Goal: Task Accomplishment & Management: Manage account settings

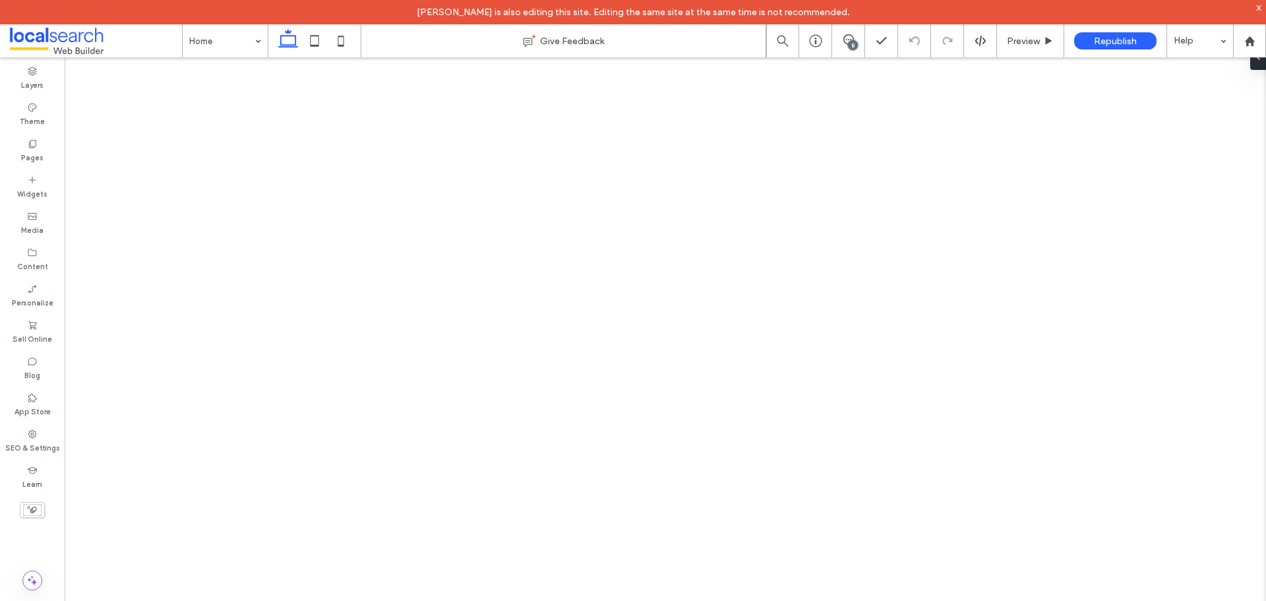
drag, startPoint x: 0, startPoint y: 0, endPoint x: 851, endPoint y: 40, distance: 852.2
click at [851, 40] on div "8" at bounding box center [853, 45] width 10 height 10
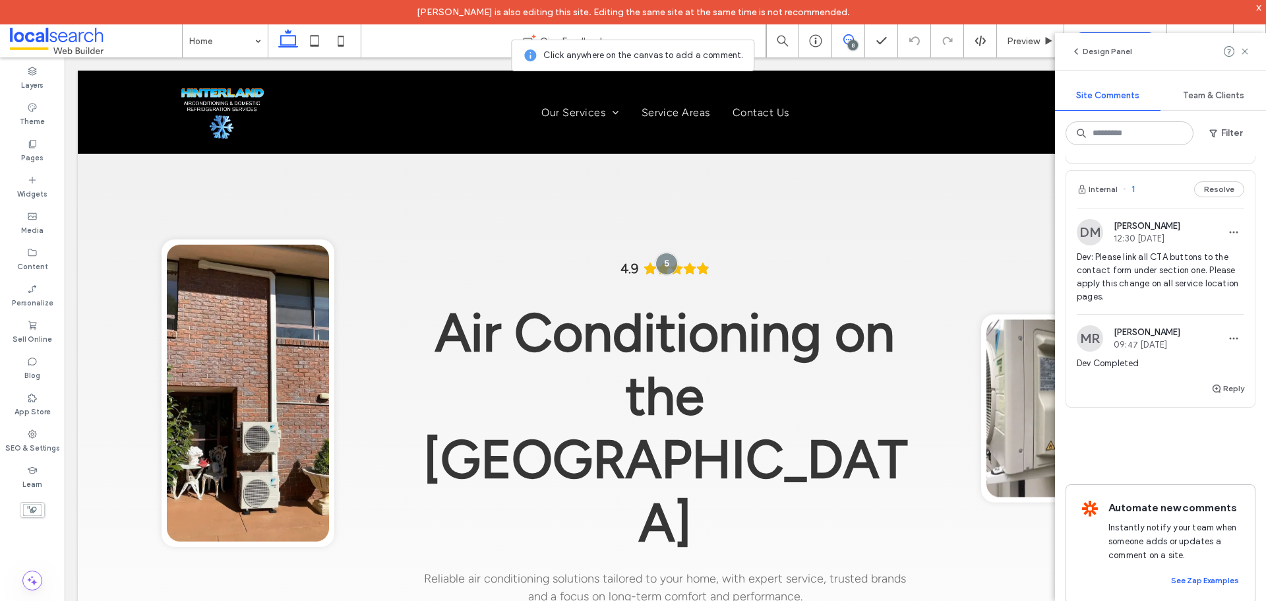
scroll to position [1324, 0]
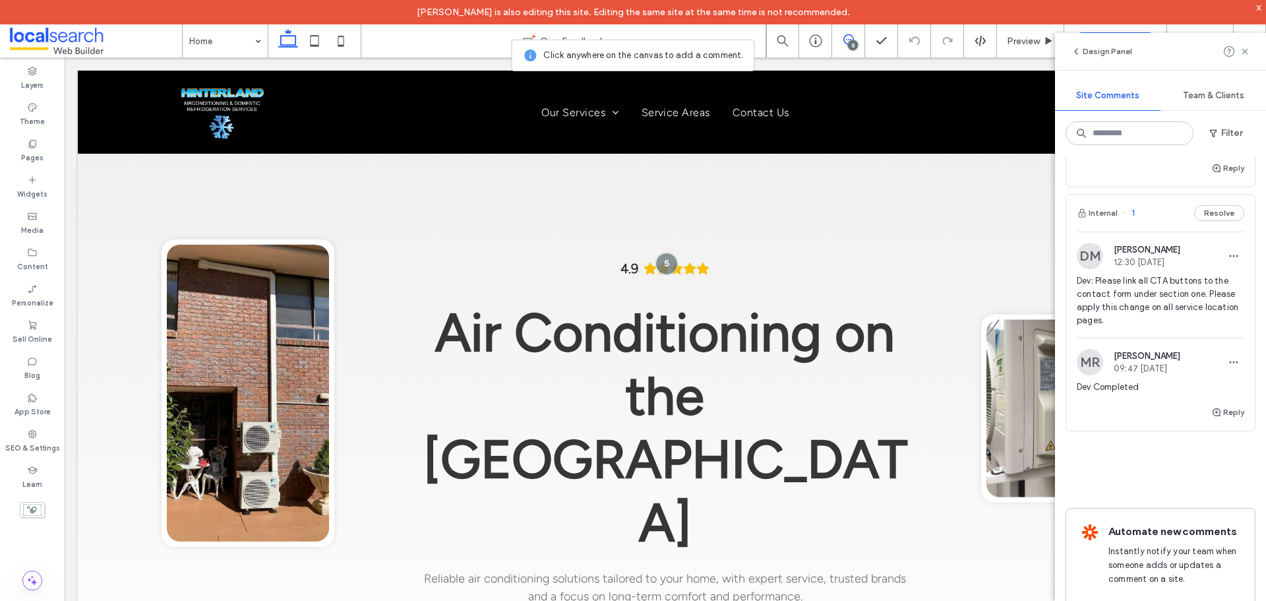
click at [1163, 309] on span "Dev: Please link all CTA buttons to the contact form under section one. Please …" at bounding box center [1160, 300] width 167 height 53
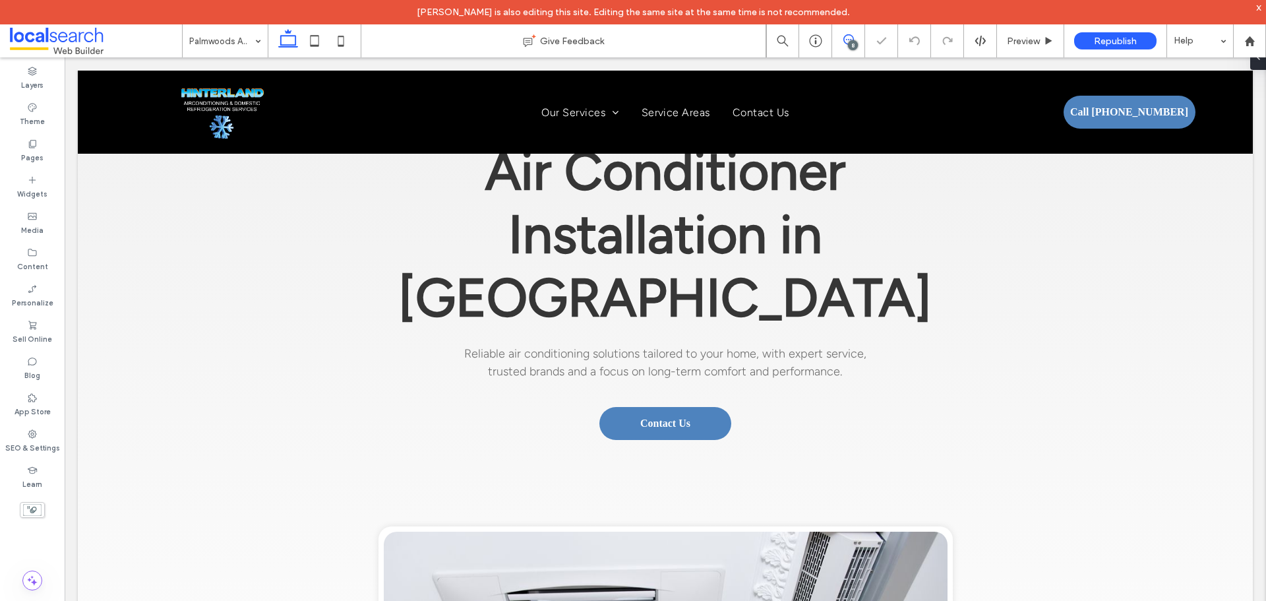
click at [841, 40] on span at bounding box center [848, 39] width 32 height 11
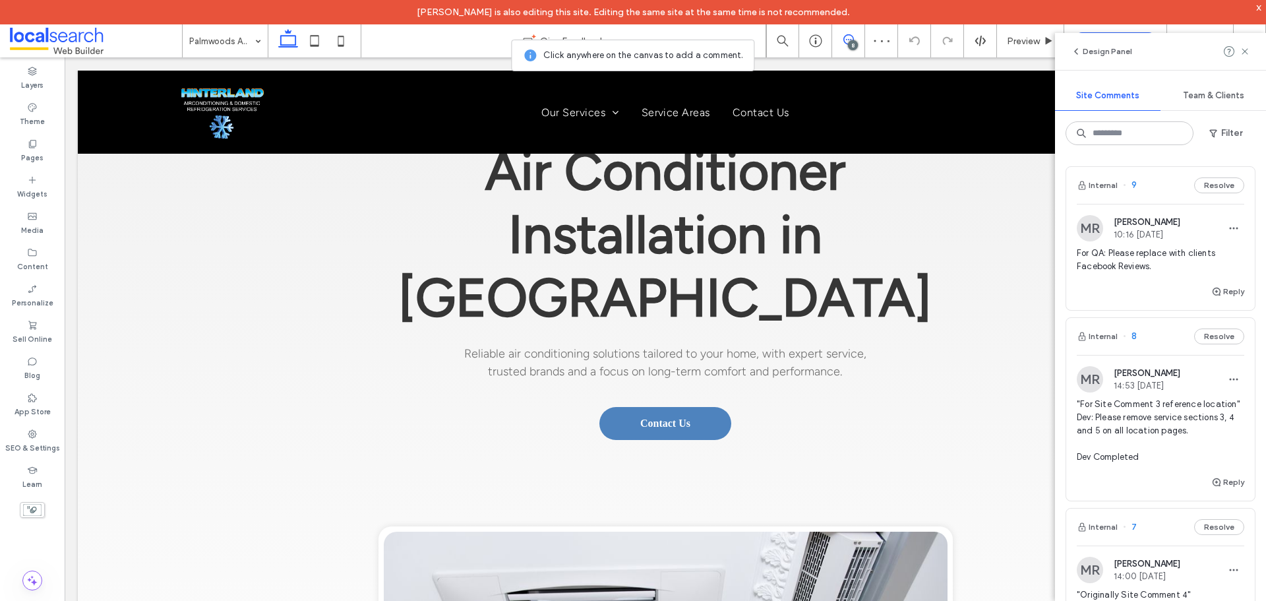
scroll to position [110, 0]
click at [618, 400] on div at bounding box center [628, 407] width 24 height 24
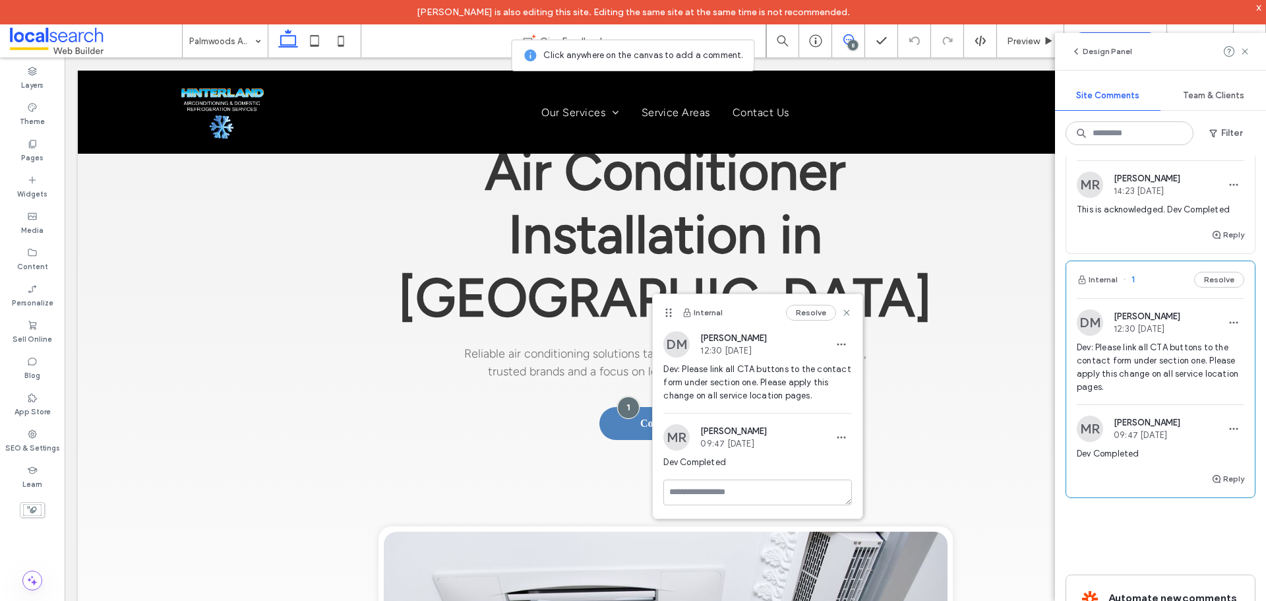
scroll to position [1121, 0]
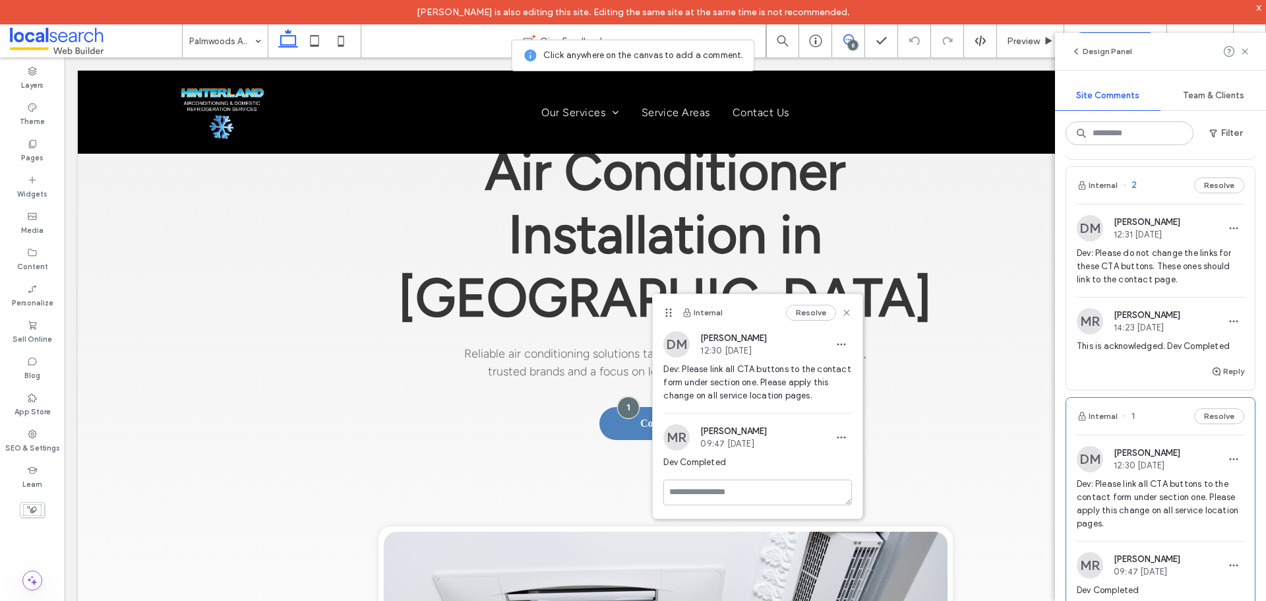
click at [1153, 286] on span "Dev: Please do not change the links for these CTA buttons. These ones should li…" at bounding box center [1160, 267] width 167 height 40
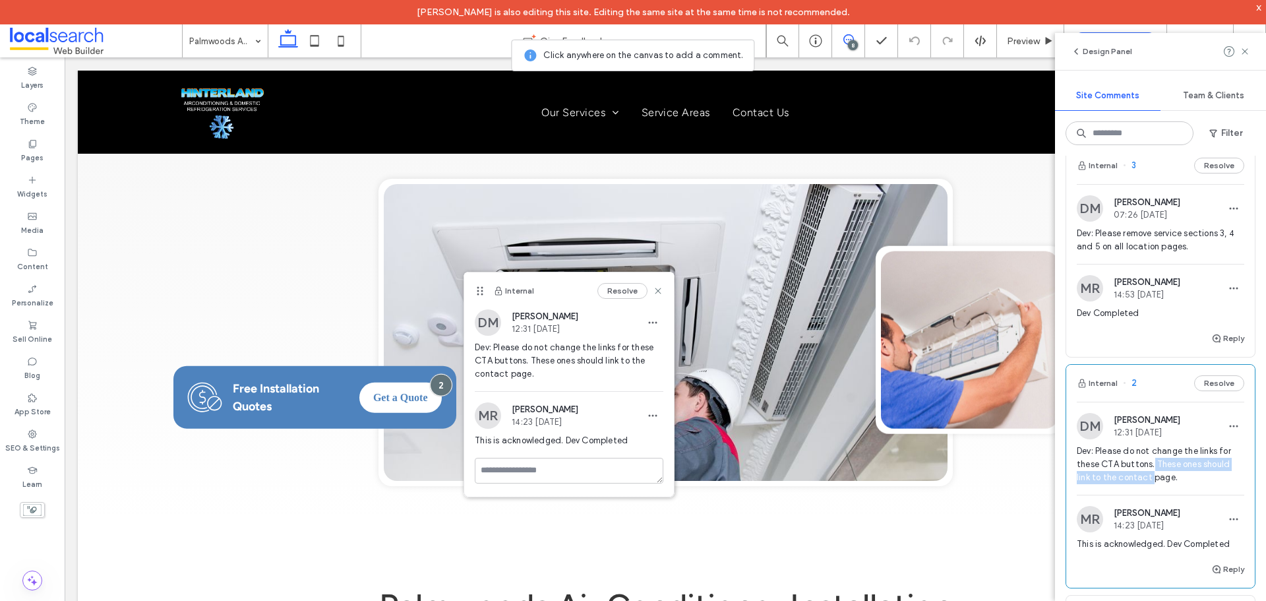
scroll to position [857, 0]
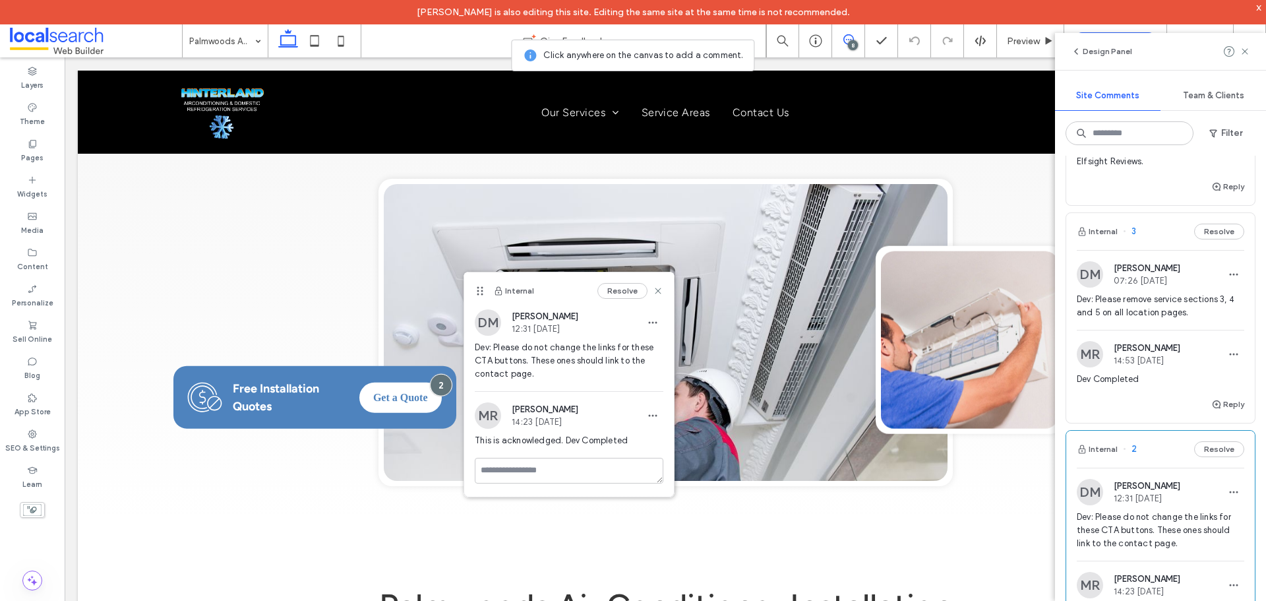
click at [1147, 316] on span "Dev: Please remove service sections 3, 4 and 5 on all location pages." at bounding box center [1160, 306] width 167 height 26
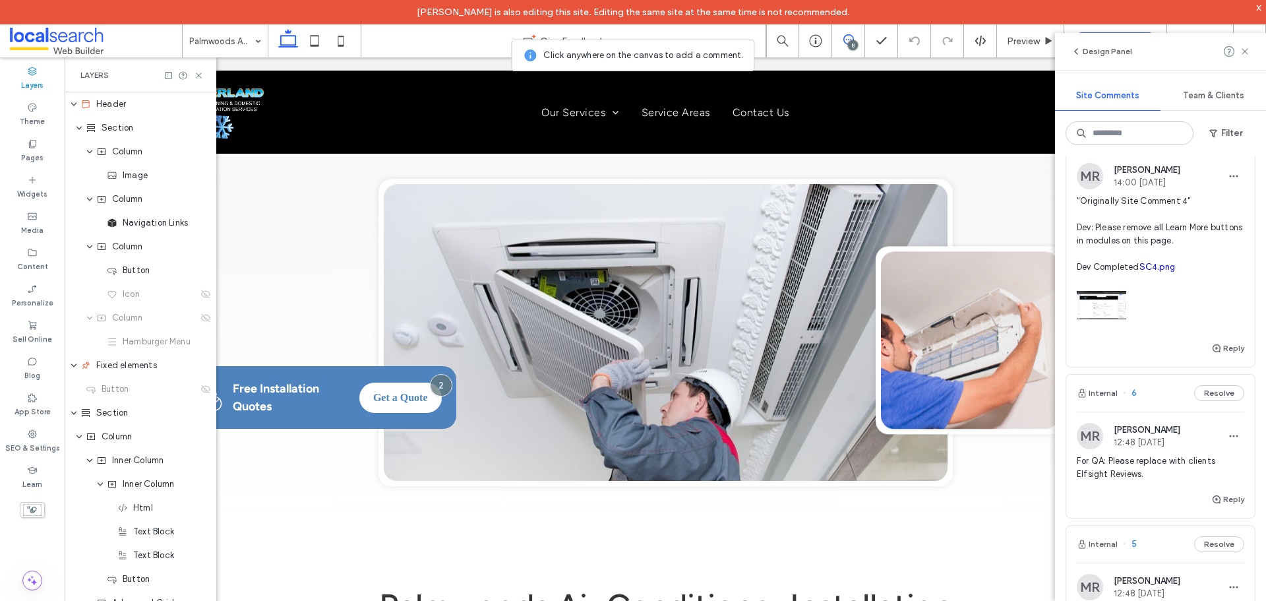
scroll to position [330, 0]
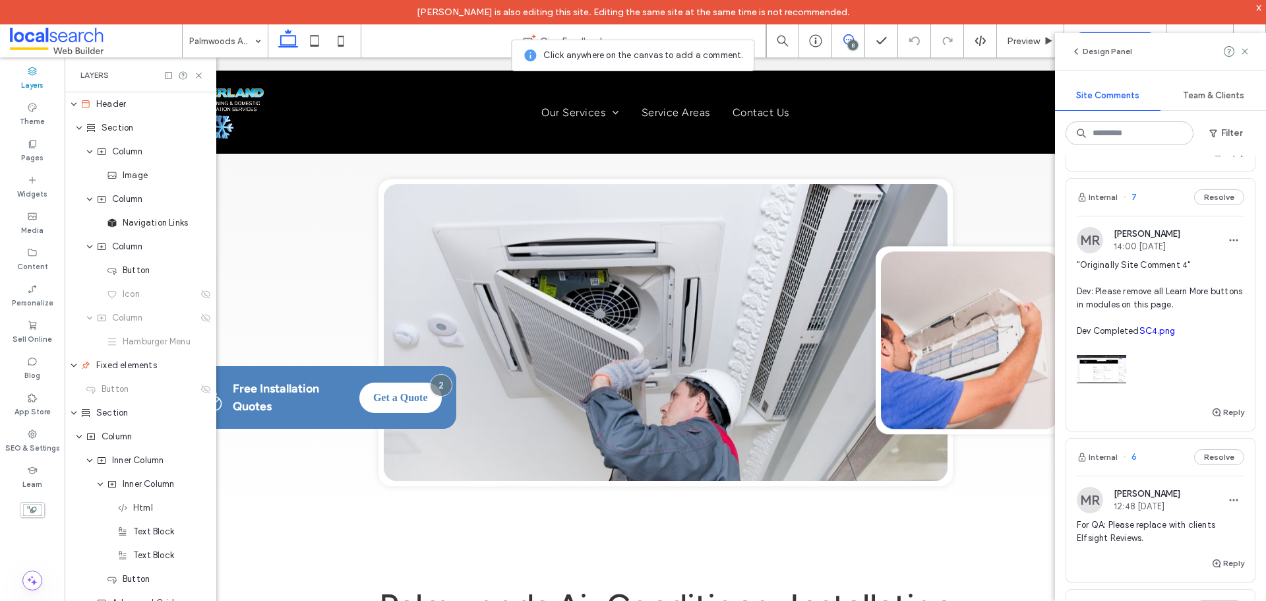
click at [1153, 286] on span ""Originally Site Comment 4" Dev: Please remove all Learn More buttons in module…" at bounding box center [1160, 297] width 167 height 79
click at [1148, 310] on span ""Originally Site Comment 4" Dev: Please remove all Learn More buttons in module…" at bounding box center [1160, 297] width 167 height 79
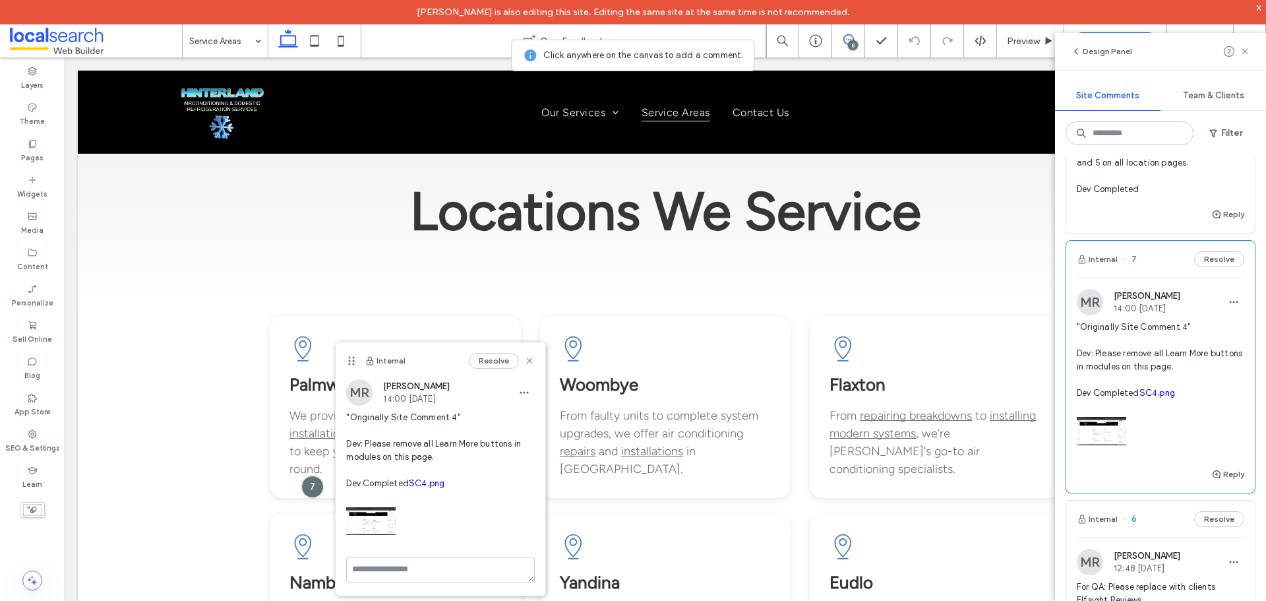
scroll to position [132, 0]
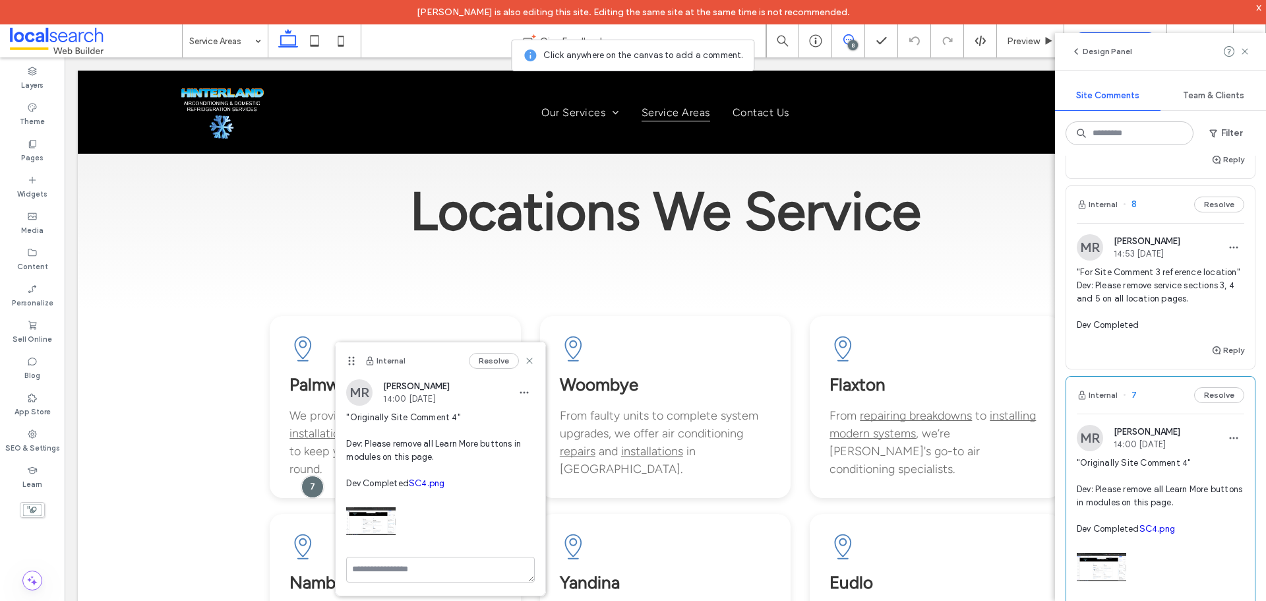
click at [1132, 294] on span ""For Site Comment 3 reference location" Dev: Please remove service sections 3, …" at bounding box center [1160, 299] width 167 height 66
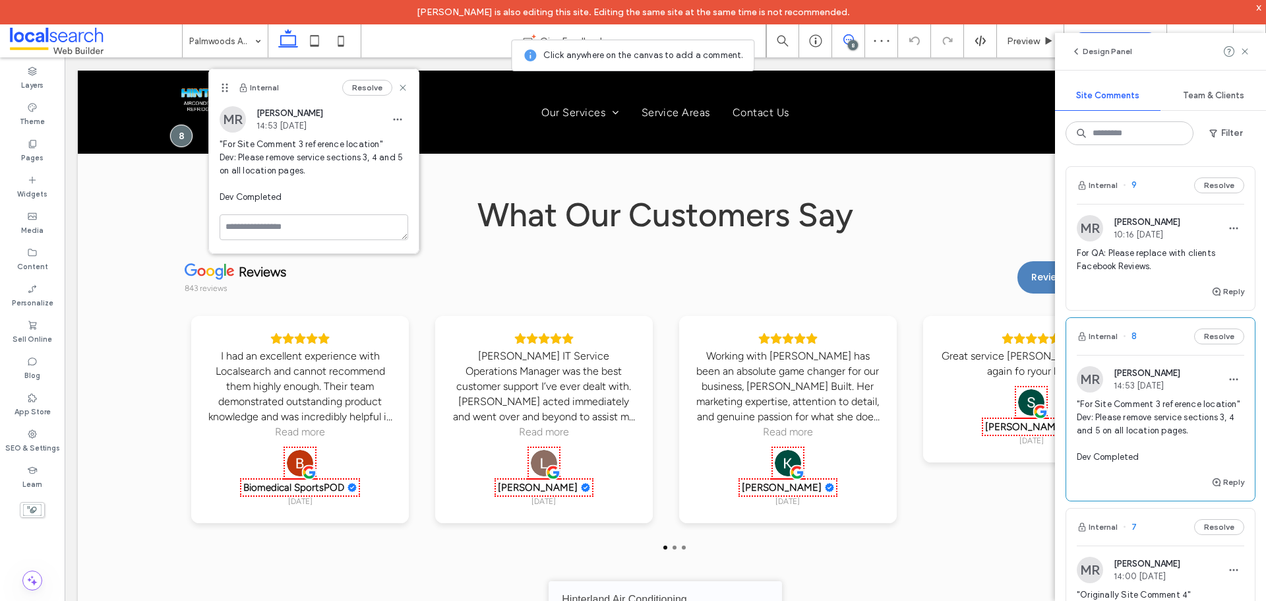
scroll to position [2427, 0]
click at [1016, 42] on span "Preview" at bounding box center [1023, 41] width 33 height 11
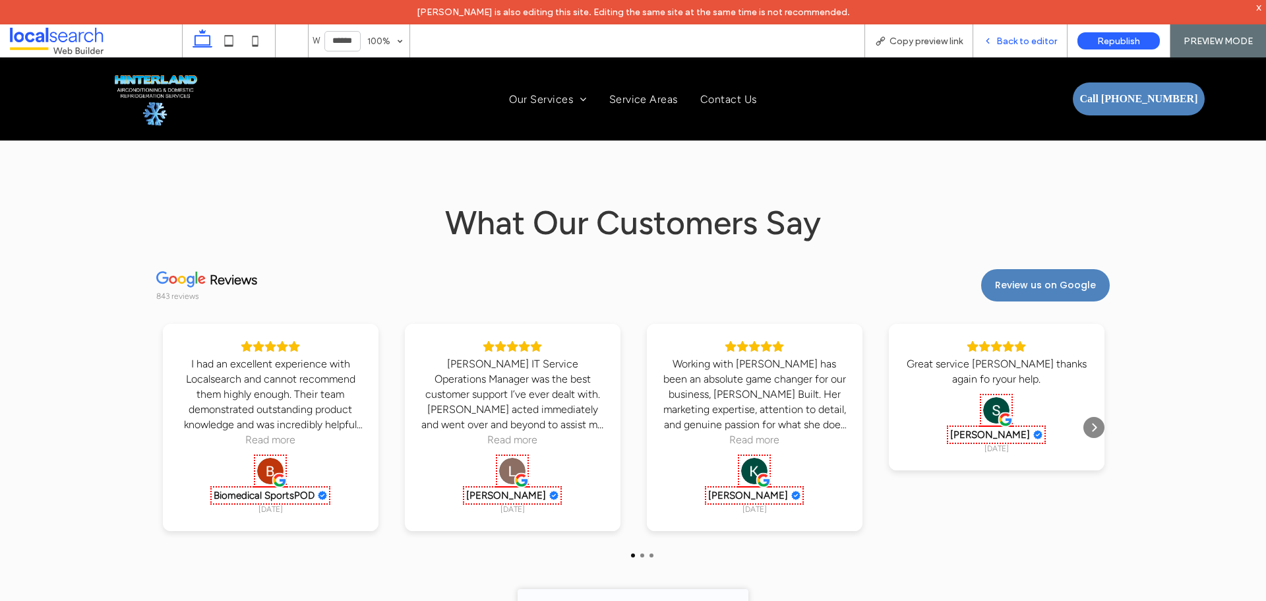
scroll to position [2442, 0]
click at [924, 45] on span "Copy preview link" at bounding box center [926, 41] width 73 height 11
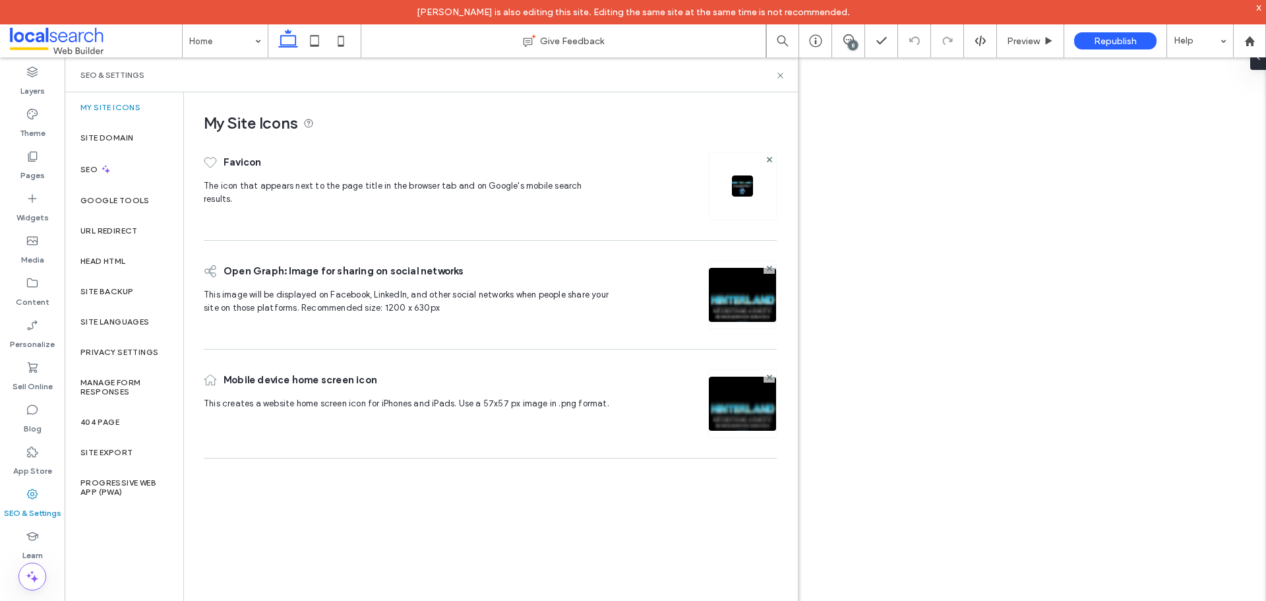
click at [108, 271] on div "Head HTML" at bounding box center [124, 261] width 119 height 30
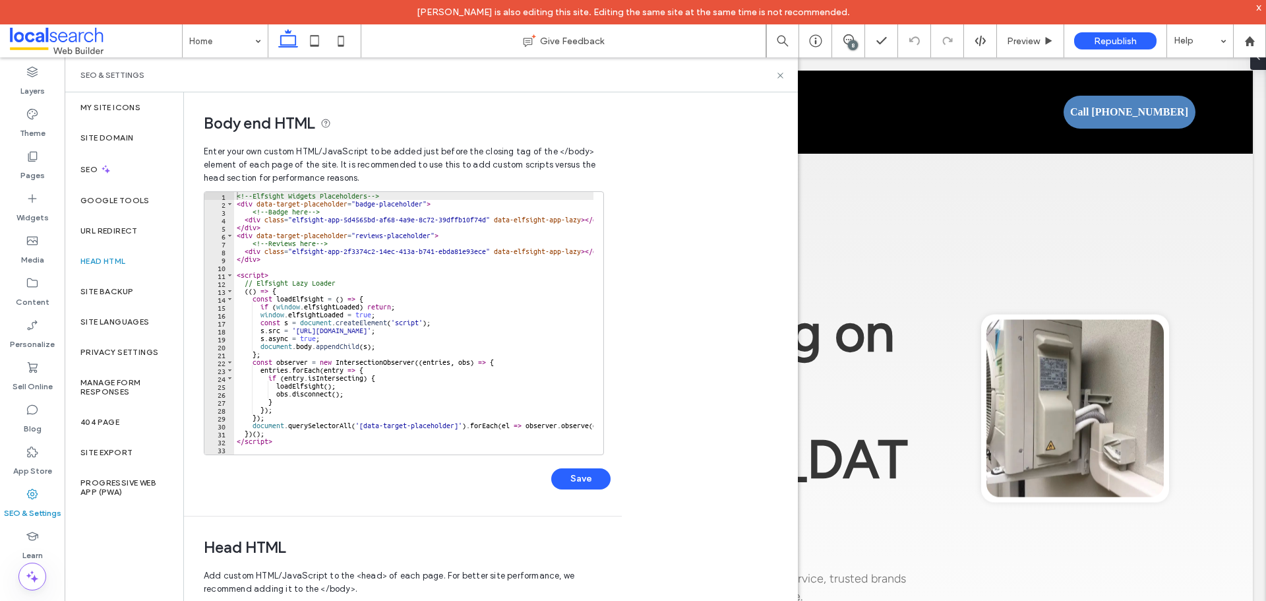
type textarea "**********"
click at [382, 285] on div "<!-- Elfsight Widgets Placeholders --> < div data-target-placeholder = "badge-p…" at bounding box center [507, 326] width 547 height 268
type input "*"
click at [699, 166] on div "**********" at bounding box center [491, 358] width 614 height 533
click at [781, 71] on icon at bounding box center [780, 76] width 10 height 10
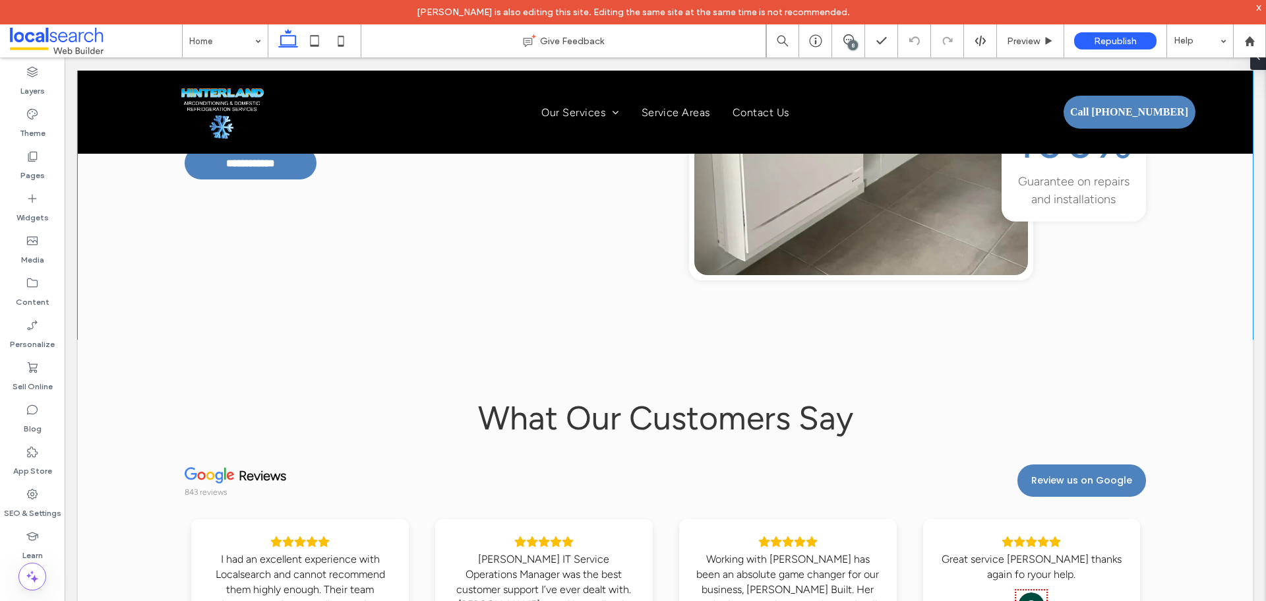
scroll to position [3627, 0]
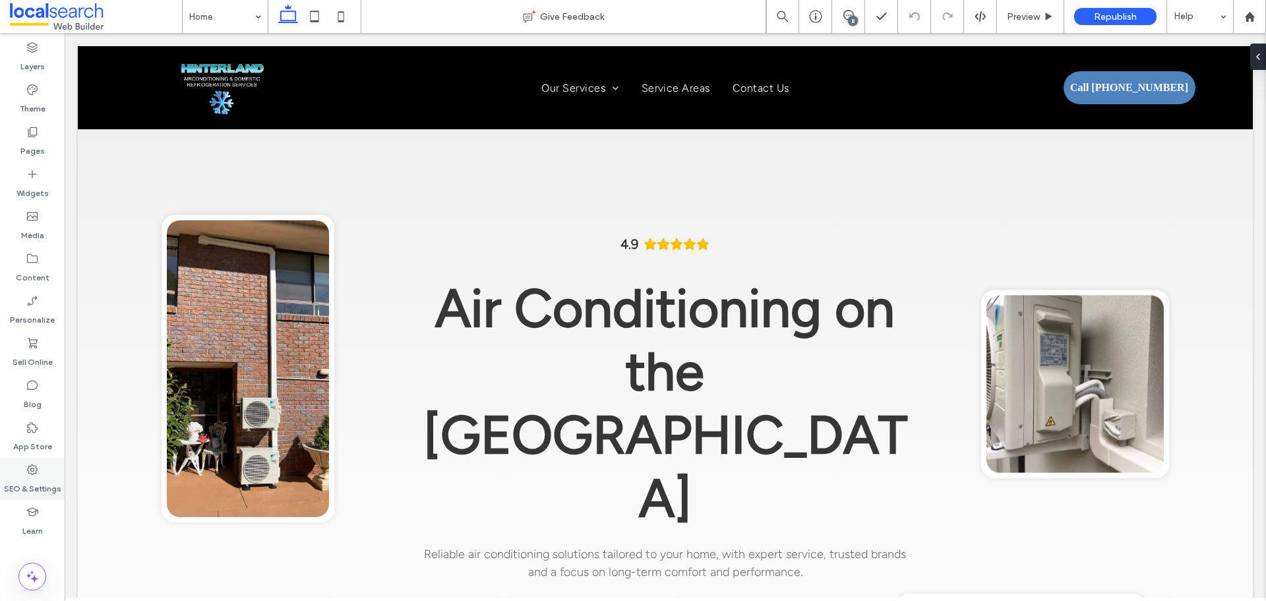
click at [26, 462] on div "SEO & Settings" at bounding box center [32, 479] width 65 height 42
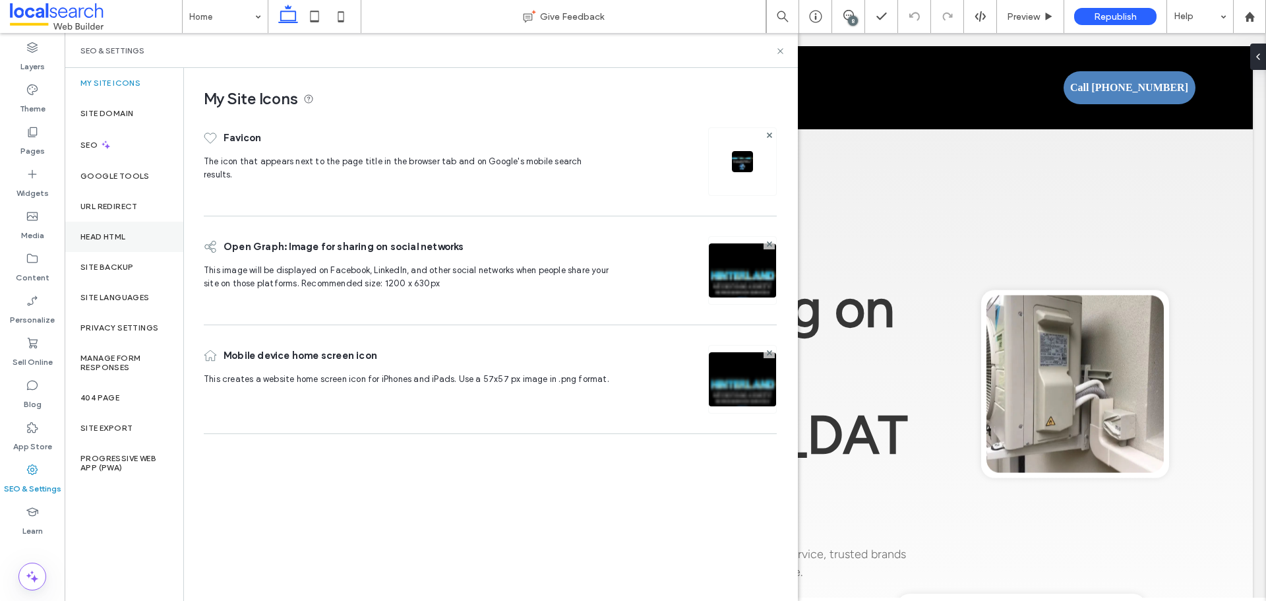
click at [103, 243] on div "Head HTML" at bounding box center [124, 237] width 119 height 30
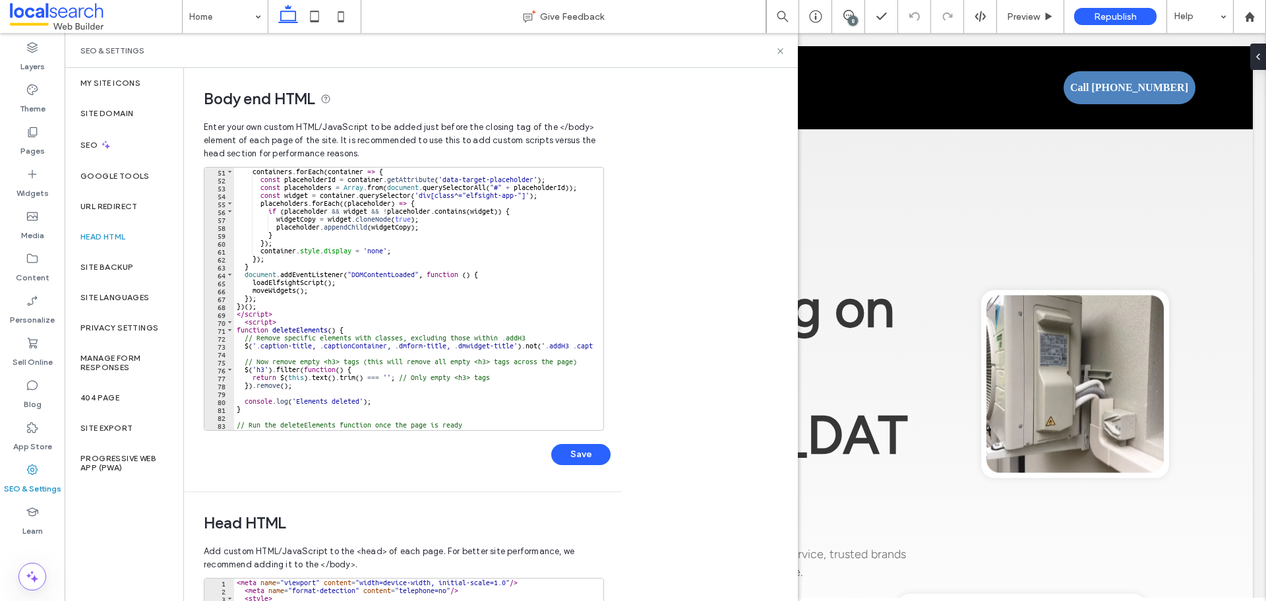
scroll to position [475, 0]
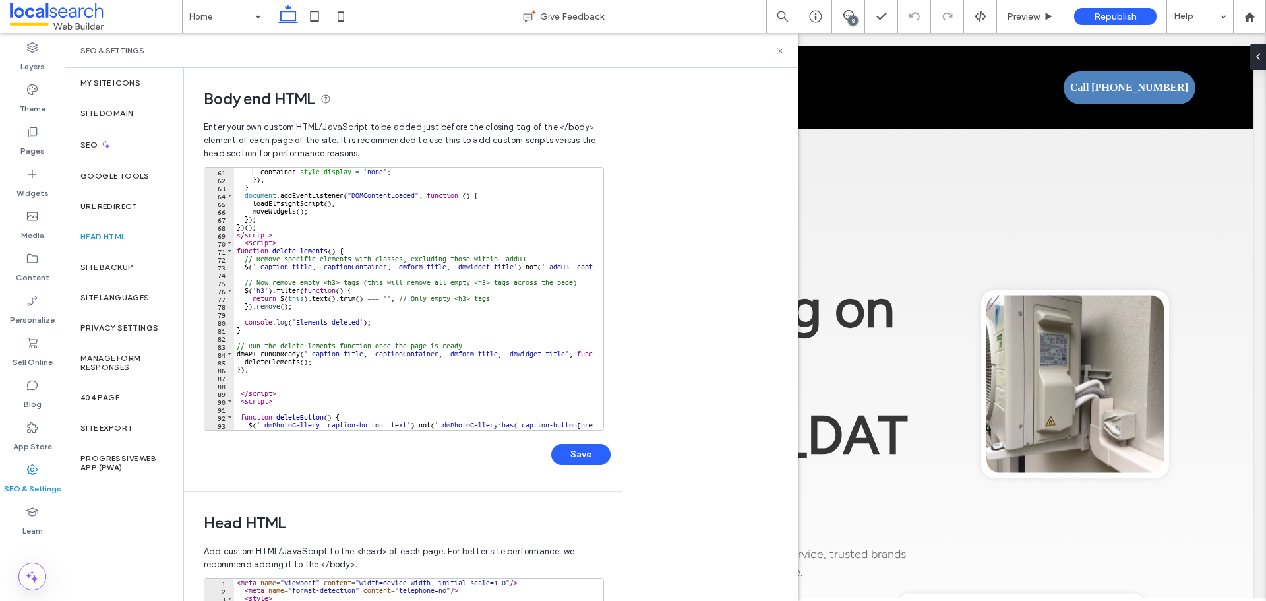
click at [482, 278] on div "container . style . display = 'none' ; }) ; } document . addEventListener ( "DO…" at bounding box center [507, 301] width 547 height 268
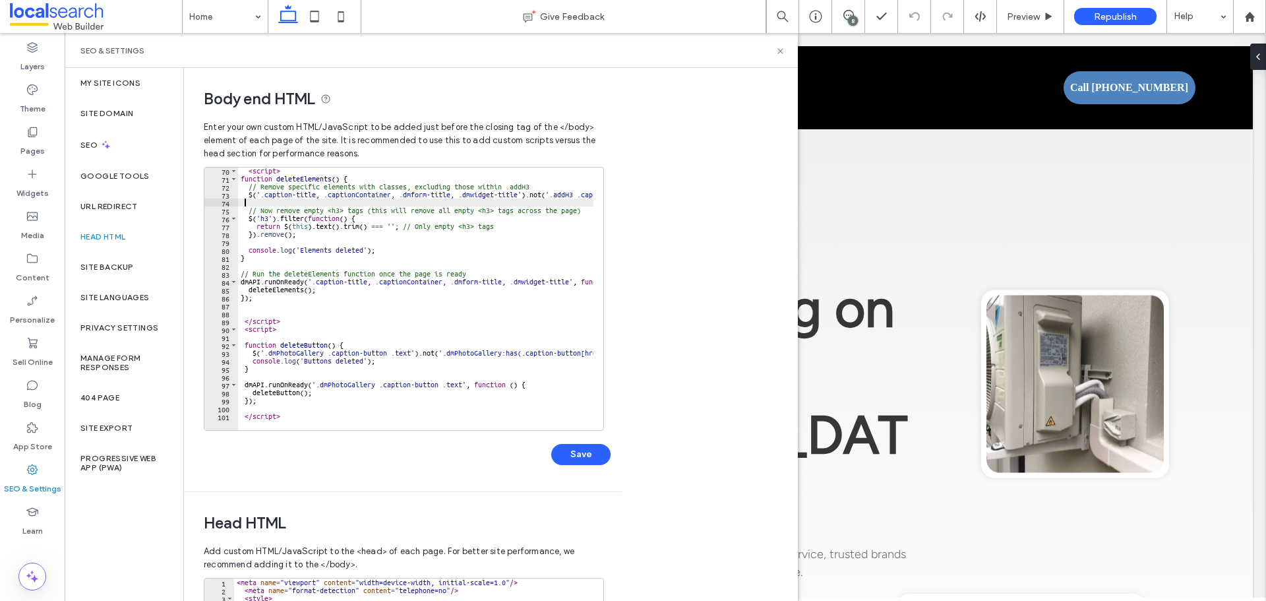
scroll to position [547, 0]
click at [468, 320] on div "< script > function deleteElements ( ) { // Remove specific elements with class…" at bounding box center [511, 301] width 547 height 268
type textarea "*********"
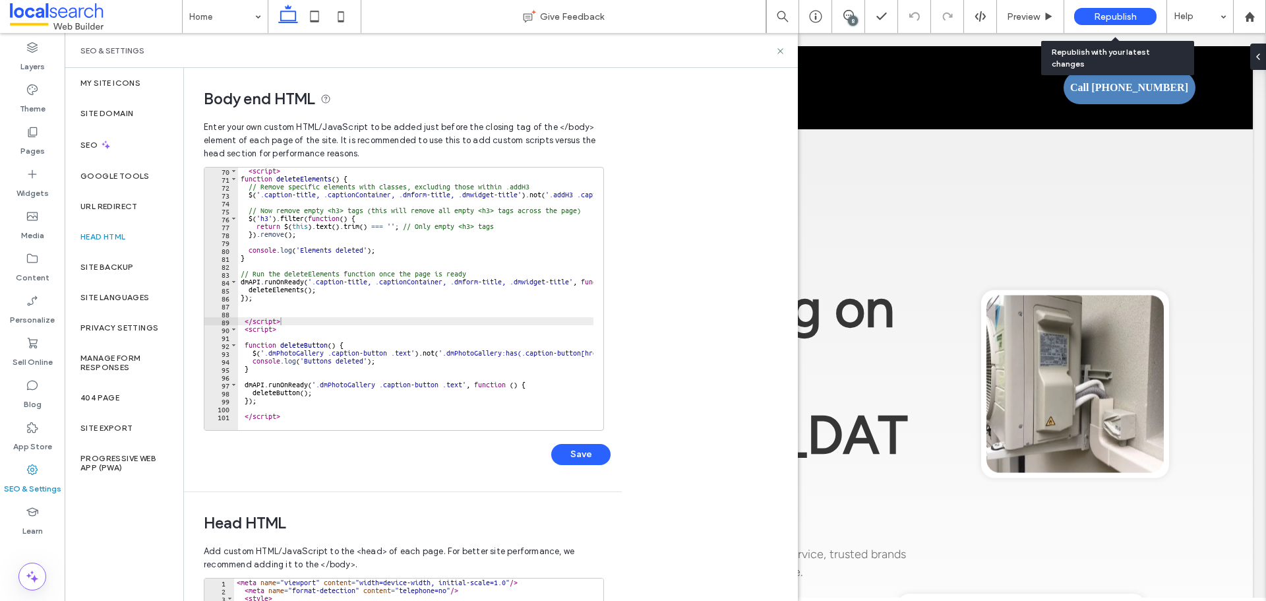
click at [1089, 18] on div "Republish" at bounding box center [1115, 16] width 82 height 17
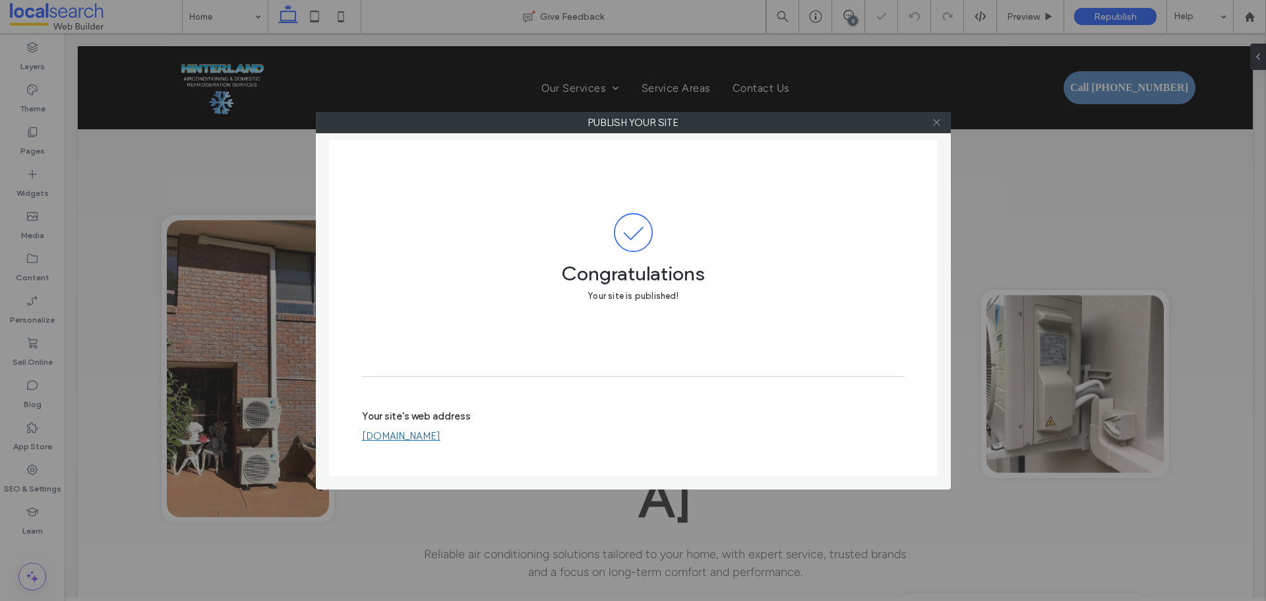
click at [940, 118] on icon at bounding box center [937, 122] width 10 height 10
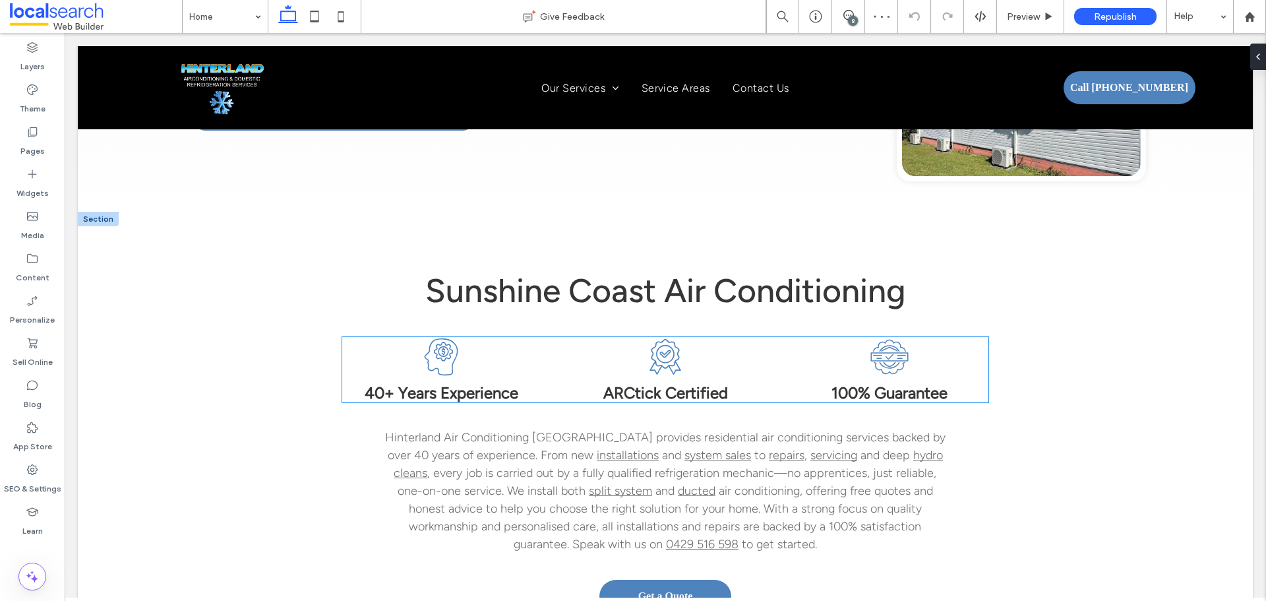
scroll to position [659, 0]
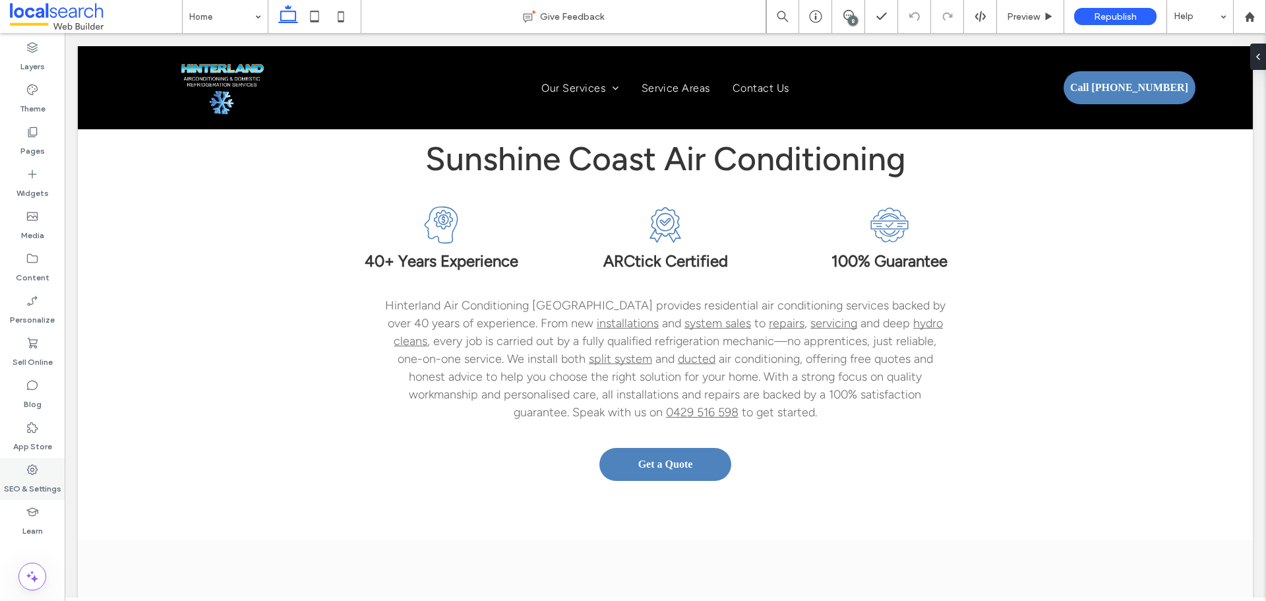
click at [41, 466] on div "SEO & Settings" at bounding box center [32, 479] width 65 height 42
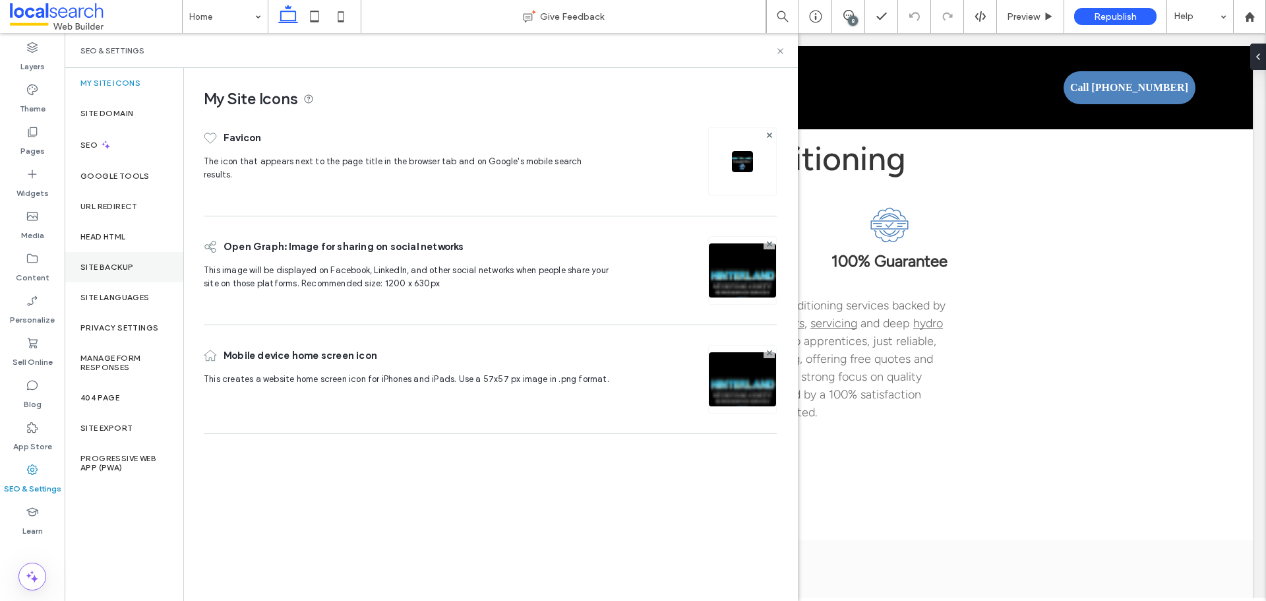
click at [110, 264] on label "Site Backup" at bounding box center [106, 266] width 53 height 9
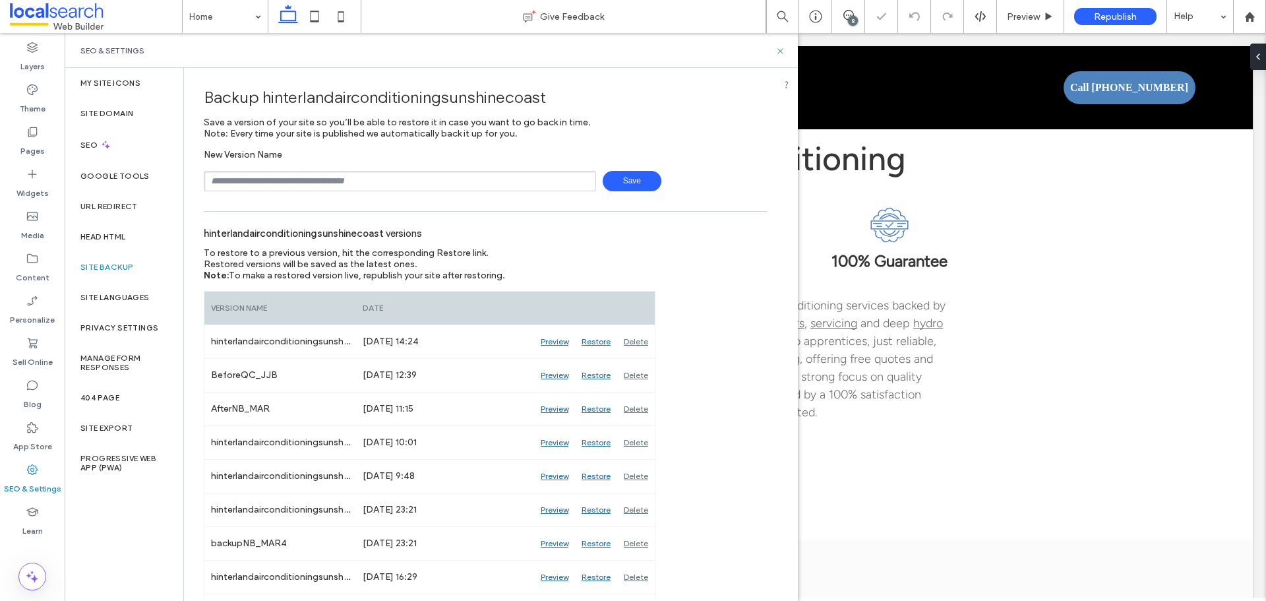
click at [238, 185] on input "text" at bounding box center [400, 181] width 392 height 20
click at [783, 51] on icon at bounding box center [780, 51] width 10 height 10
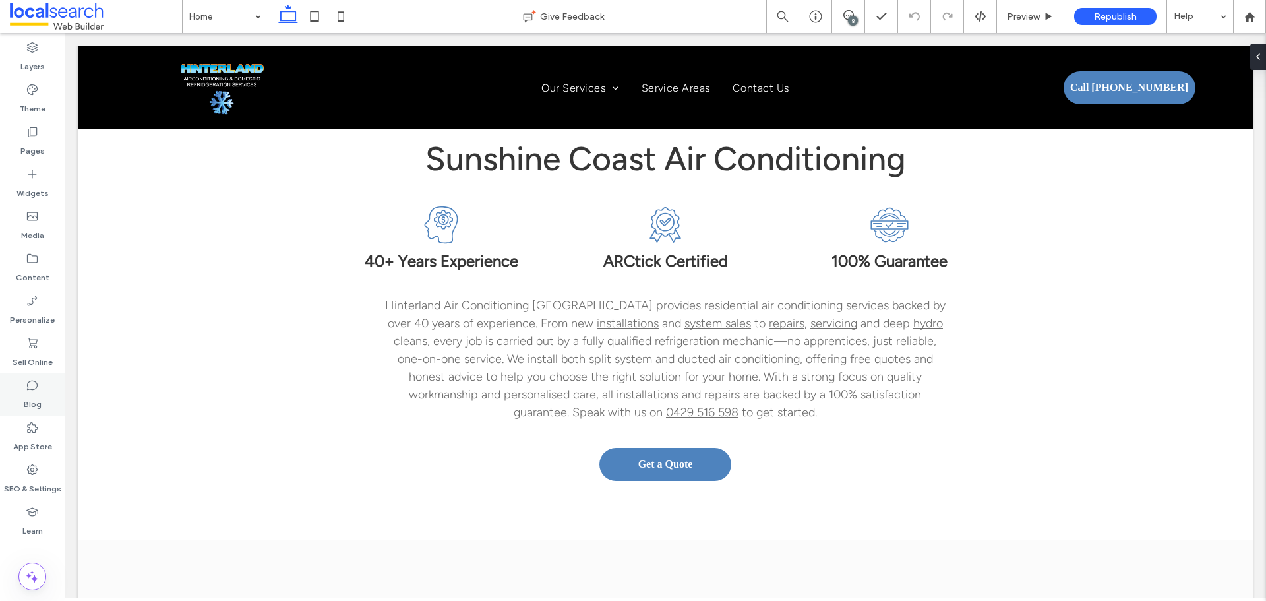
drag, startPoint x: 30, startPoint y: 464, endPoint x: 60, endPoint y: 397, distance: 73.5
click at [30, 464] on icon at bounding box center [32, 469] width 13 height 13
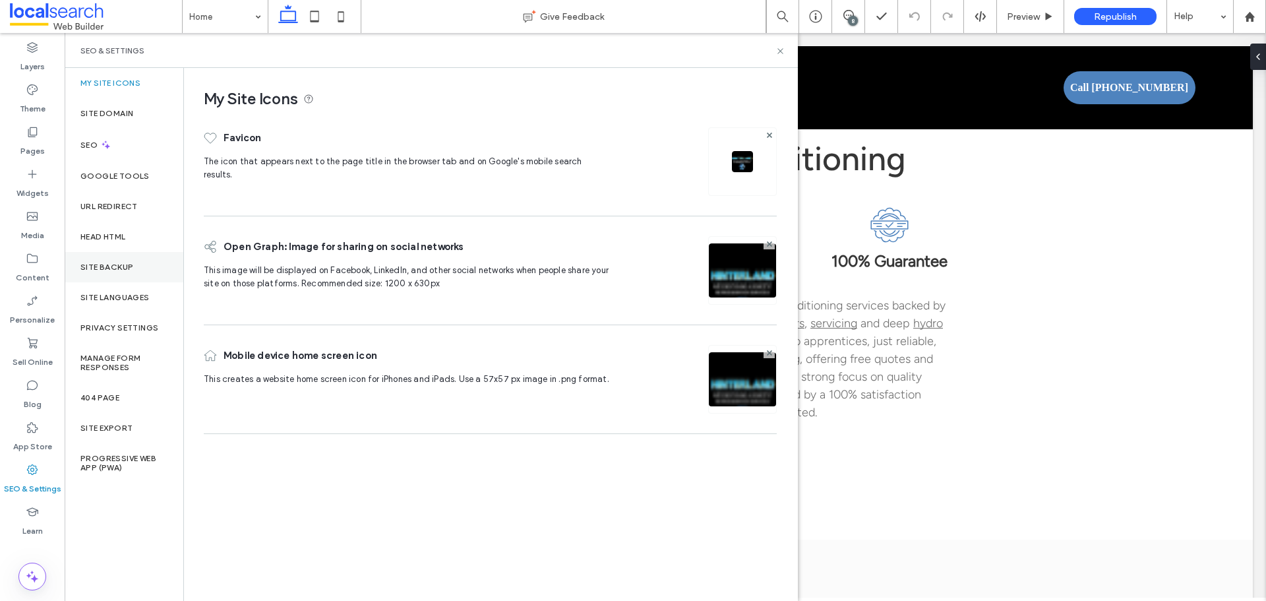
click at [111, 258] on div "Site Backup" at bounding box center [124, 267] width 119 height 30
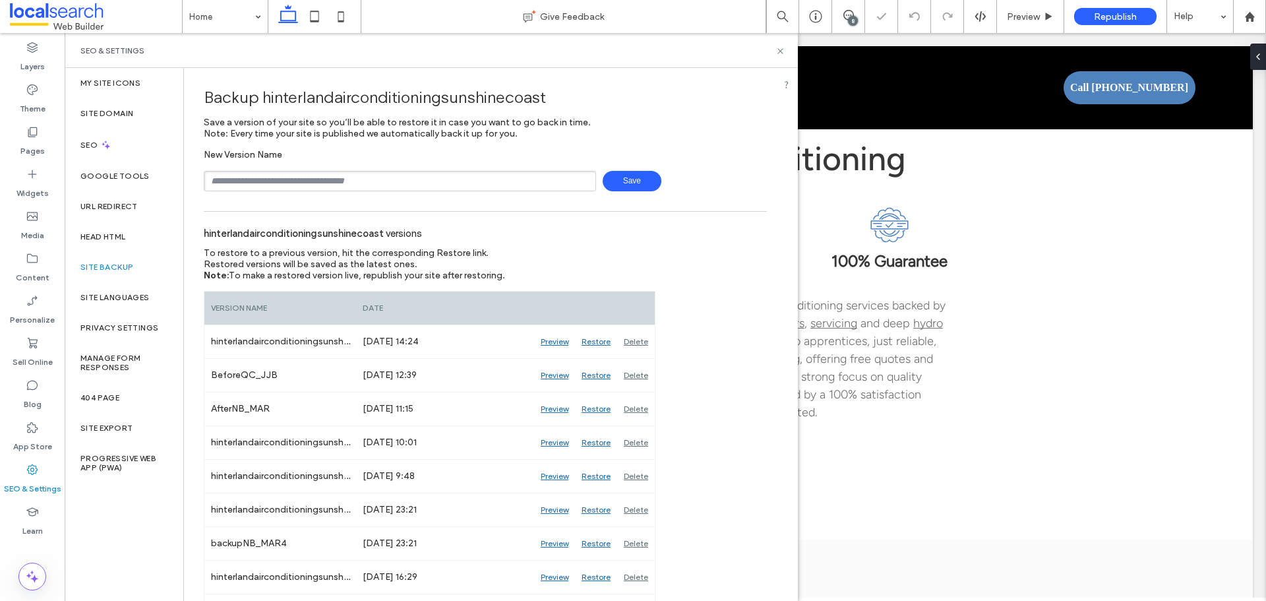
click at [327, 180] on input "text" at bounding box center [400, 181] width 392 height 20
click at [487, 86] on div "Backup hinterlandairconditioningsunshinecoast" at bounding box center [485, 97] width 563 height 39
click at [1093, 15] on div "Republish" at bounding box center [1115, 16] width 82 height 17
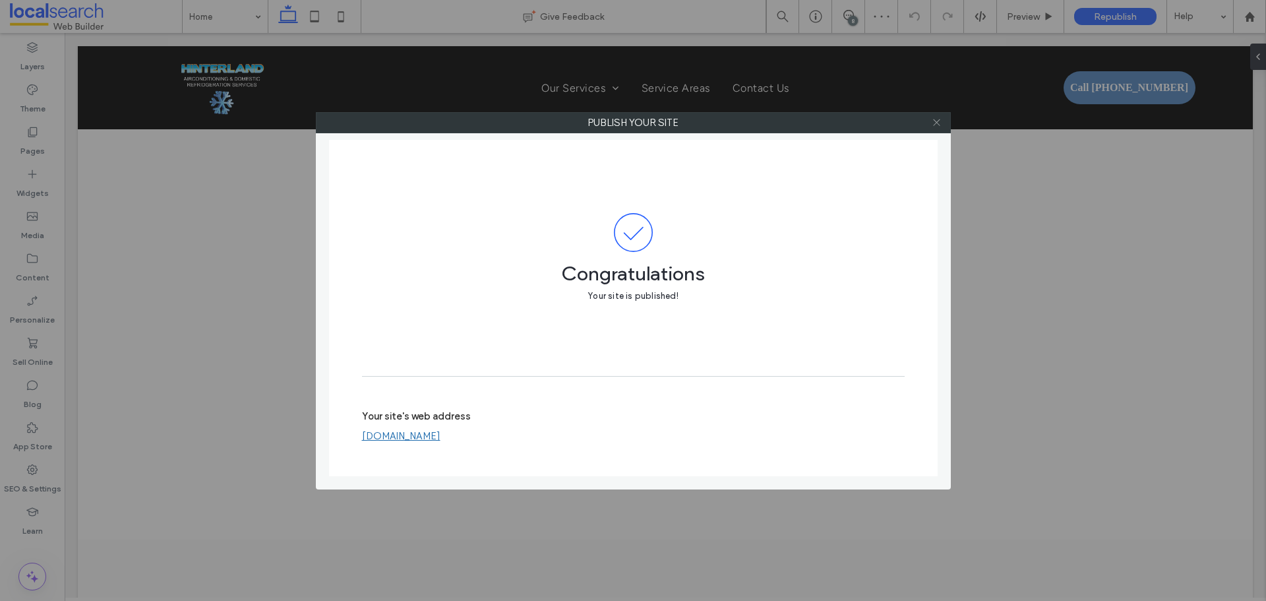
click at [936, 127] on icon at bounding box center [937, 122] width 10 height 10
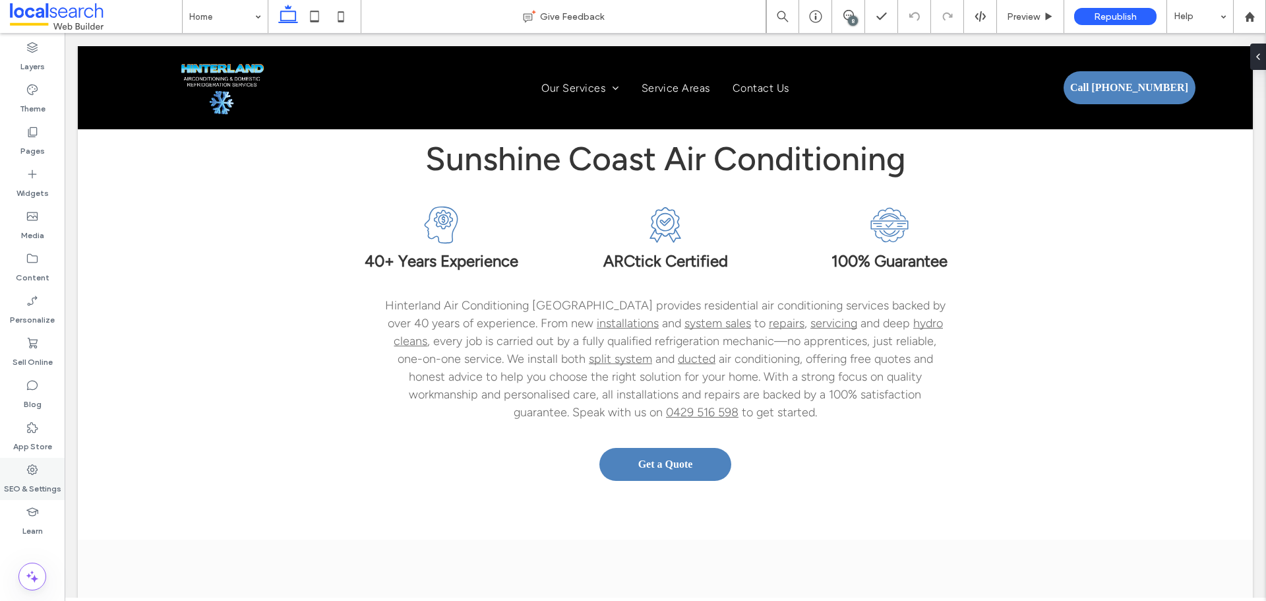
click at [26, 475] on icon at bounding box center [32, 469] width 13 height 13
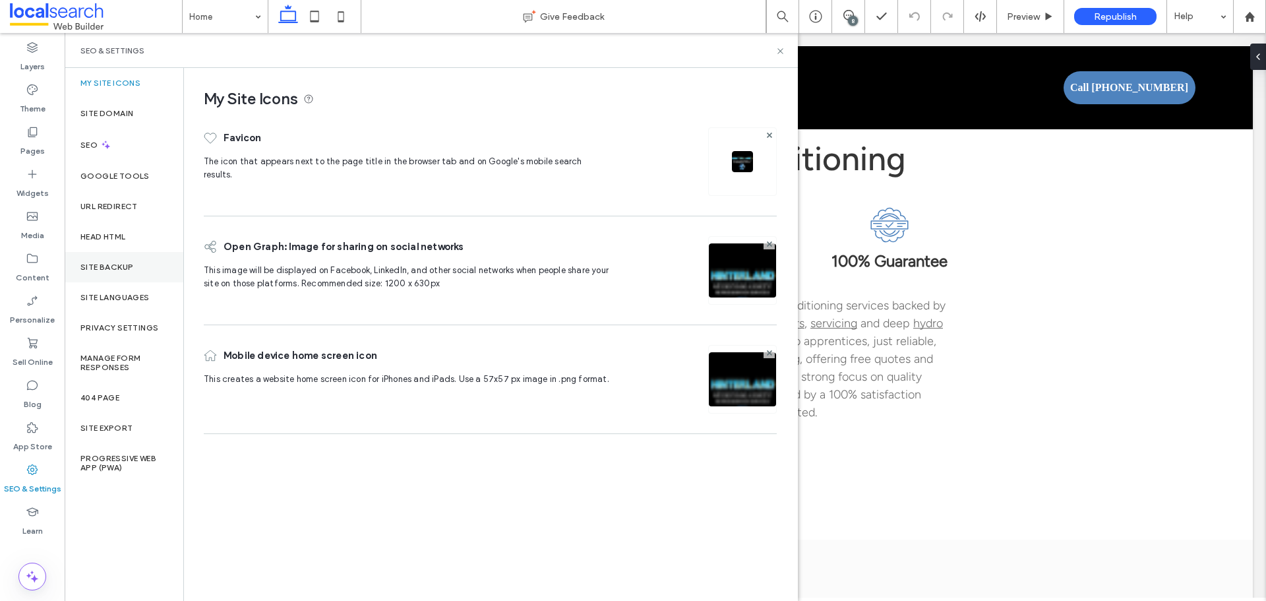
click at [98, 260] on div "Site Backup" at bounding box center [124, 267] width 119 height 30
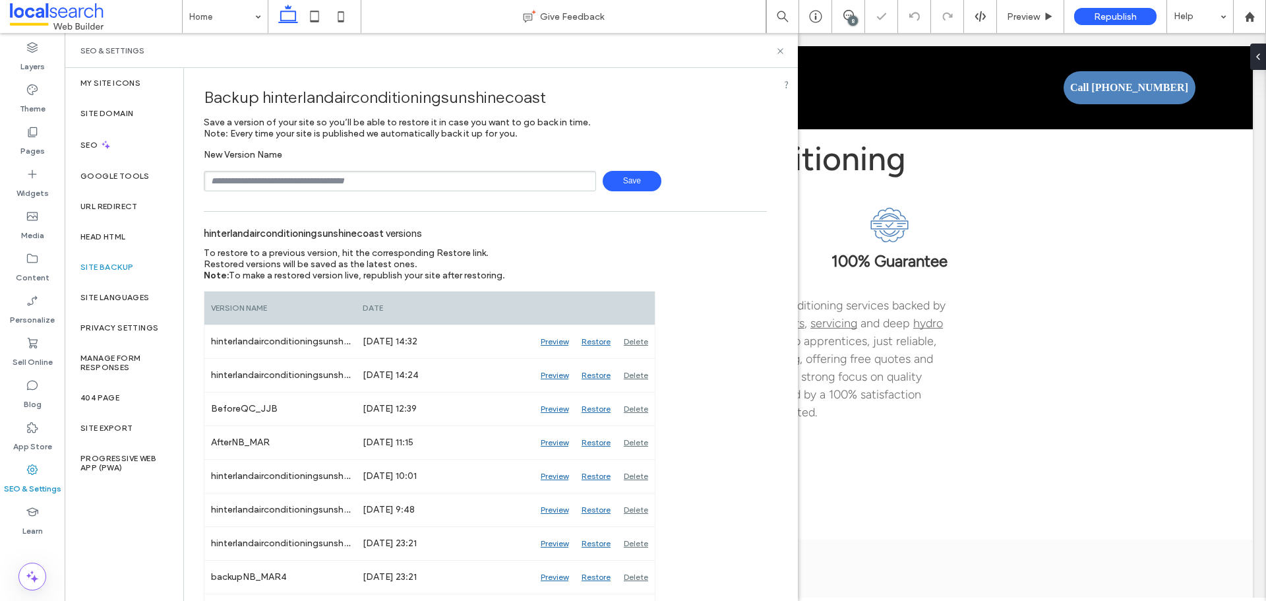
click at [272, 180] on input "text" at bounding box center [400, 181] width 392 height 20
drag, startPoint x: 783, startPoint y: 49, endPoint x: 716, endPoint y: 10, distance: 77.1
click at [783, 49] on use at bounding box center [779, 50] width 5 height 5
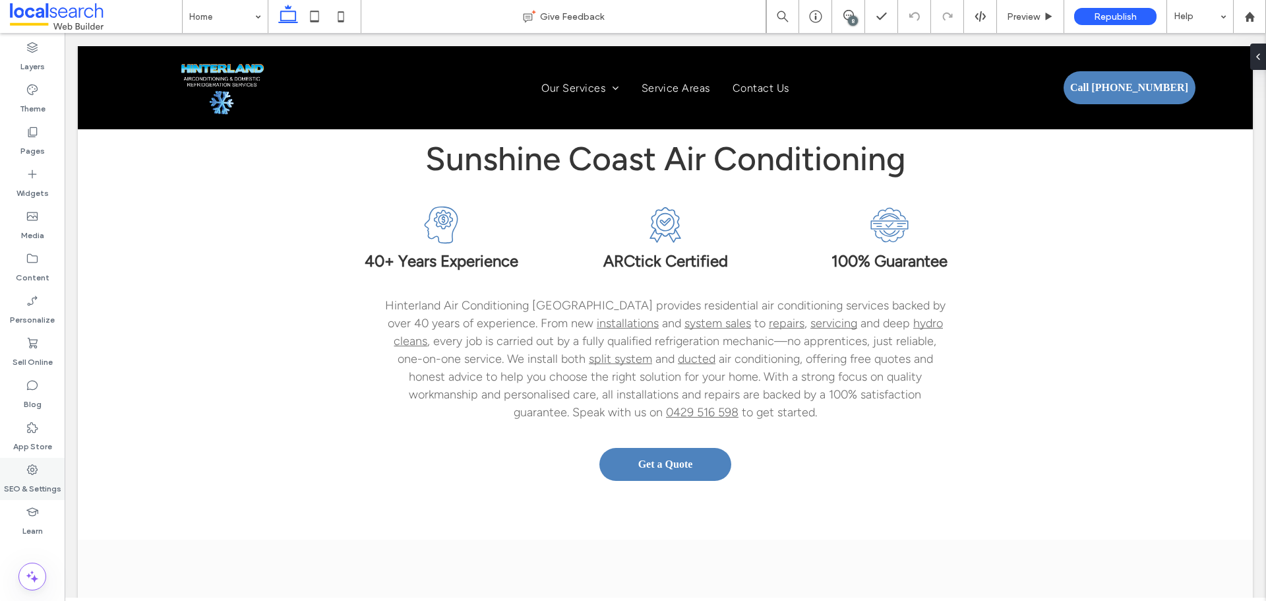
click at [19, 464] on div "SEO & Settings" at bounding box center [32, 479] width 65 height 42
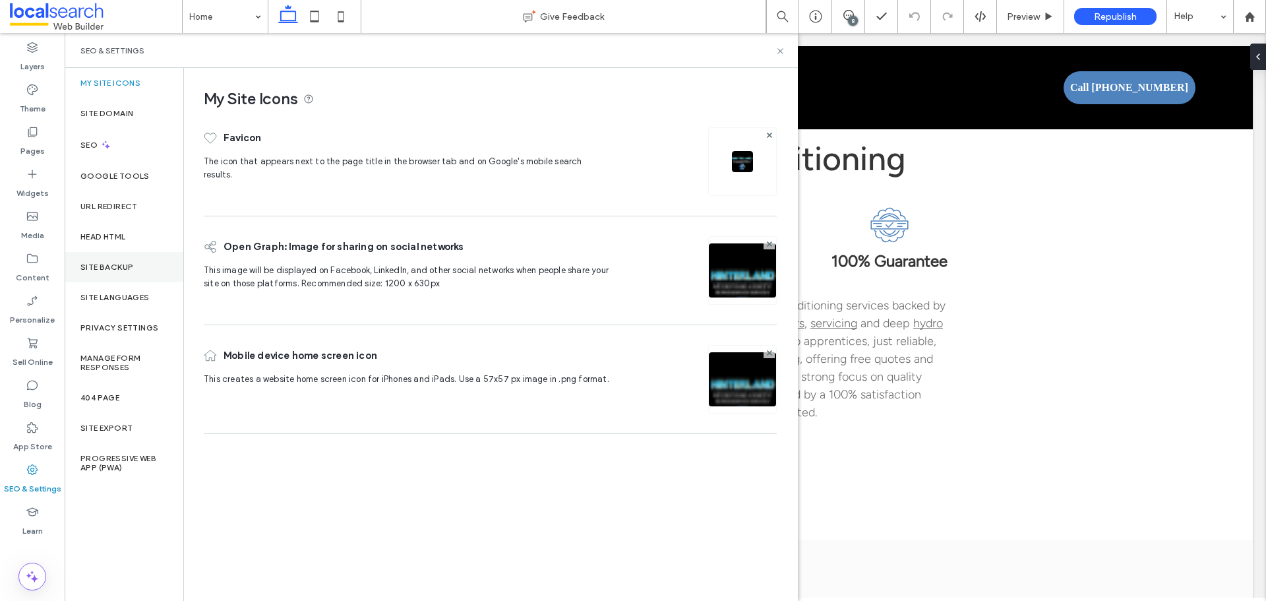
click at [112, 266] on label "Site Backup" at bounding box center [106, 266] width 53 height 9
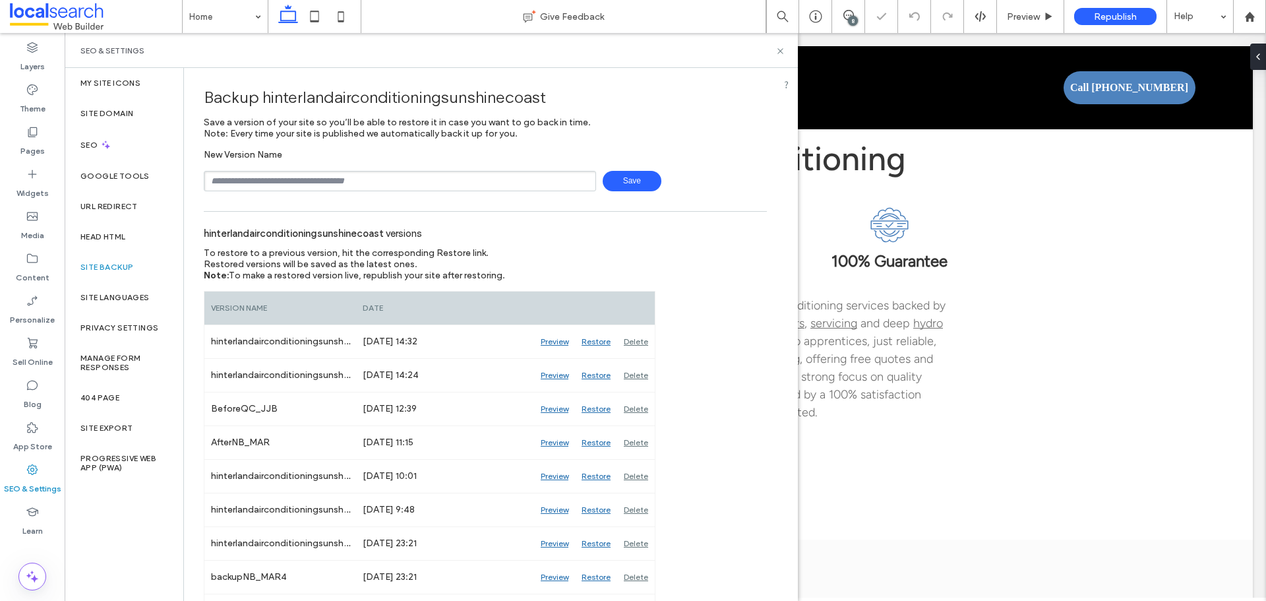
click at [253, 181] on input "text" at bounding box center [400, 181] width 392 height 20
type input "**********"
click at [645, 186] on span "Save" at bounding box center [632, 181] width 59 height 20
click at [781, 55] on icon at bounding box center [780, 51] width 10 height 10
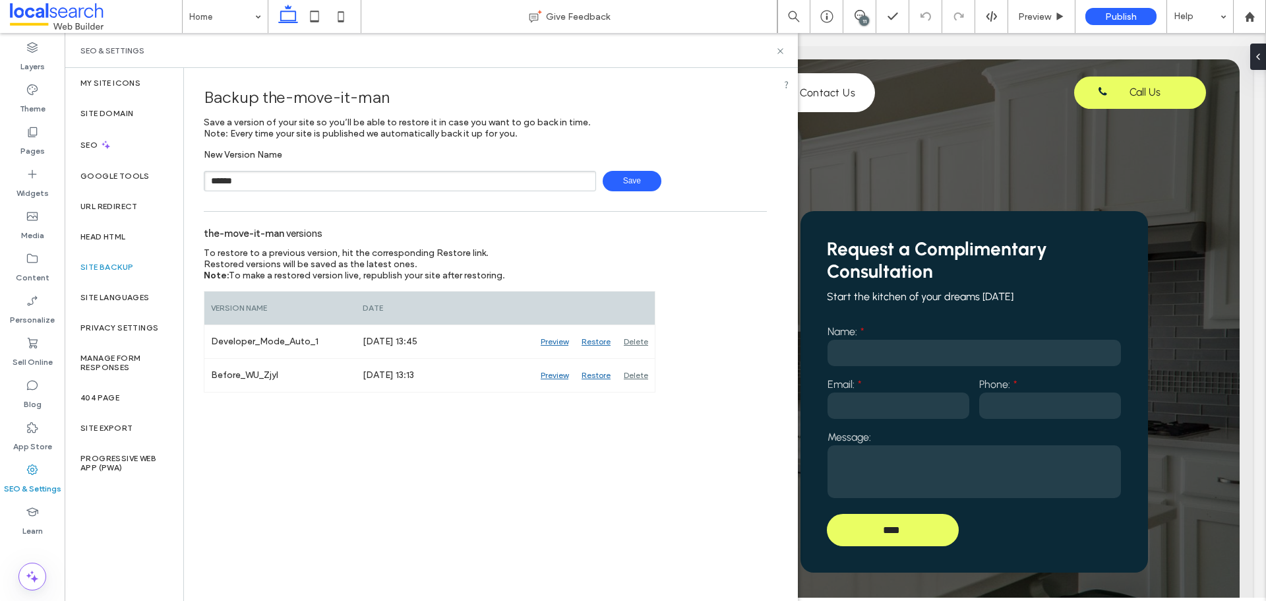
type input "*********"
click at [641, 183] on span "Save" at bounding box center [632, 181] width 59 height 20
click at [93, 237] on label "Head HTML" at bounding box center [102, 236] width 45 height 9
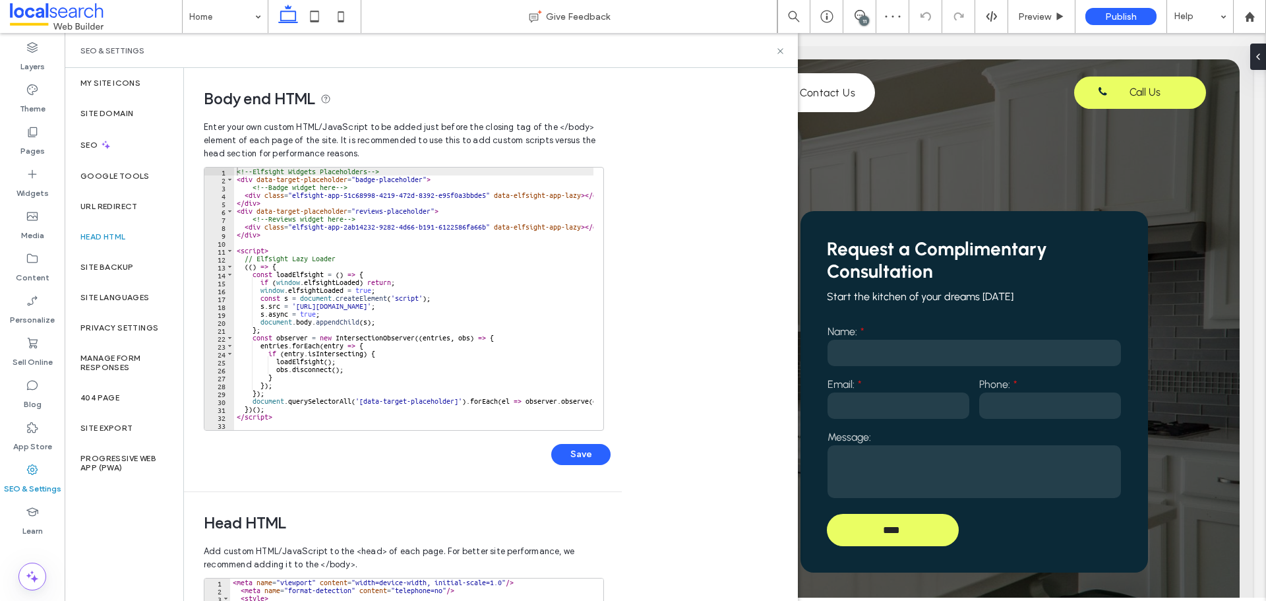
click at [469, 231] on div "<!-- Elfsight Widgets Placeholders --> < div data-target-placeholder = "badge-p…" at bounding box center [555, 306] width 642 height 278
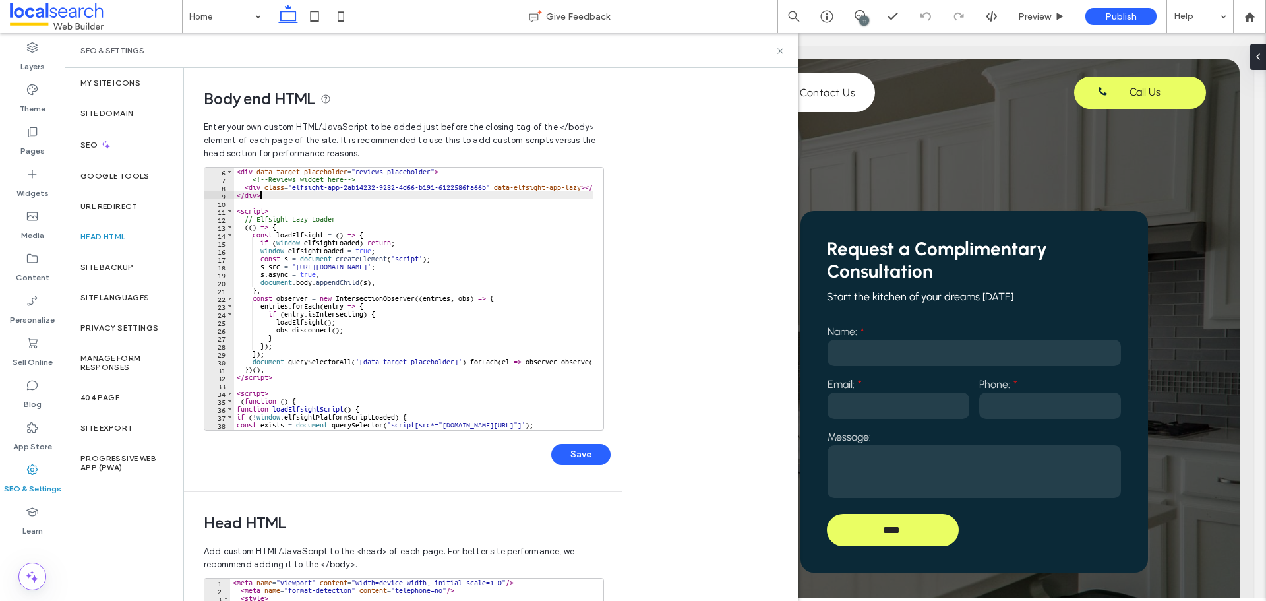
scroll to position [79, 0]
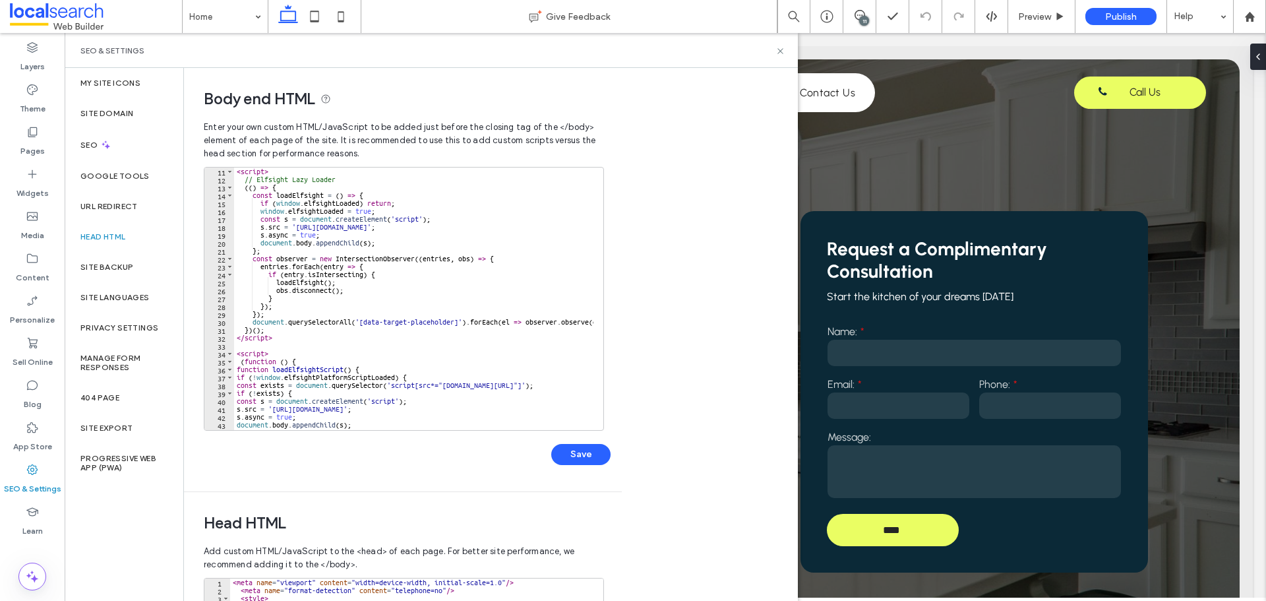
click at [389, 336] on div "< script > // Elfsight Lazy Loader (( ) => { const loadElfsight = ( ) => { if (…" at bounding box center [555, 301] width 642 height 268
type textarea "*********"
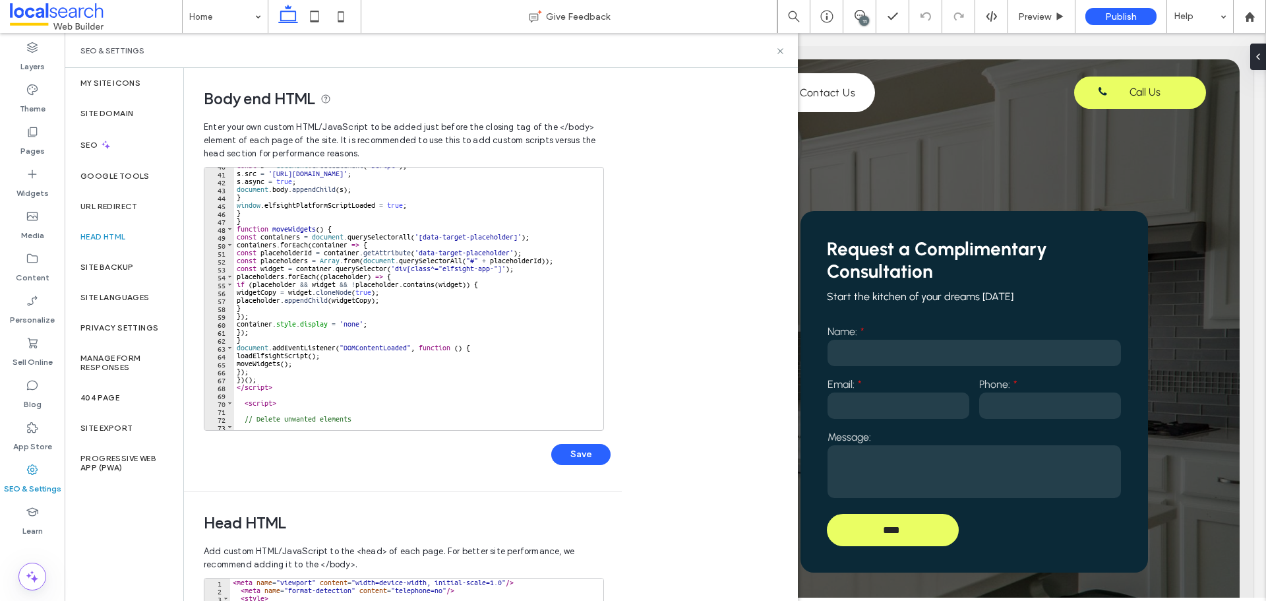
scroll to position [343, 0]
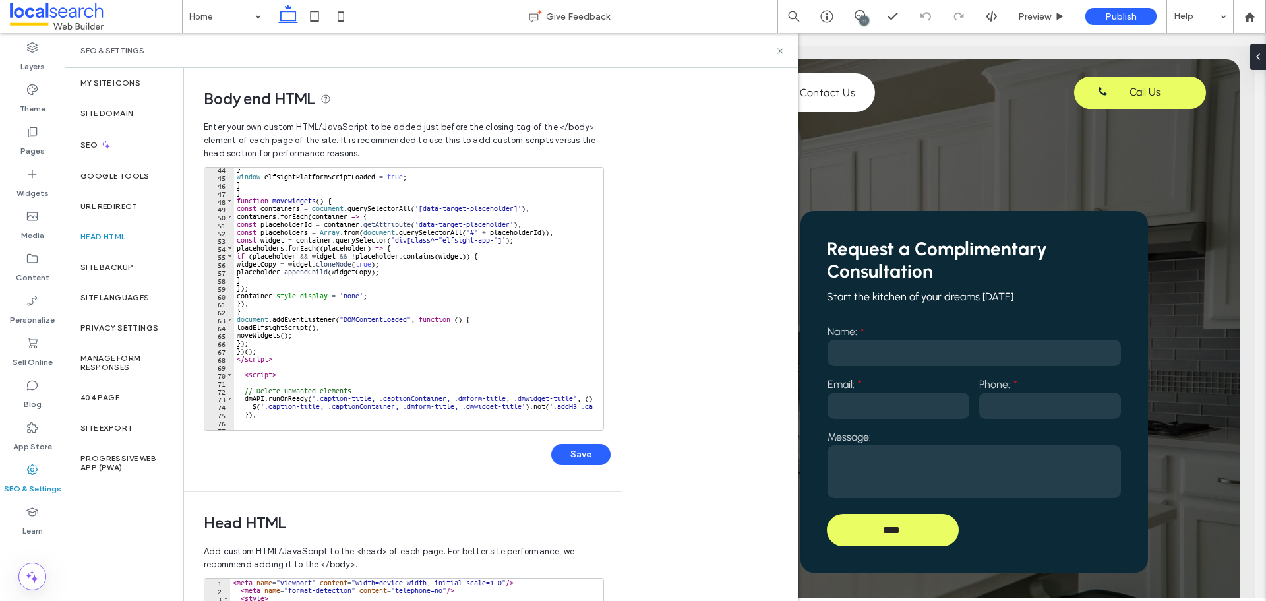
click at [439, 360] on div "} window . elfsightPlatformScriptLoaded = true ; } } function moveWidgets ( ) {…" at bounding box center [555, 299] width 642 height 268
type input "*"
click at [584, 179] on span at bounding box center [584, 177] width 9 height 9
type textarea "**********"
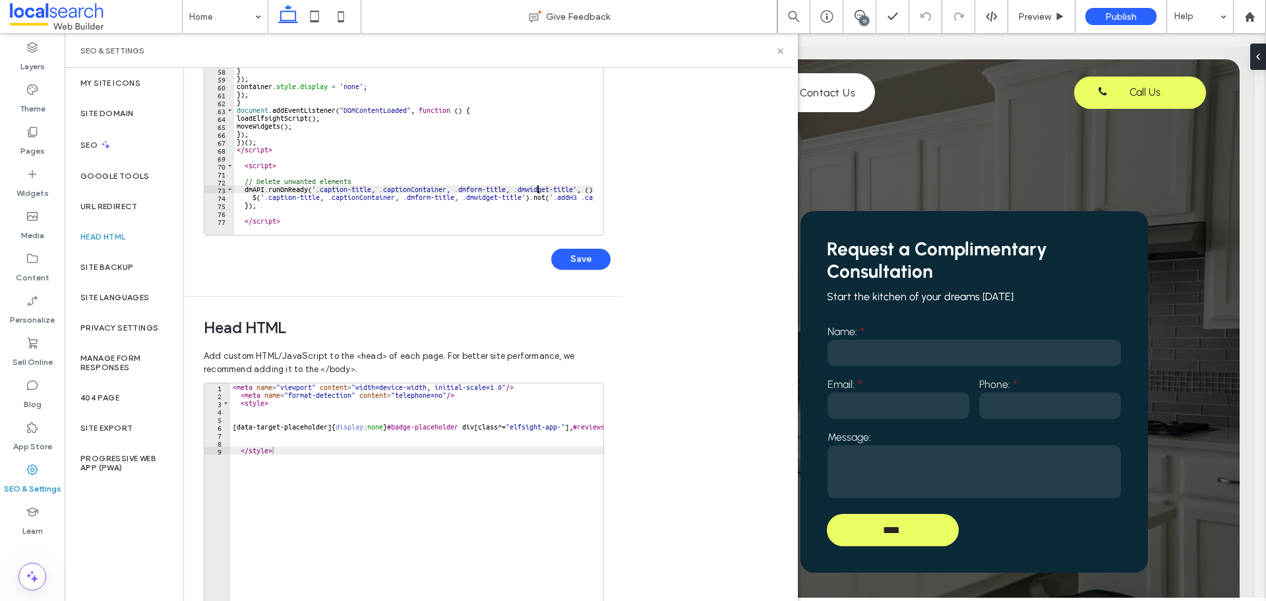
scroll to position [198, 0]
type textarea "********"
click at [372, 498] on div "< meta name = "viewport" content = "width=device-width, initial-scale=1.0" /> <…" at bounding box center [535, 514] width 611 height 268
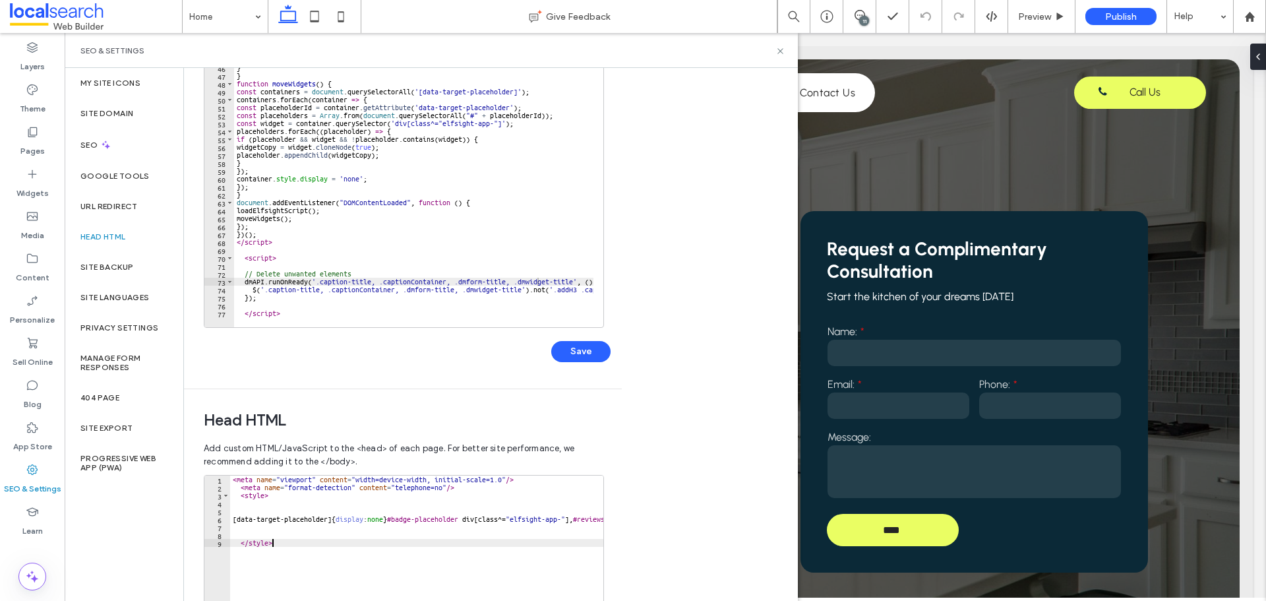
scroll to position [39, 0]
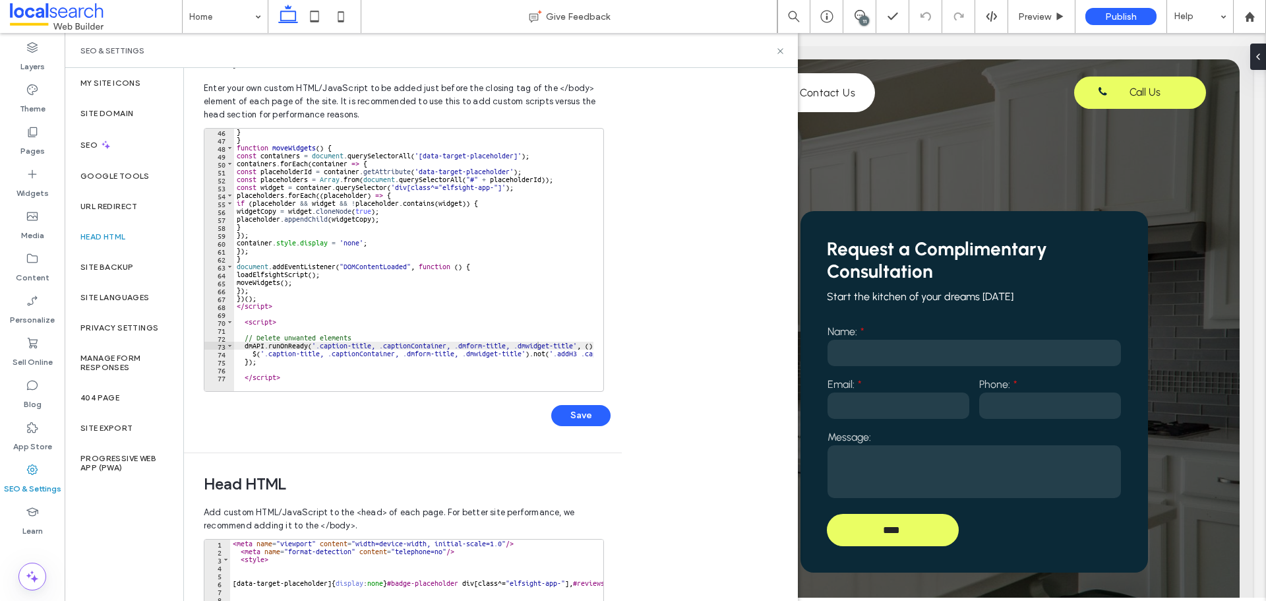
click at [376, 316] on div "} } function moveWidgets ( ) { const containers = document . querySelectorAll (…" at bounding box center [555, 262] width 642 height 268
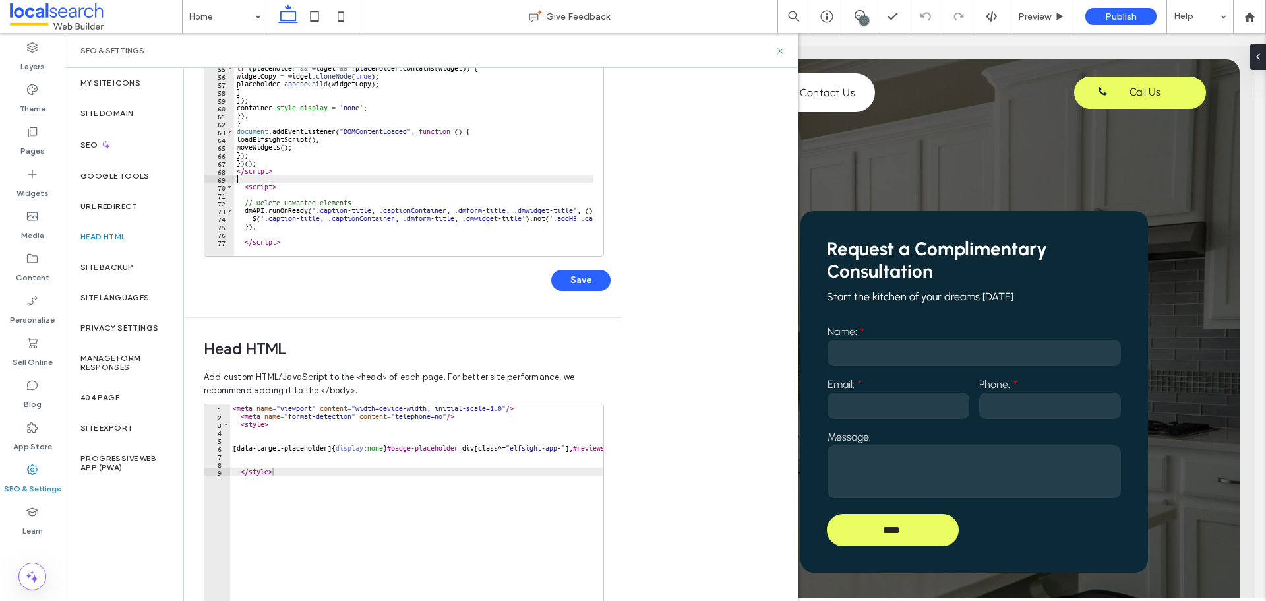
scroll to position [171, 0]
click at [342, 448] on div "< meta name = "viewport" content = "width=device-width, initial-scale=1.0" /> <…" at bounding box center [535, 542] width 611 height 268
click at [338, 482] on div "< meta name = "viewport" content = "width=device-width, initial-scale=1.0" /> <…" at bounding box center [535, 542] width 611 height 268
type textarea "********"
click at [337, 520] on div "< meta name = "viewport" content = "width=device-width, initial-scale=1.0" /> <…" at bounding box center [535, 542] width 611 height 268
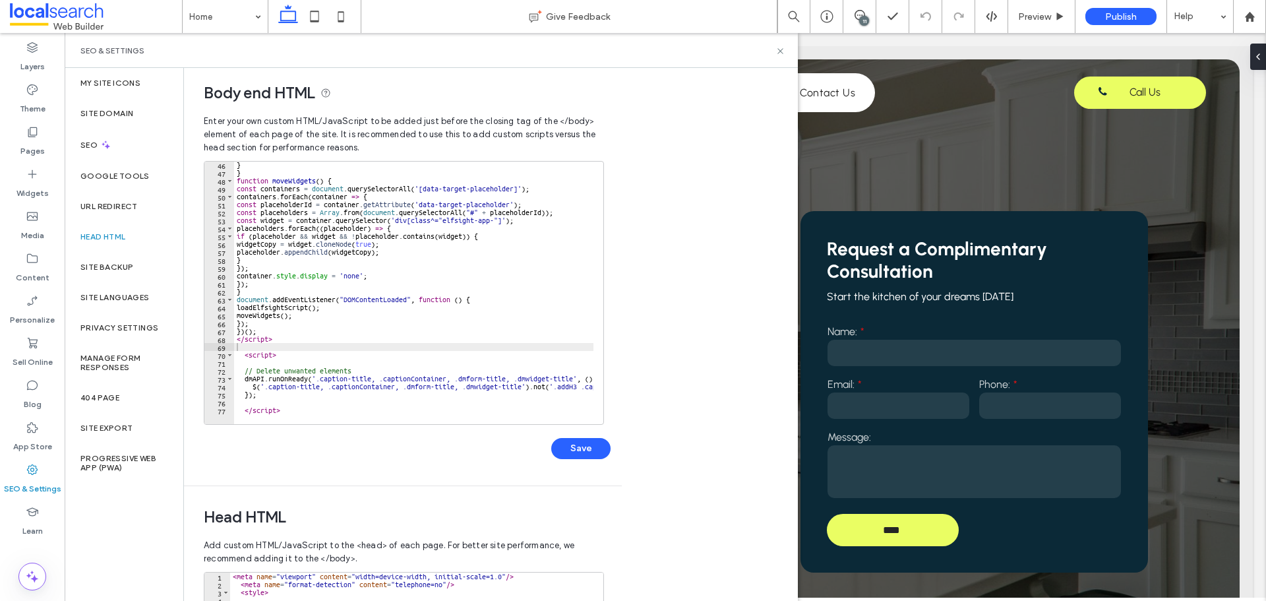
scroll to position [0, 0]
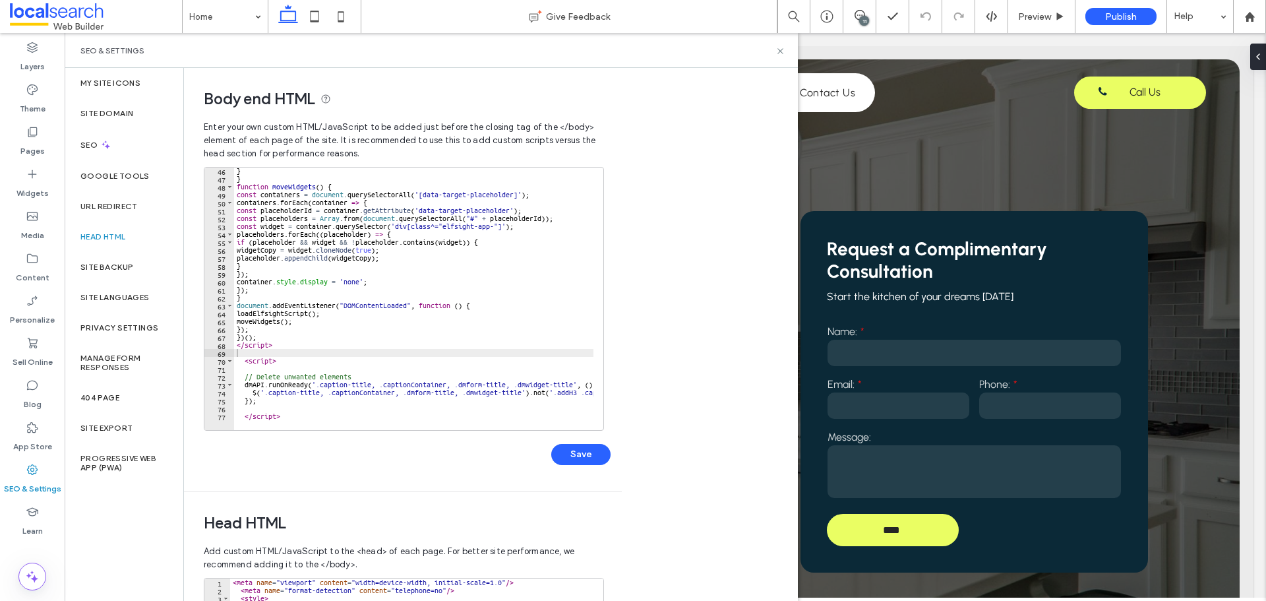
type textarea "**********"
click at [404, 313] on div "} } function moveWidgets ( ) { const containers = document . querySelectorAll (…" at bounding box center [555, 301] width 642 height 268
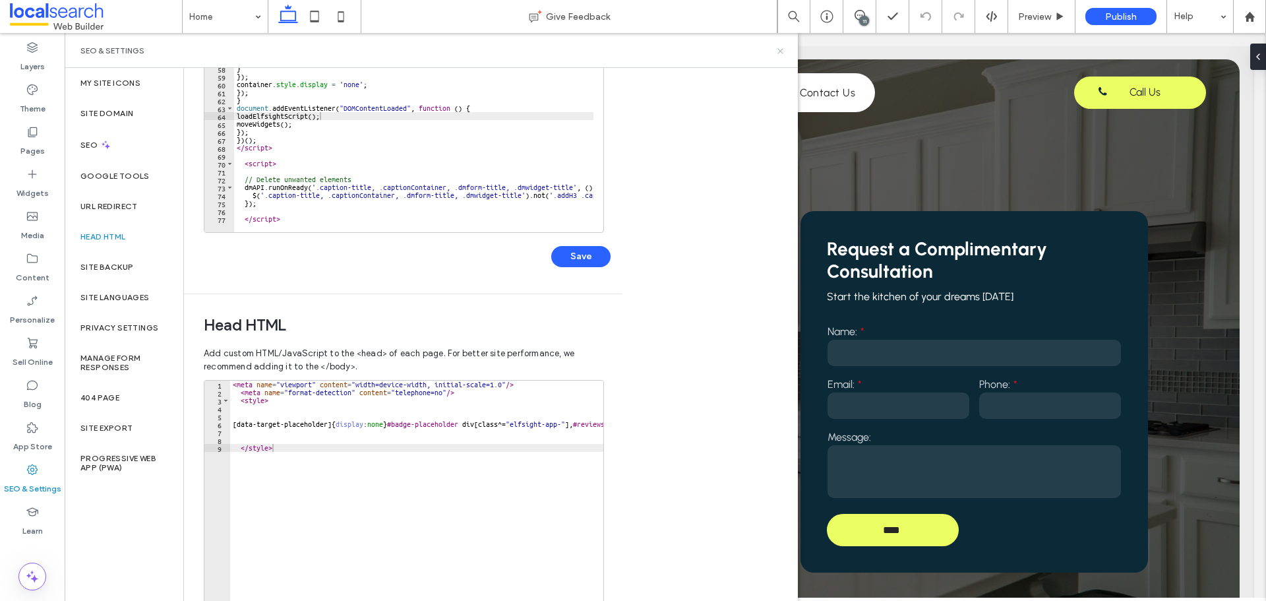
click at [782, 48] on icon at bounding box center [780, 51] width 10 height 10
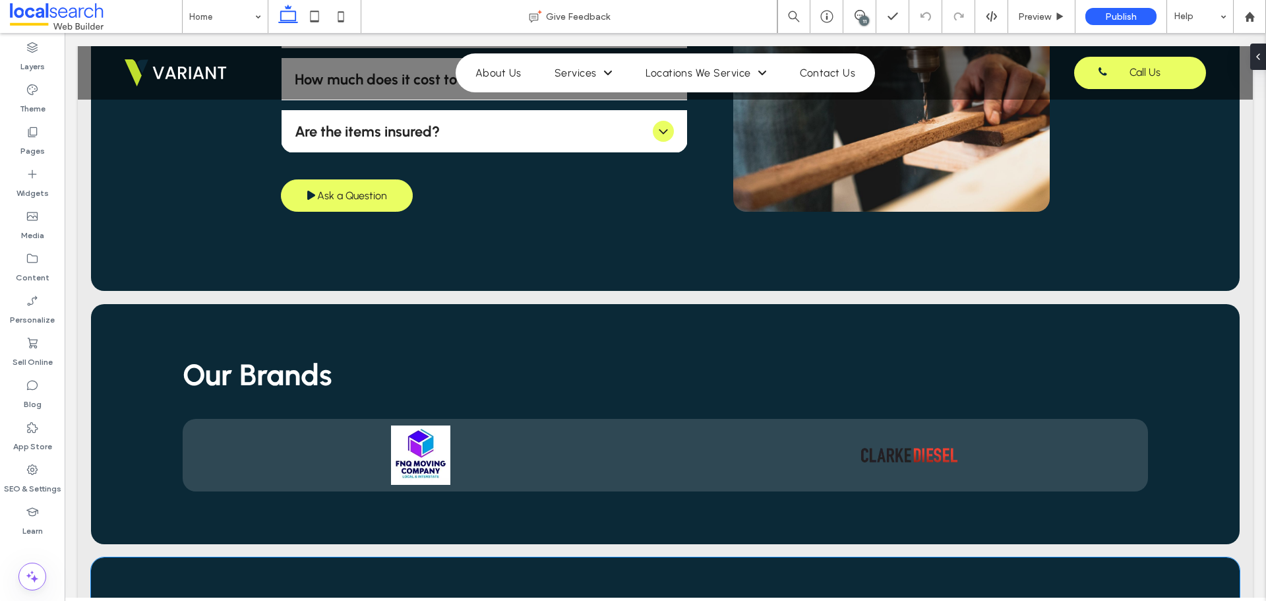
scroll to position [3033, 0]
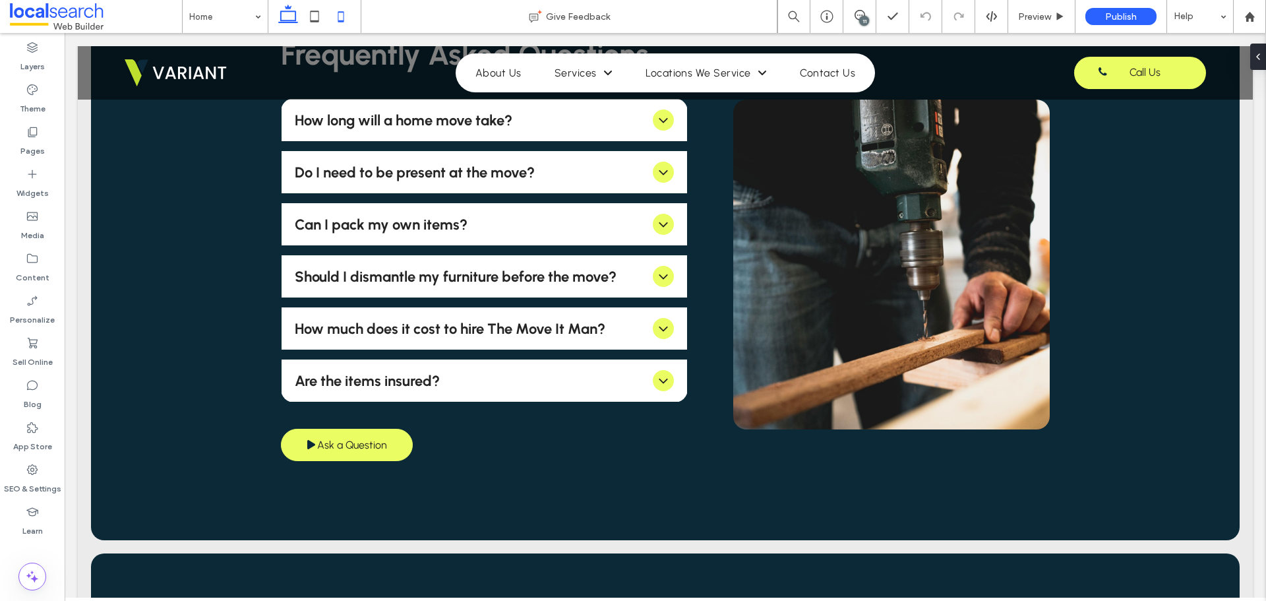
click at [334, 14] on icon at bounding box center [341, 16] width 26 height 26
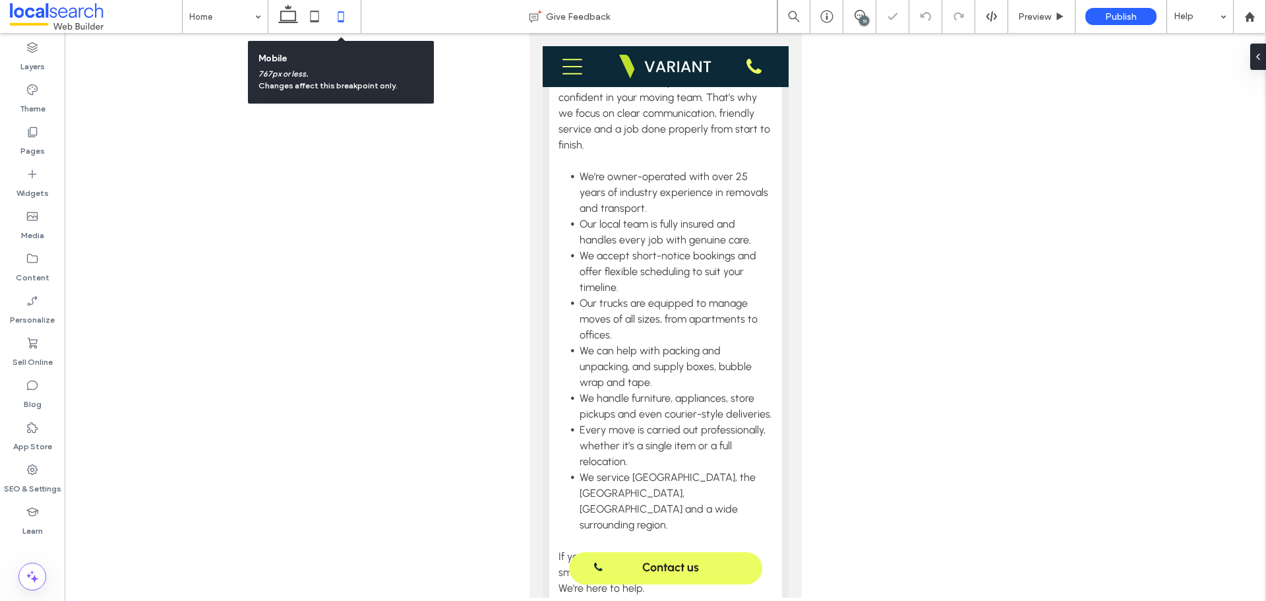
scroll to position [3515, 0]
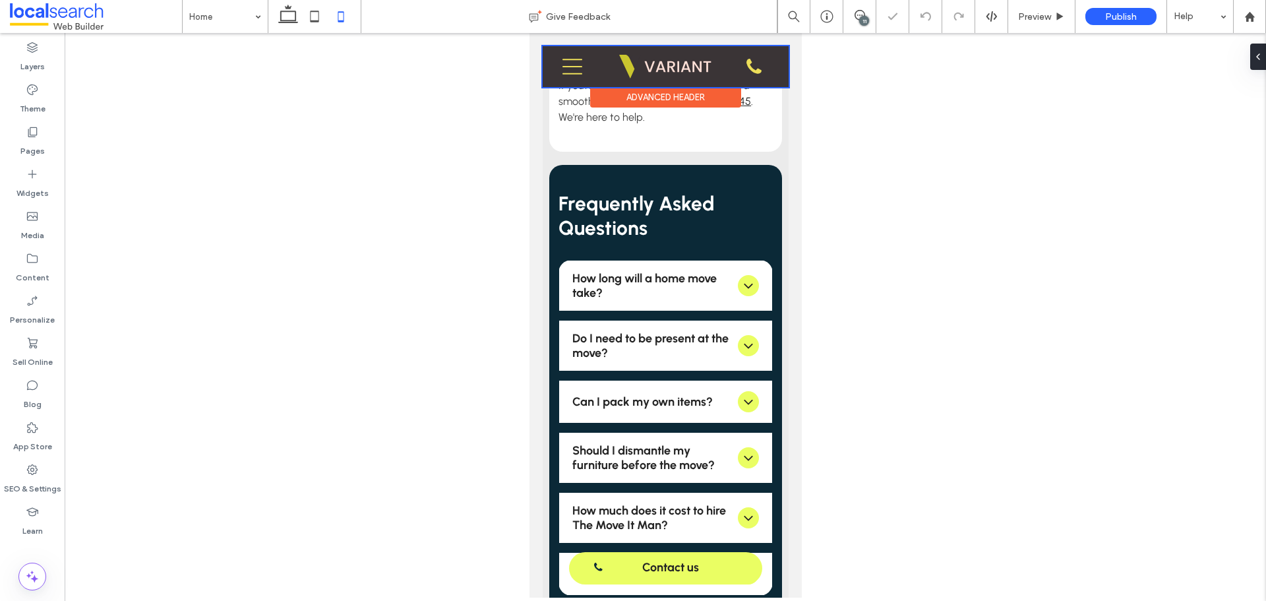
click at [579, 73] on div at bounding box center [665, 66] width 246 height 41
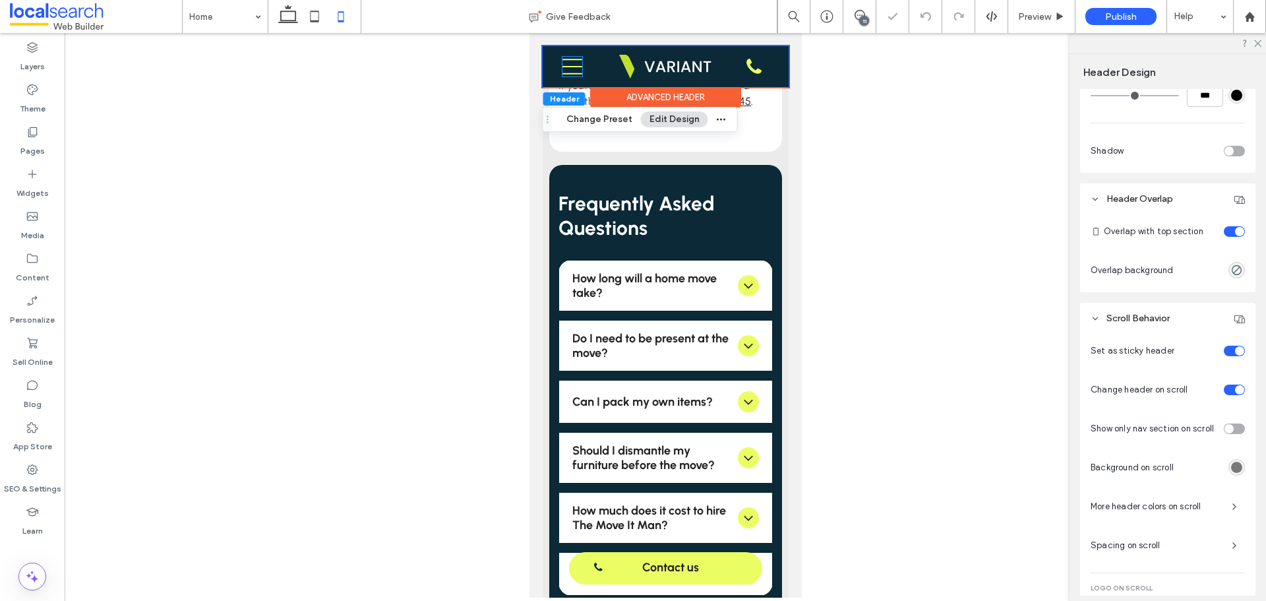
scroll to position [559, 0]
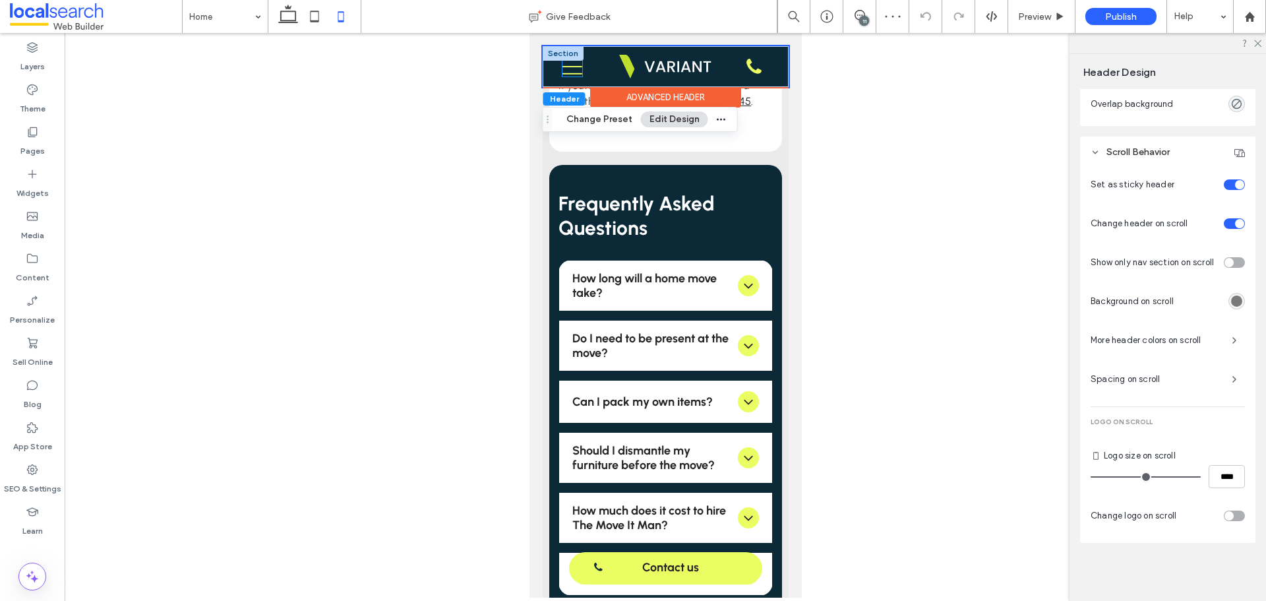
click at [566, 69] on icon "Mobile icon Mobile" at bounding box center [572, 67] width 20 height 20
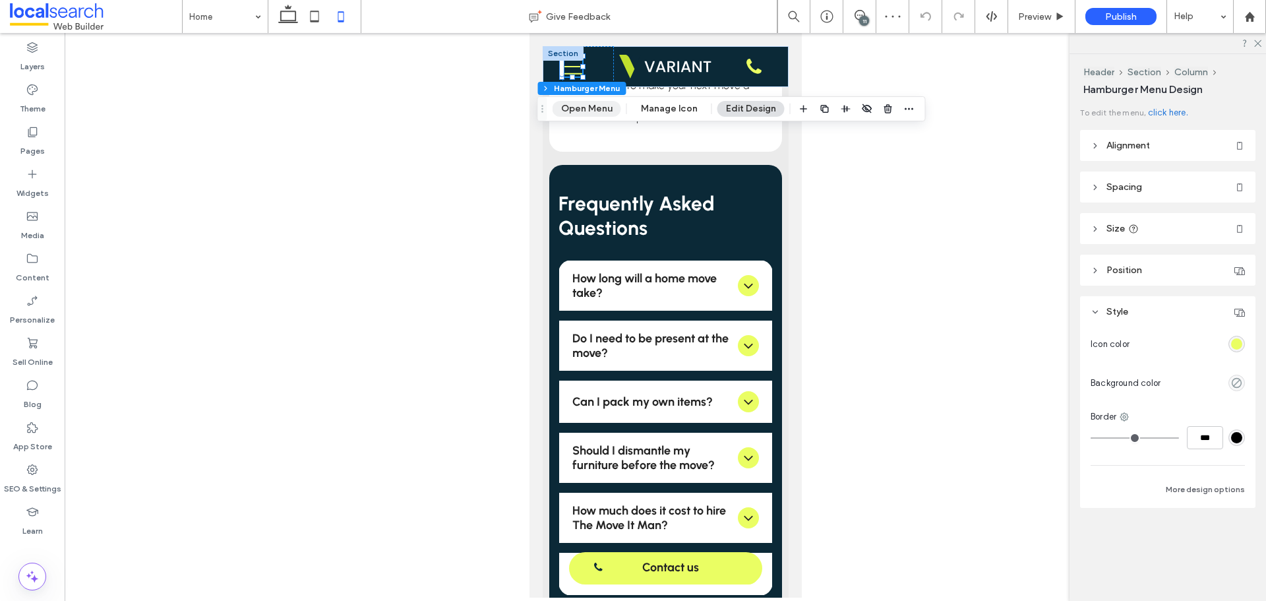
click at [574, 109] on button "Open Menu" at bounding box center [587, 109] width 69 height 16
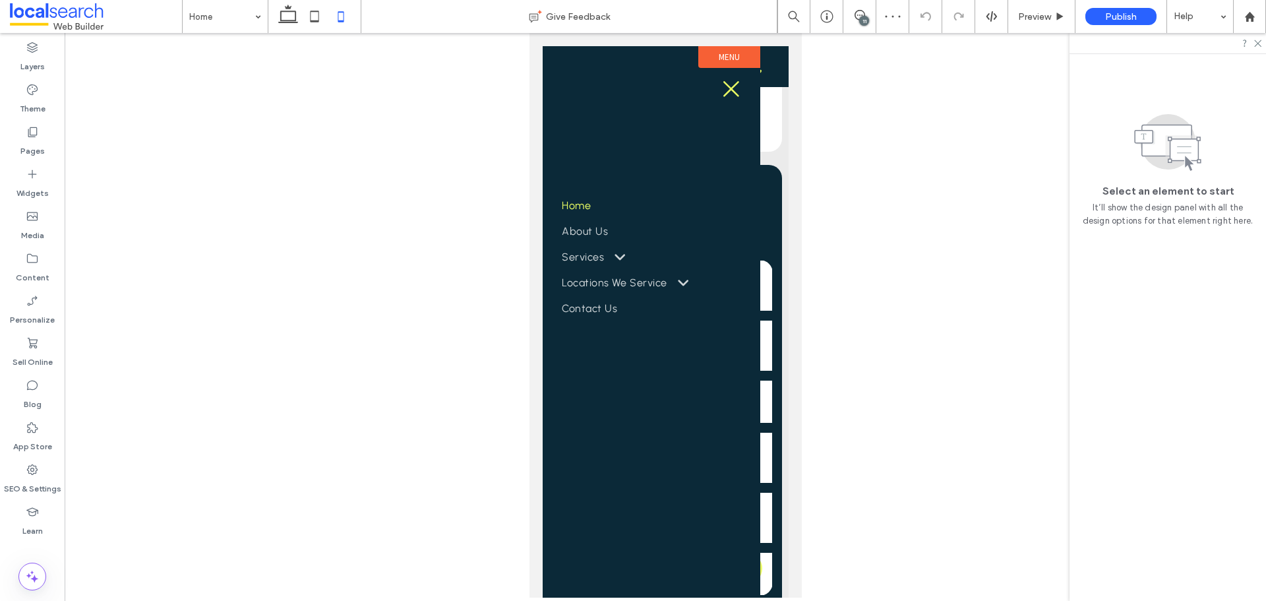
scroll to position [0, 0]
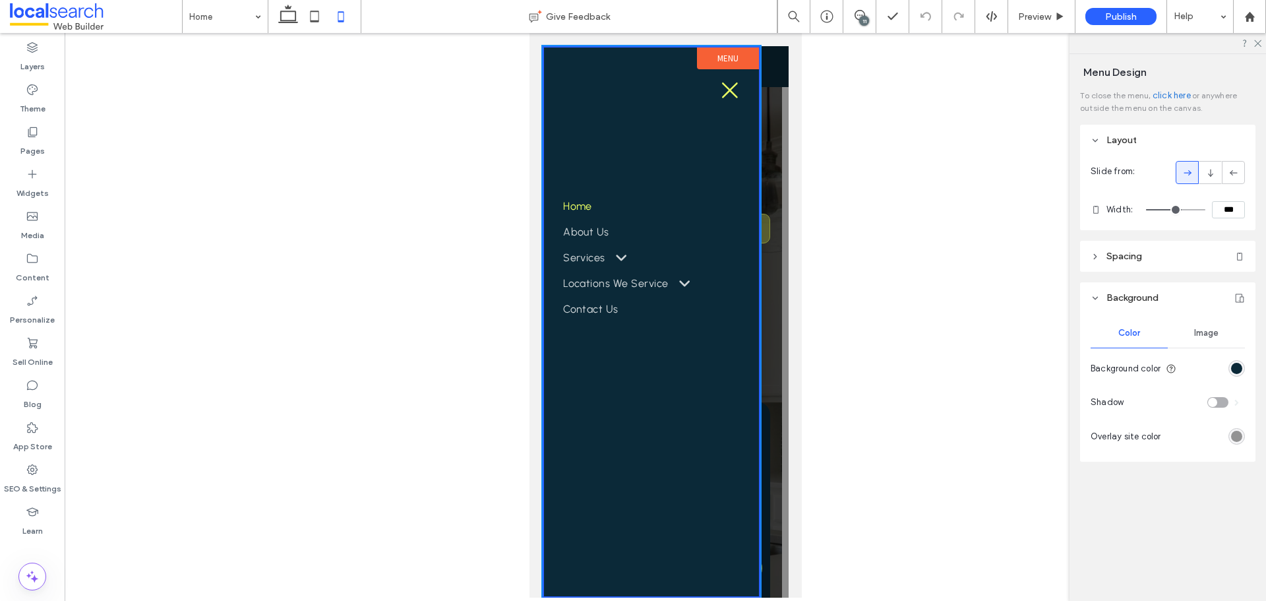
click at [770, 144] on div at bounding box center [665, 321] width 246 height 551
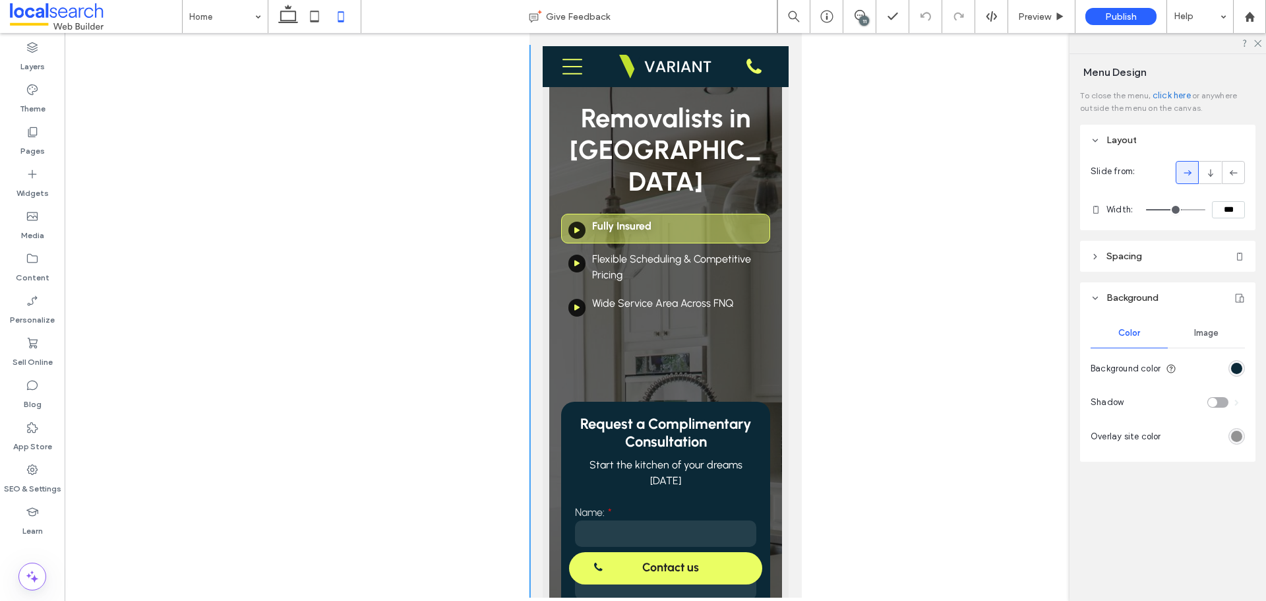
scroll to position [3515, 0]
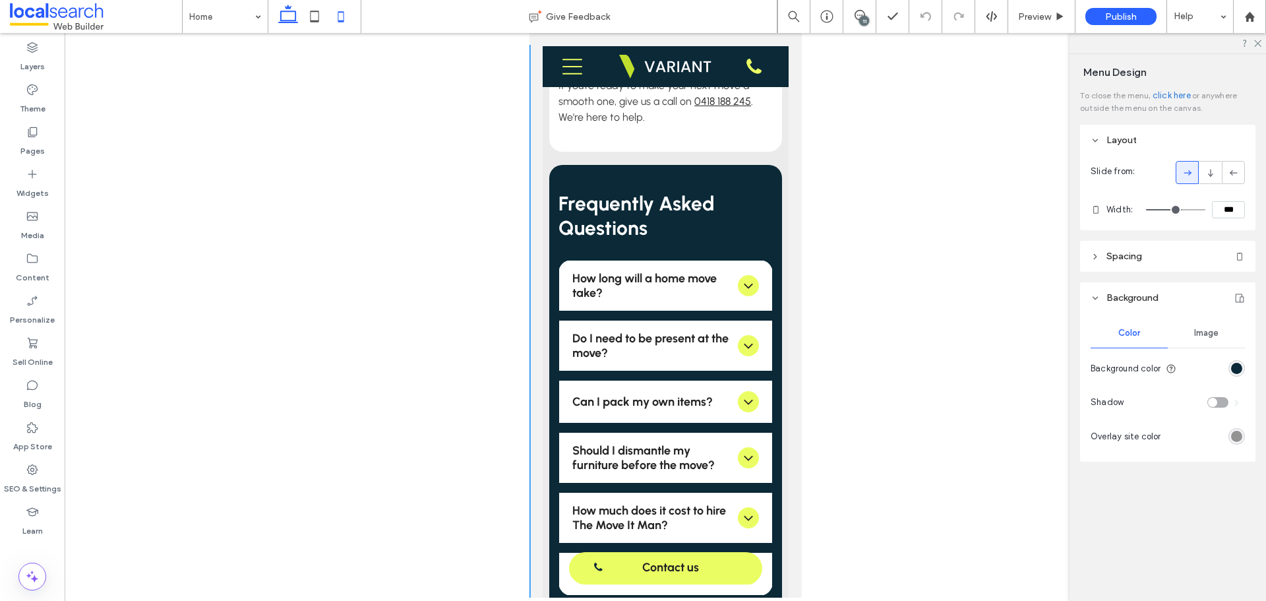
click at [291, 11] on icon at bounding box center [288, 16] width 26 height 26
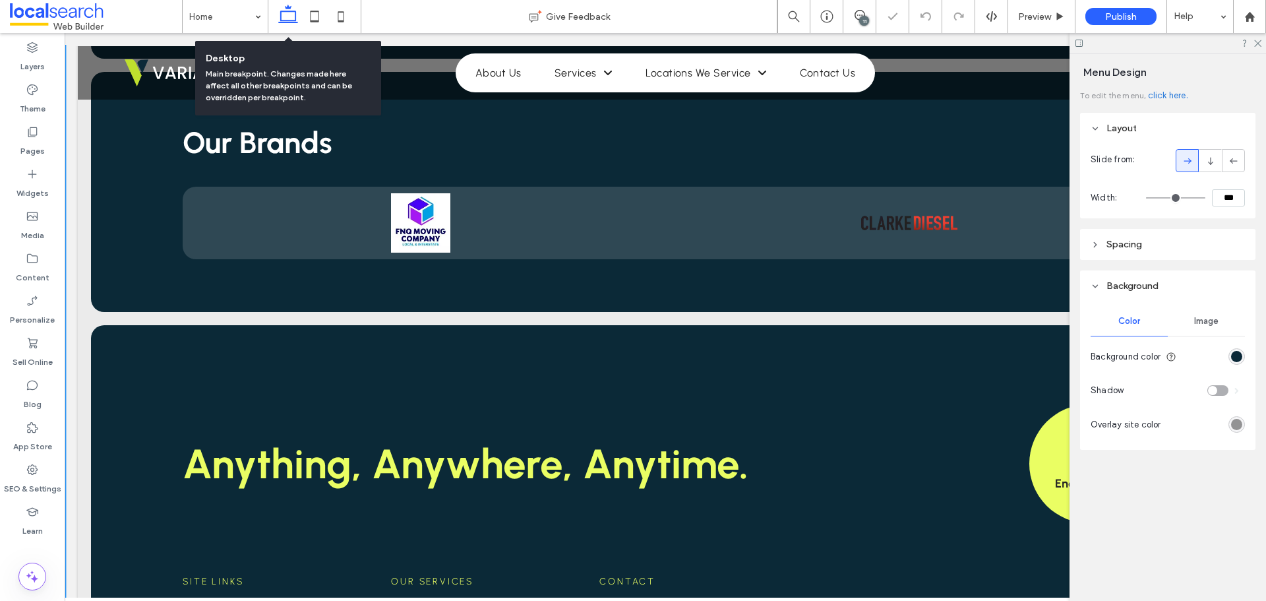
scroll to position [2872, 0]
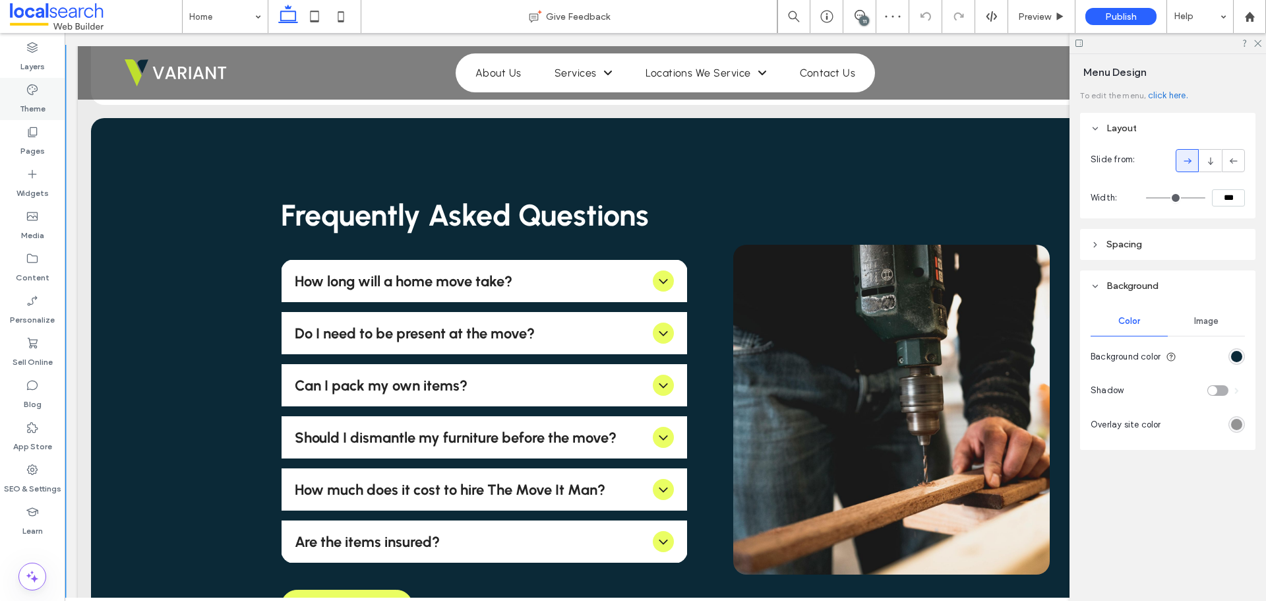
click at [44, 79] on div "Theme" at bounding box center [32, 99] width 65 height 42
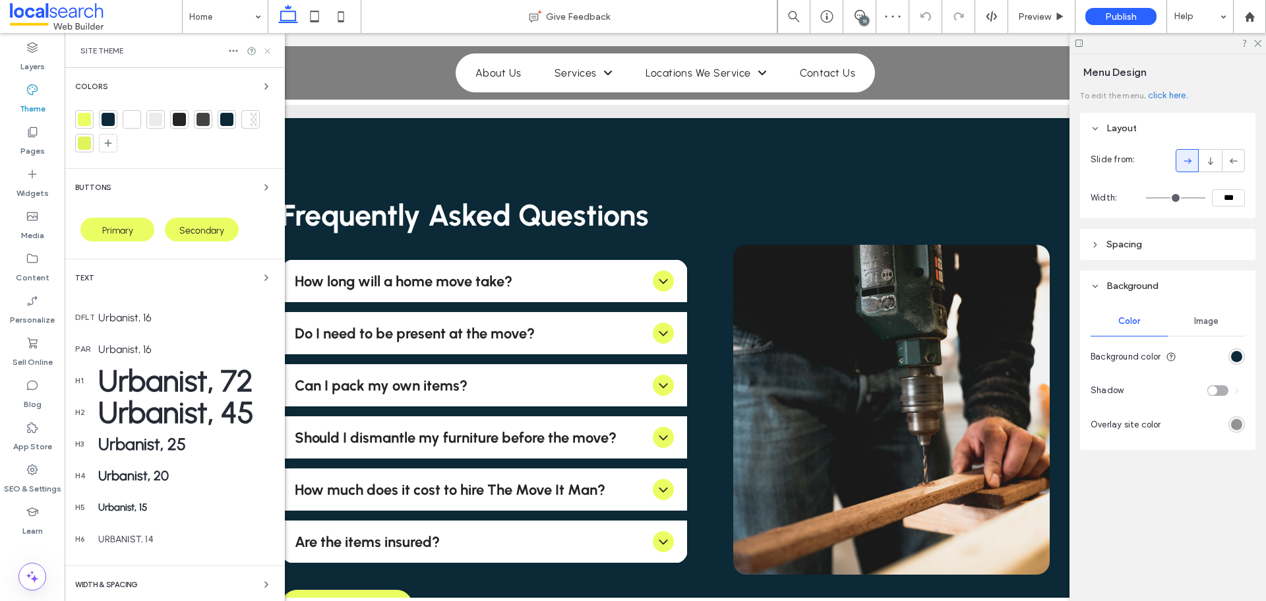
click at [264, 53] on icon at bounding box center [267, 51] width 10 height 10
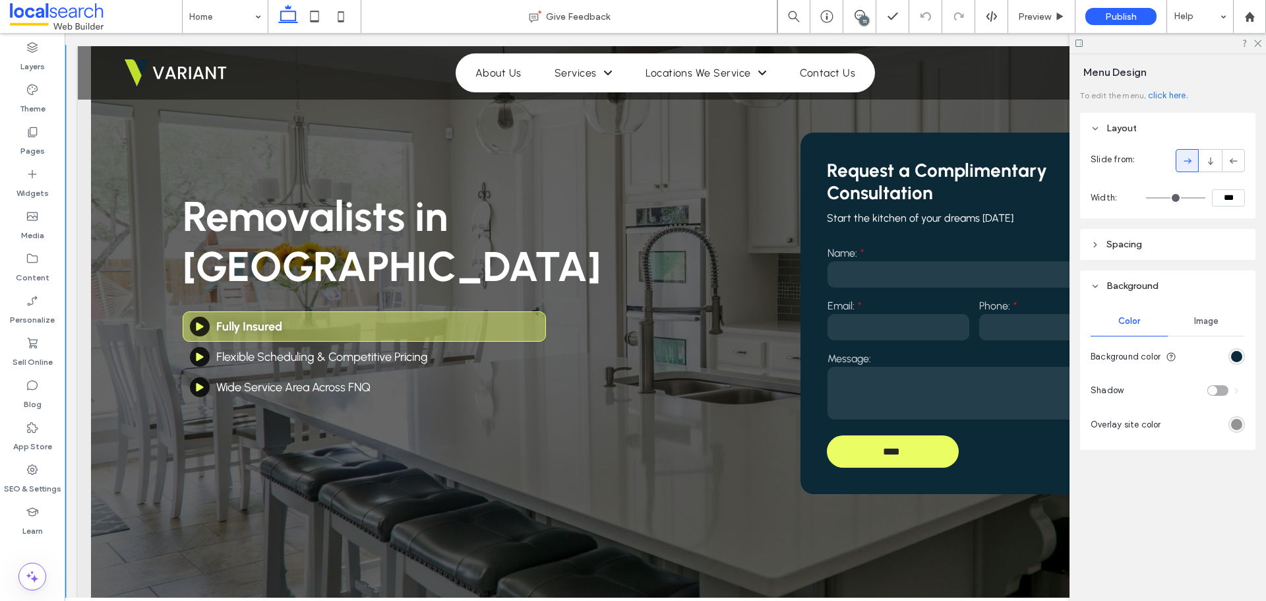
scroll to position [0, 0]
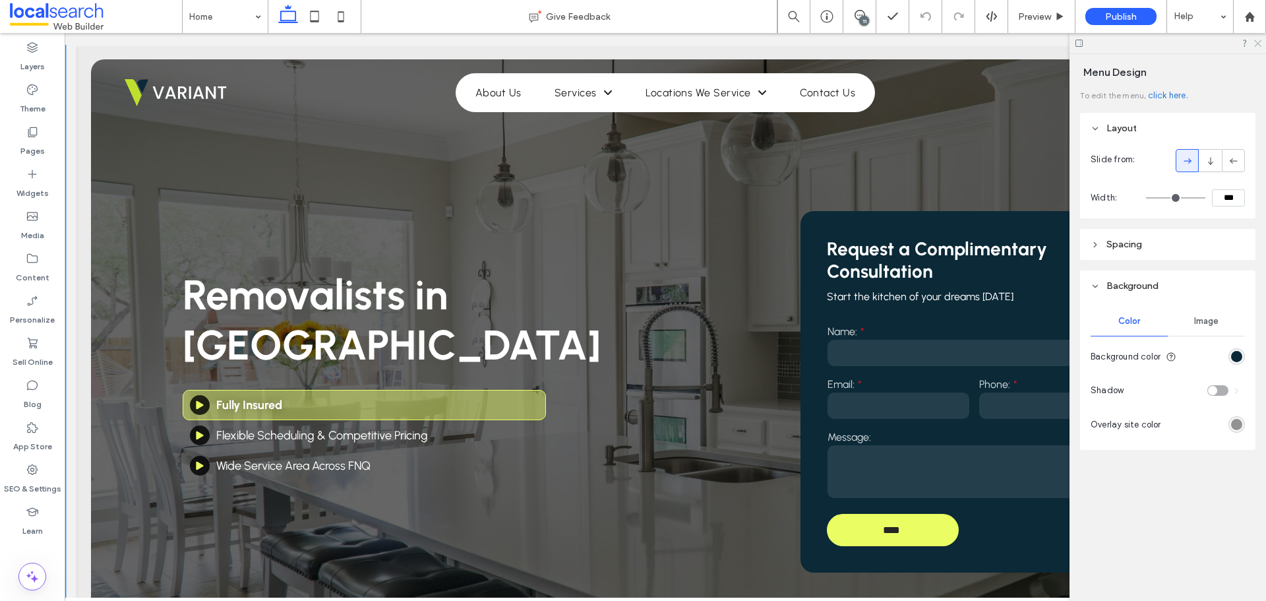
click at [1256, 44] on icon at bounding box center [1257, 42] width 9 height 9
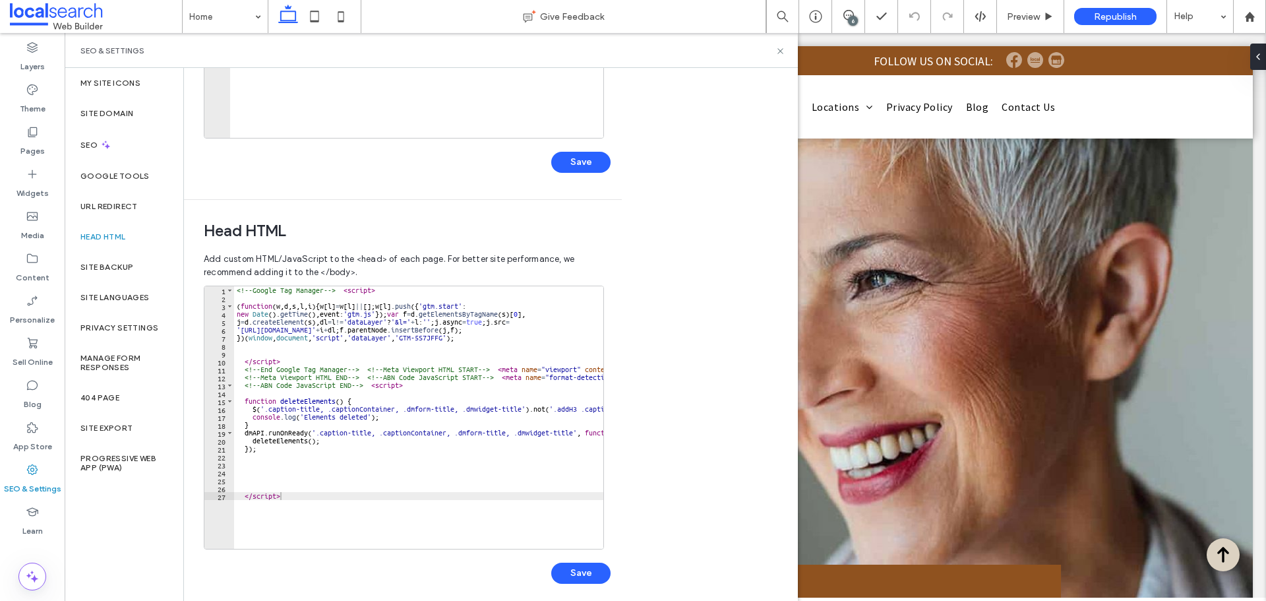
scroll to position [303, 0]
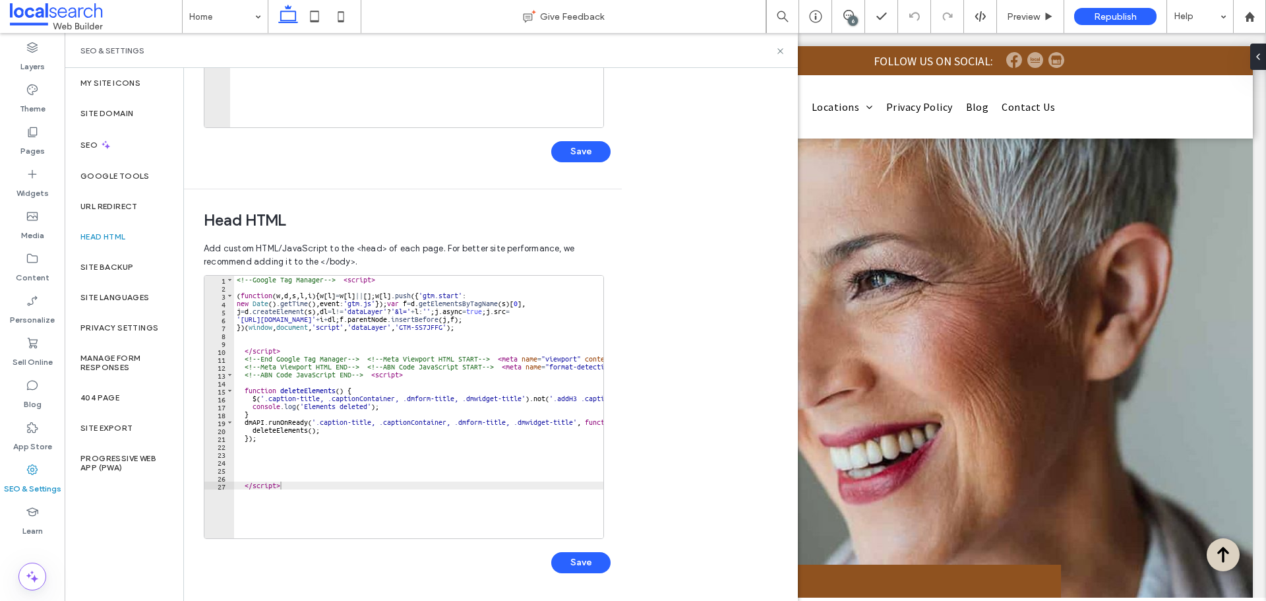
drag, startPoint x: 296, startPoint y: 451, endPoint x: 299, endPoint y: 389, distance: 62.0
click at [296, 450] on div "<!-- Google Tag Manager --> < script > ( function ( w , d , s , l , i ) { w [ l…" at bounding box center [555, 410] width 642 height 268
click at [301, 369] on div "<!-- Google Tag Manager --> < script > ( function ( w , d , s , l , i ) { w [ l…" at bounding box center [555, 410] width 642 height 268
click at [321, 487] on div "<!-- Google Tag Manager --> < script > ( function ( w , d , s , l , i ) { w [ l…" at bounding box center [555, 410] width 642 height 268
type textarea "*********"
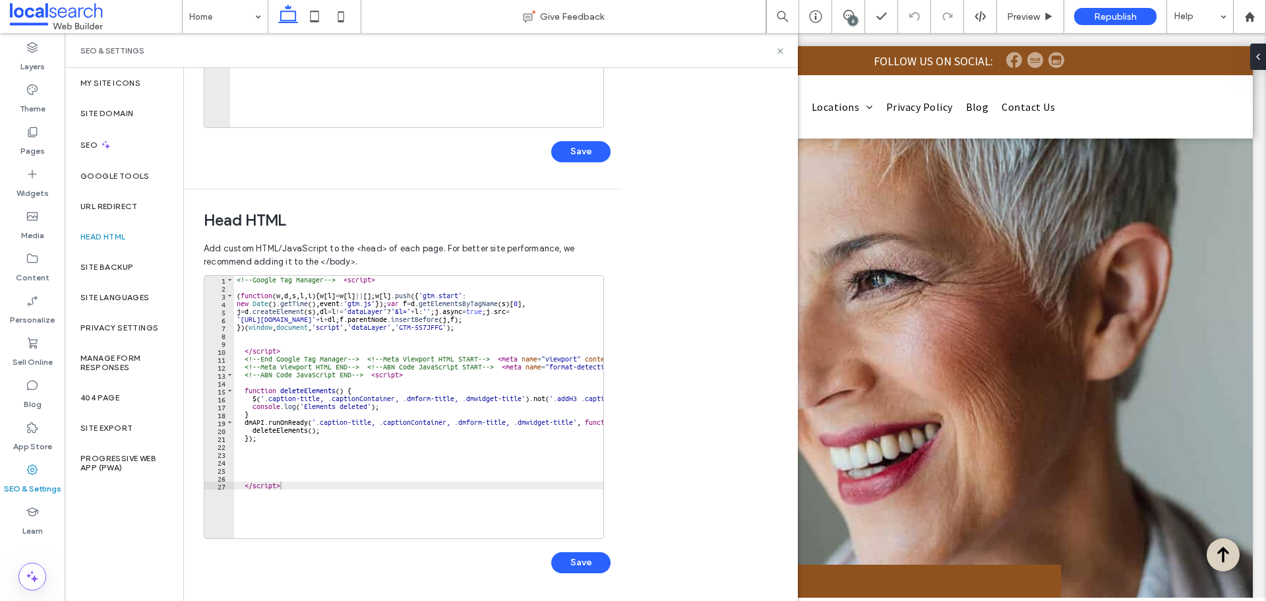
click at [327, 477] on div "<!-- Google Tag Manager --> < script > ( function ( w , d , s , l , i ) { w [ l…" at bounding box center [555, 410] width 642 height 268
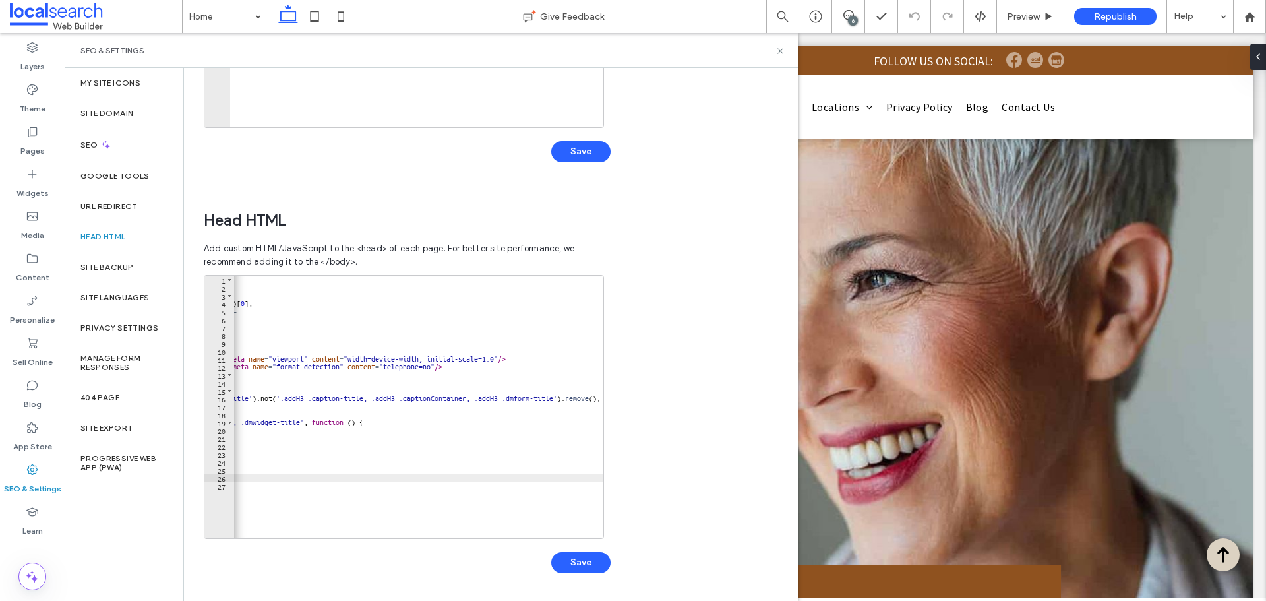
scroll to position [0, 0]
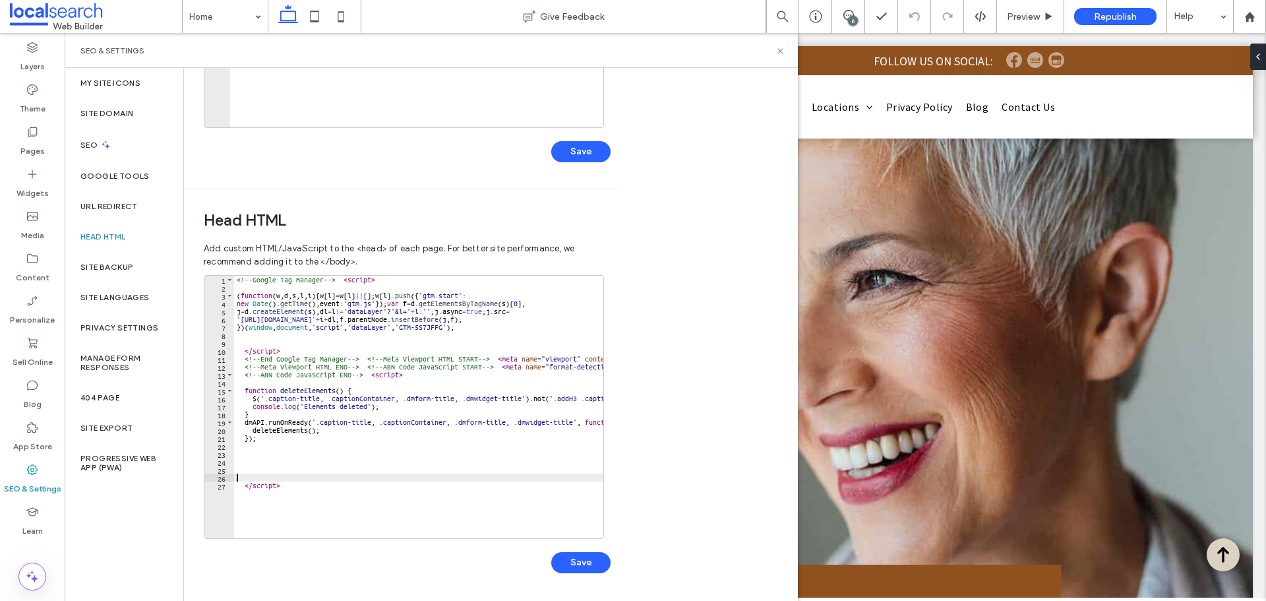
click at [355, 490] on div "<!-- Google Tag Manager --> < script > ( function ( w , d , s , l , i ) { w [ l…" at bounding box center [555, 410] width 642 height 268
type textarea "*********"
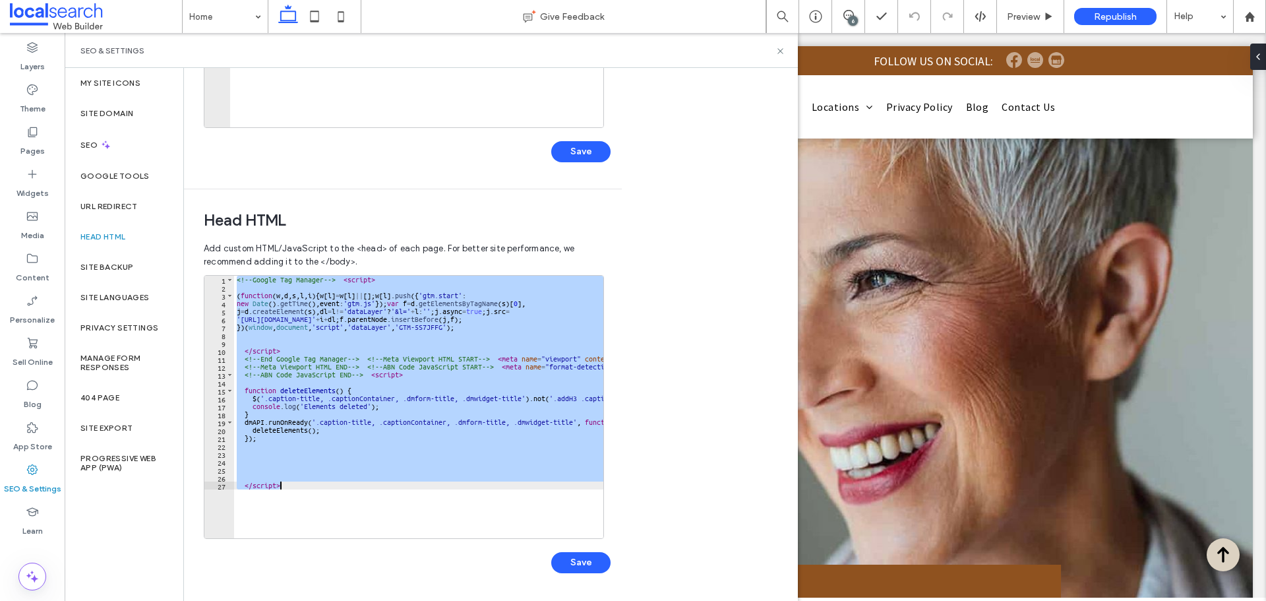
click at [359, 463] on div "<!-- Google Tag Manager --> < script > ( function ( w , d , s , l , i ) { w [ l…" at bounding box center [418, 407] width 369 height 262
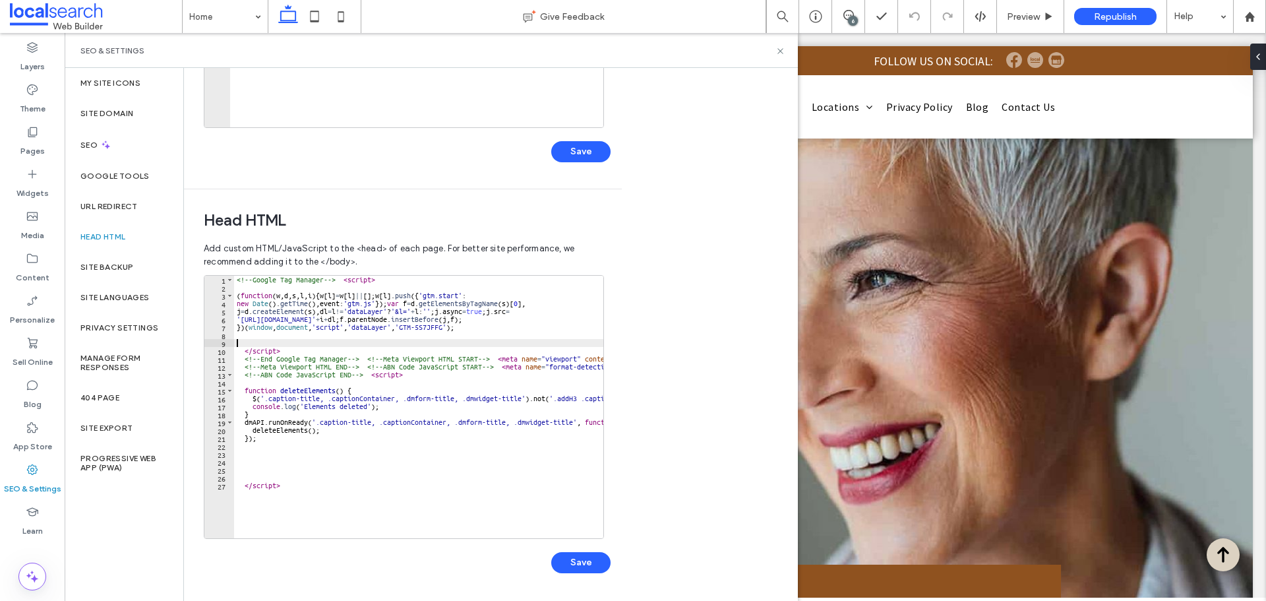
click at [264, 343] on div "<!-- Google Tag Manager --> < script > ( function ( w , d , s , l , i ) { w [ l…" at bounding box center [555, 410] width 642 height 268
click at [291, 354] on div "<!-- Google Tag Manager --> < script > ( function ( w , d , s , l , i ) { w [ l…" at bounding box center [555, 410] width 642 height 268
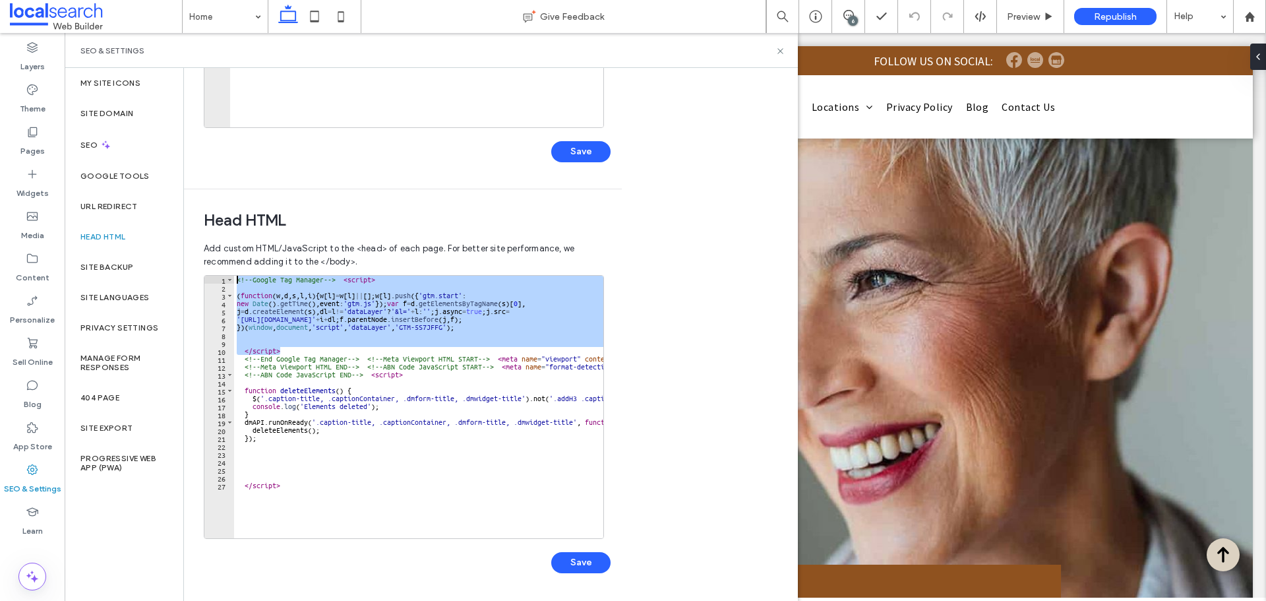
drag, startPoint x: 291, startPoint y: 349, endPoint x: 212, endPoint y: 272, distance: 111.0
click at [212, 272] on div "Add custom HTML/JavaScript to the <head> of each page. For better site performa…" at bounding box center [403, 417] width 398 height 364
click at [357, 486] on div "<!-- Google Tag Manager --> < script > ( function ( w , d , s , l , i ) { w [ l…" at bounding box center [555, 410] width 642 height 268
type textarea "*********"
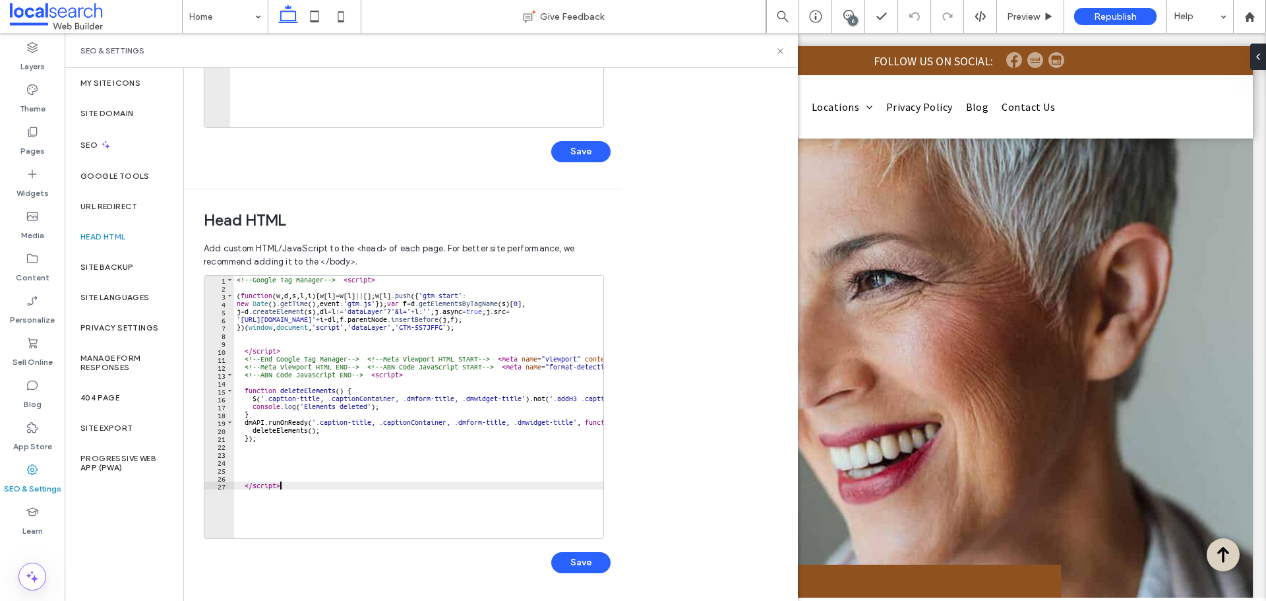
click at [334, 457] on div "<!-- Google Tag Manager --> < script > ( function ( w , d , s , l , i ) { w [ l…" at bounding box center [555, 410] width 642 height 268
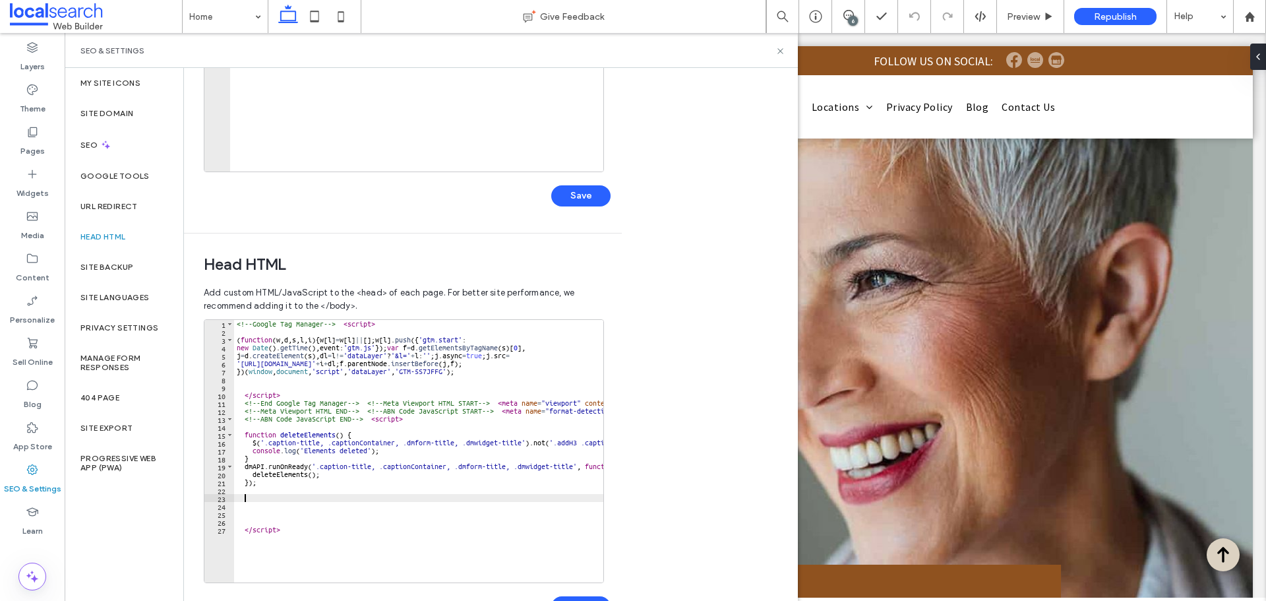
scroll to position [237, 0]
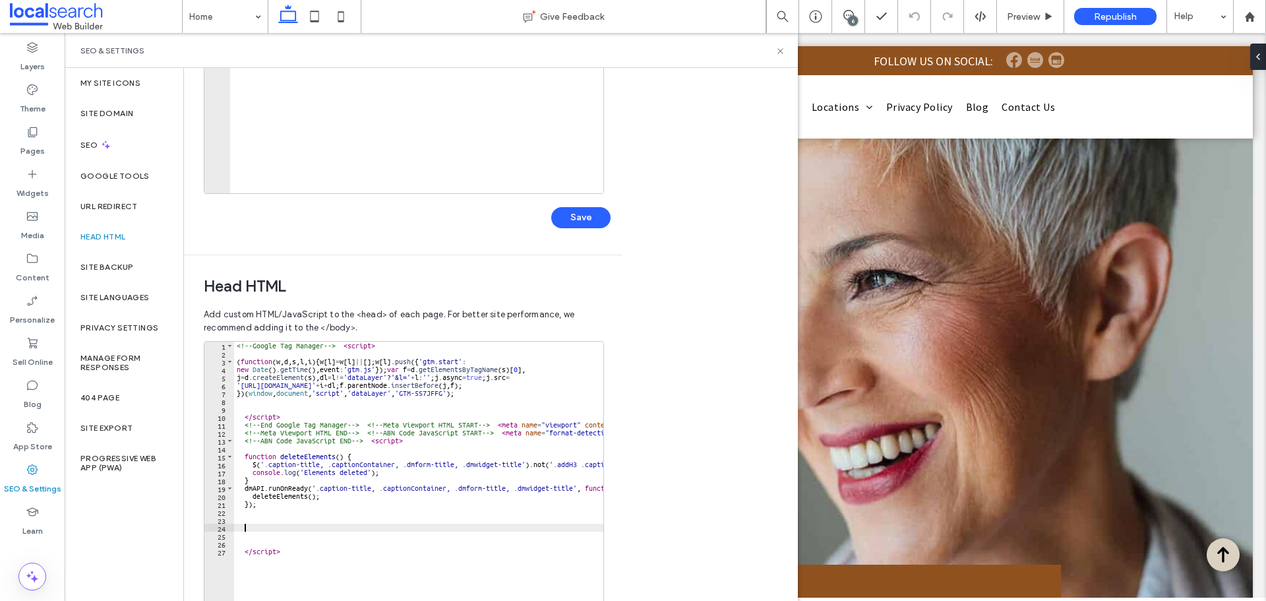
click at [273, 531] on div "<!-- Google Tag Manager --> < script > ( function ( w , d , s , l , i ) { w [ l…" at bounding box center [555, 476] width 642 height 268
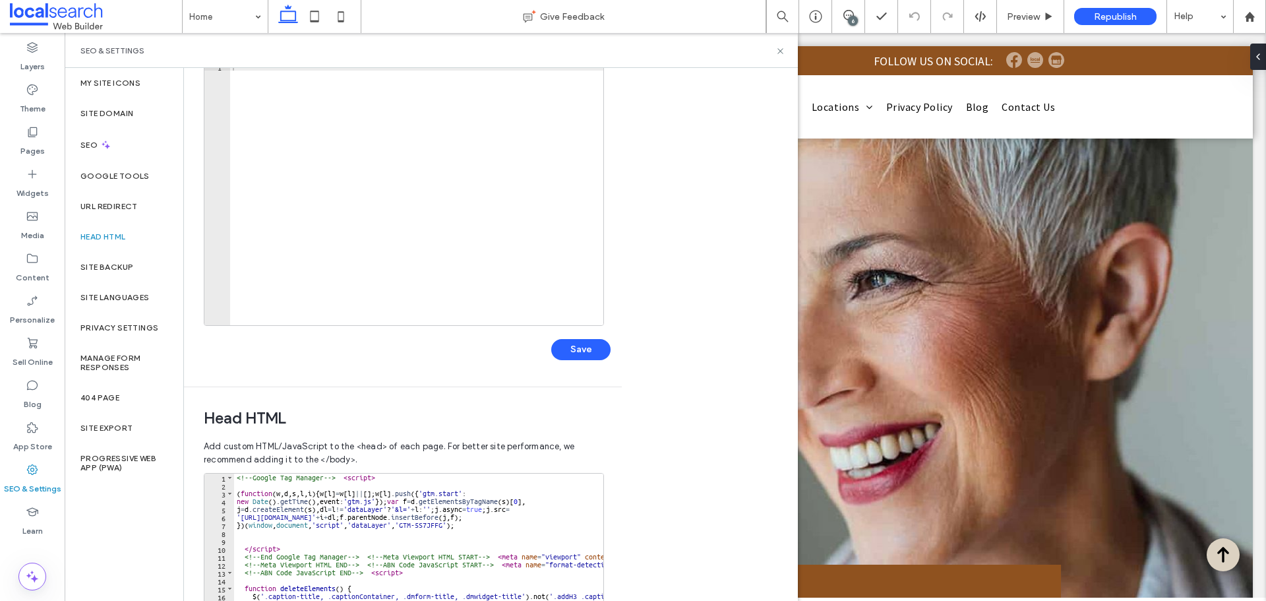
scroll to position [0, 0]
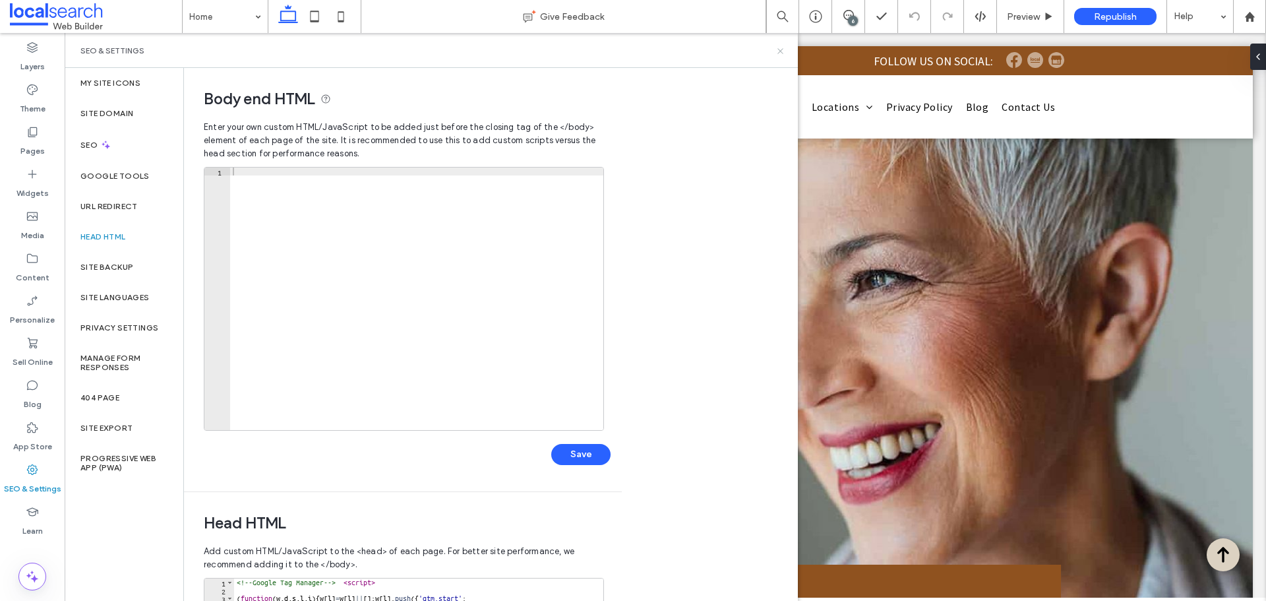
drag, startPoint x: 711, startPoint y: 16, endPoint x: 776, endPoint y: 49, distance: 72.5
click at [776, 49] on icon at bounding box center [780, 51] width 10 height 10
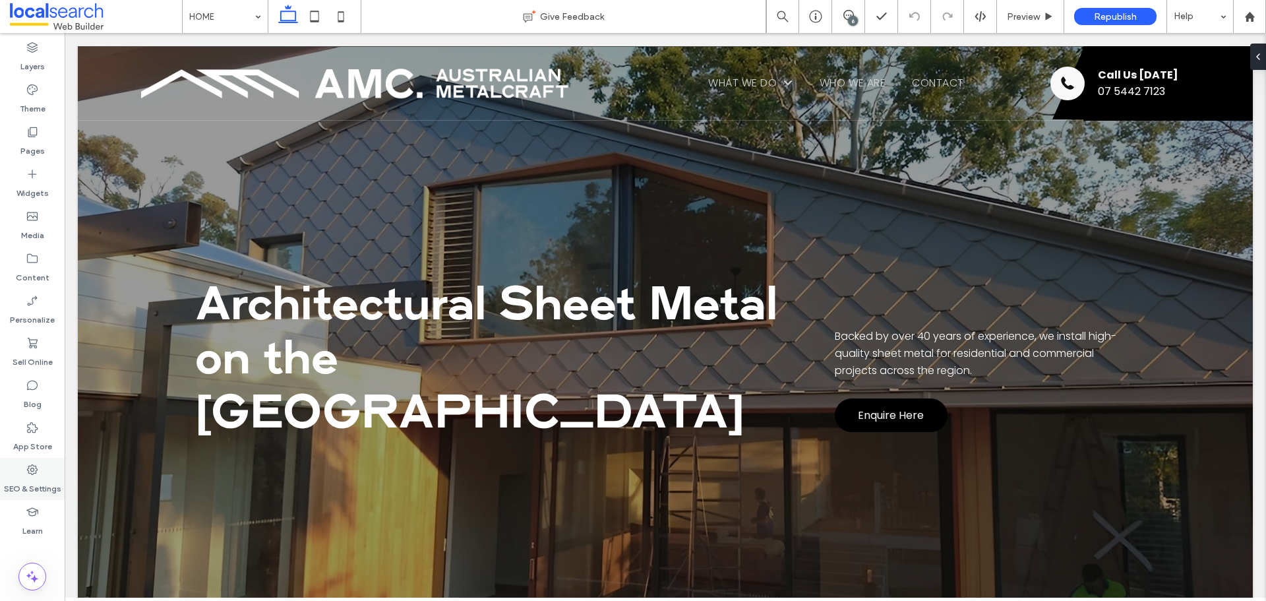
click at [28, 464] on icon at bounding box center [32, 469] width 13 height 13
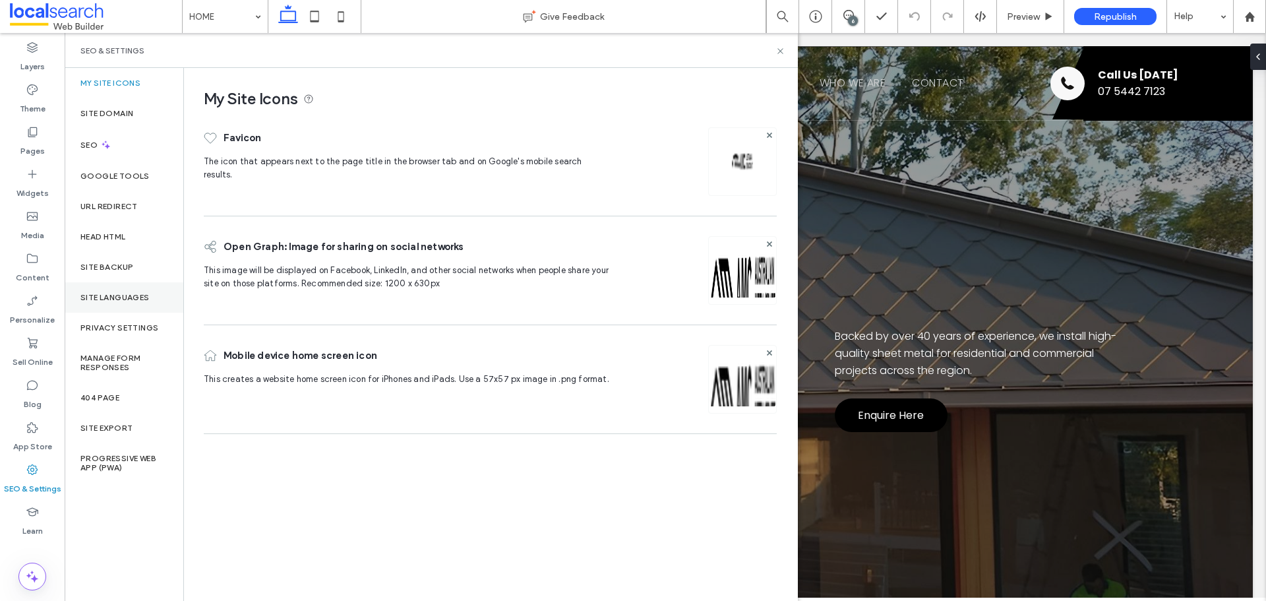
click at [104, 282] on div "Site Languages" at bounding box center [124, 297] width 119 height 30
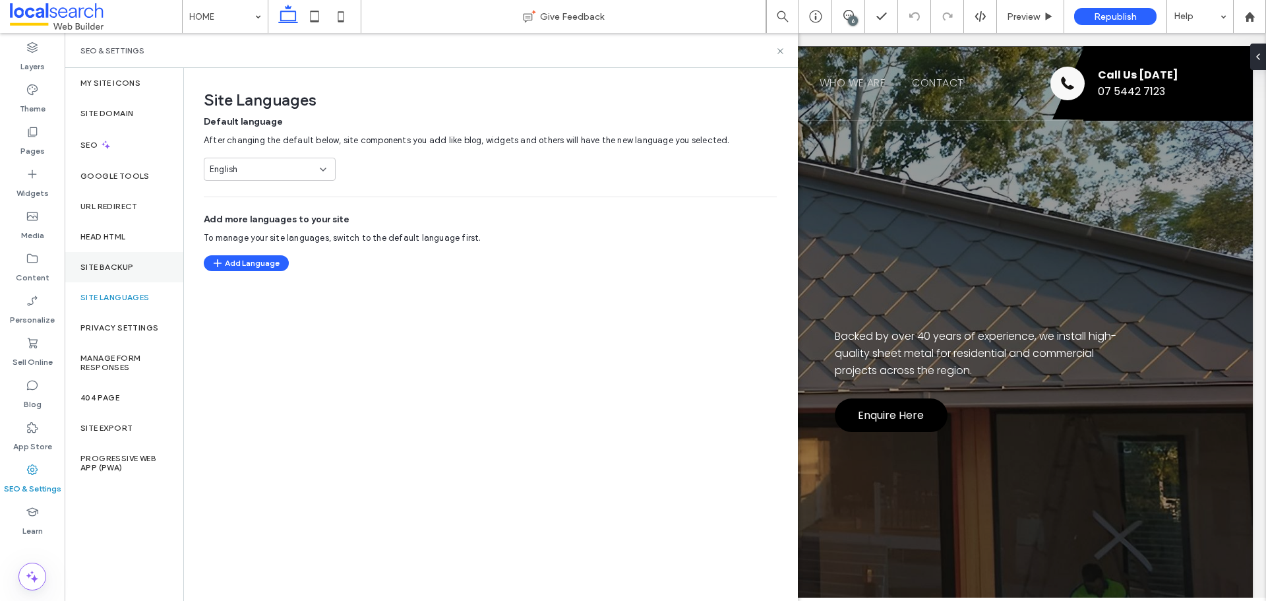
click at [110, 270] on label "Site Backup" at bounding box center [106, 266] width 53 height 9
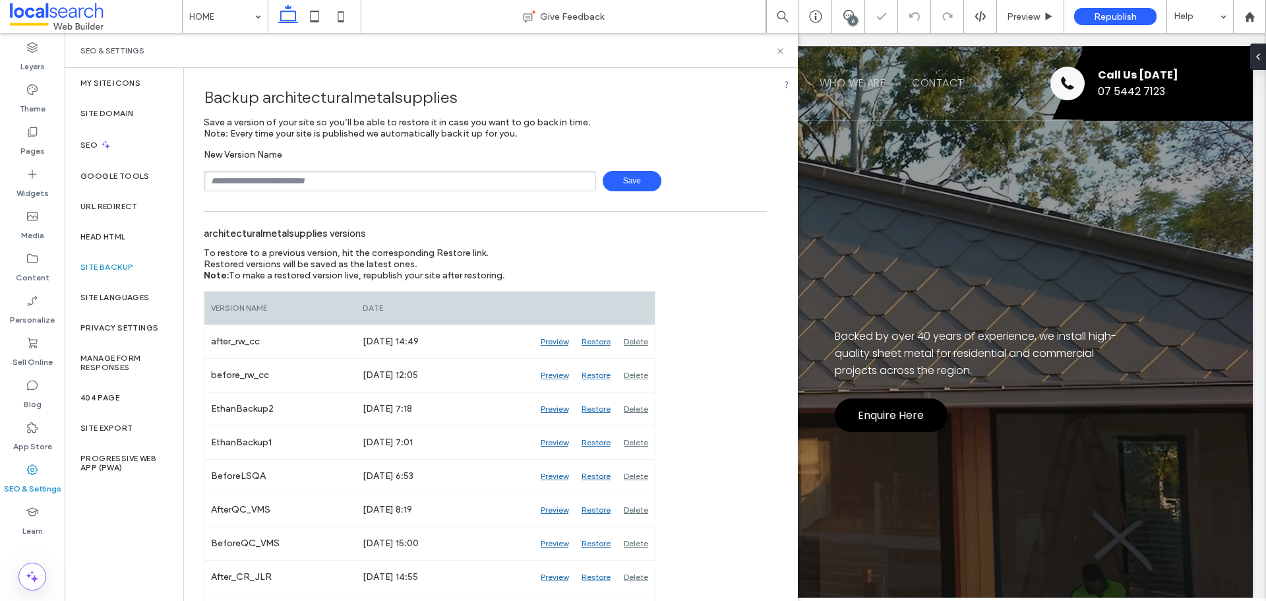
click at [266, 187] on input "text" at bounding box center [400, 181] width 392 height 20
type input "**********"
click at [610, 177] on span "Save" at bounding box center [632, 181] width 59 height 20
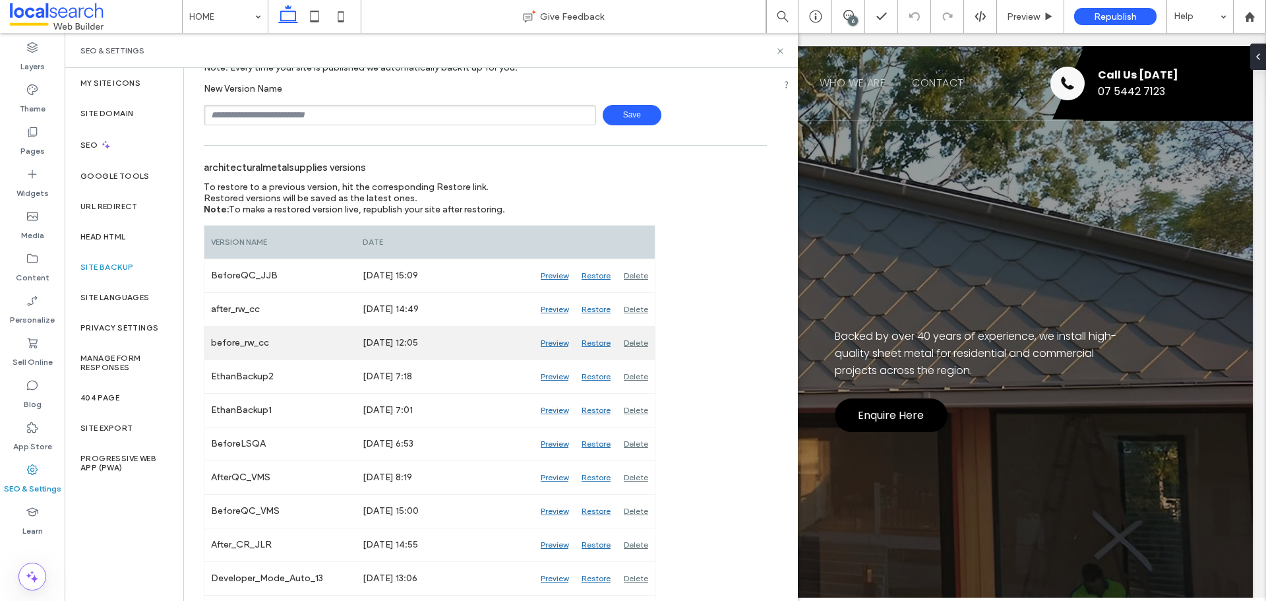
click at [557, 342] on div "Preview" at bounding box center [554, 342] width 41 height 33
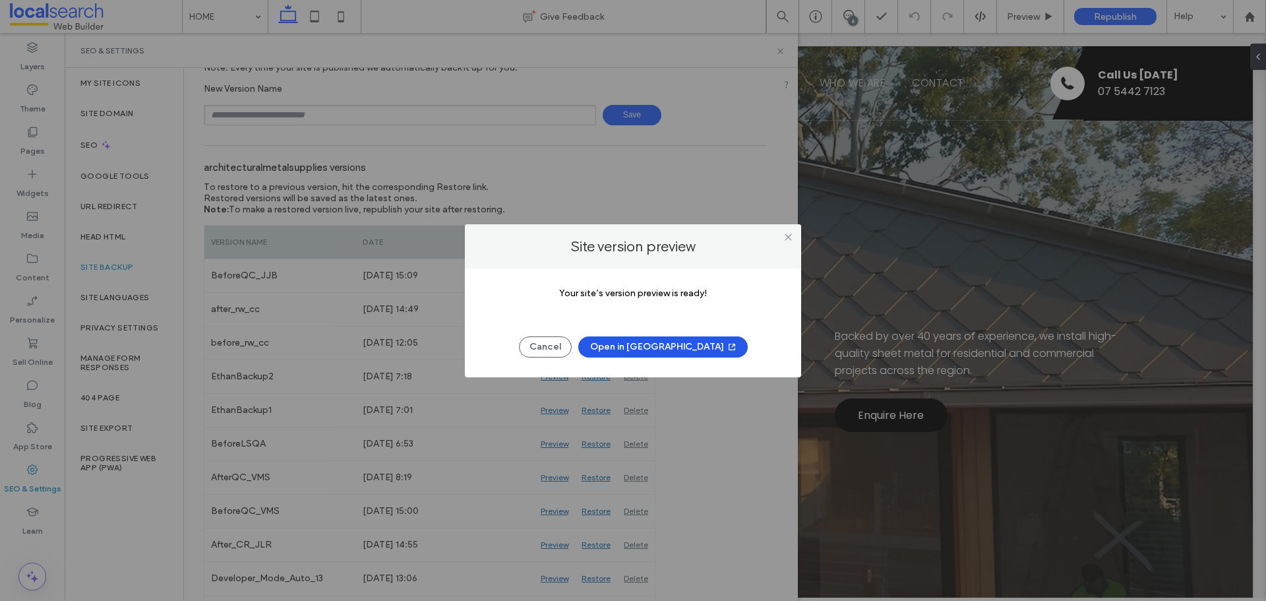
click at [622, 348] on button "Open in New Tab" at bounding box center [662, 346] width 169 height 21
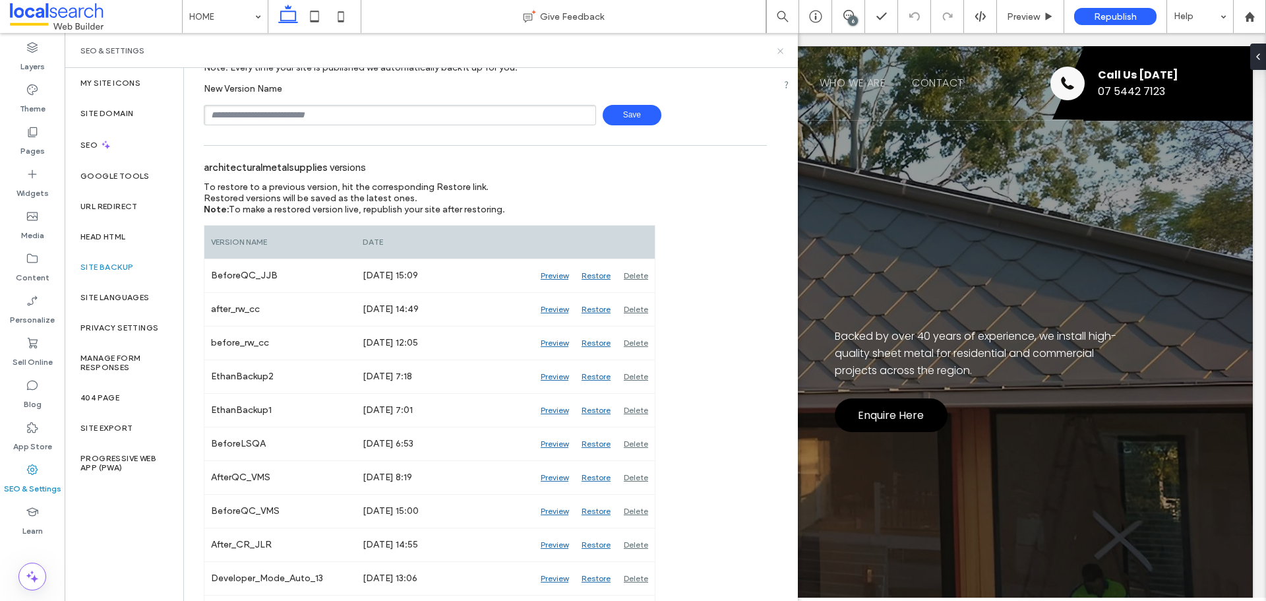
click at [779, 53] on icon at bounding box center [780, 51] width 10 height 10
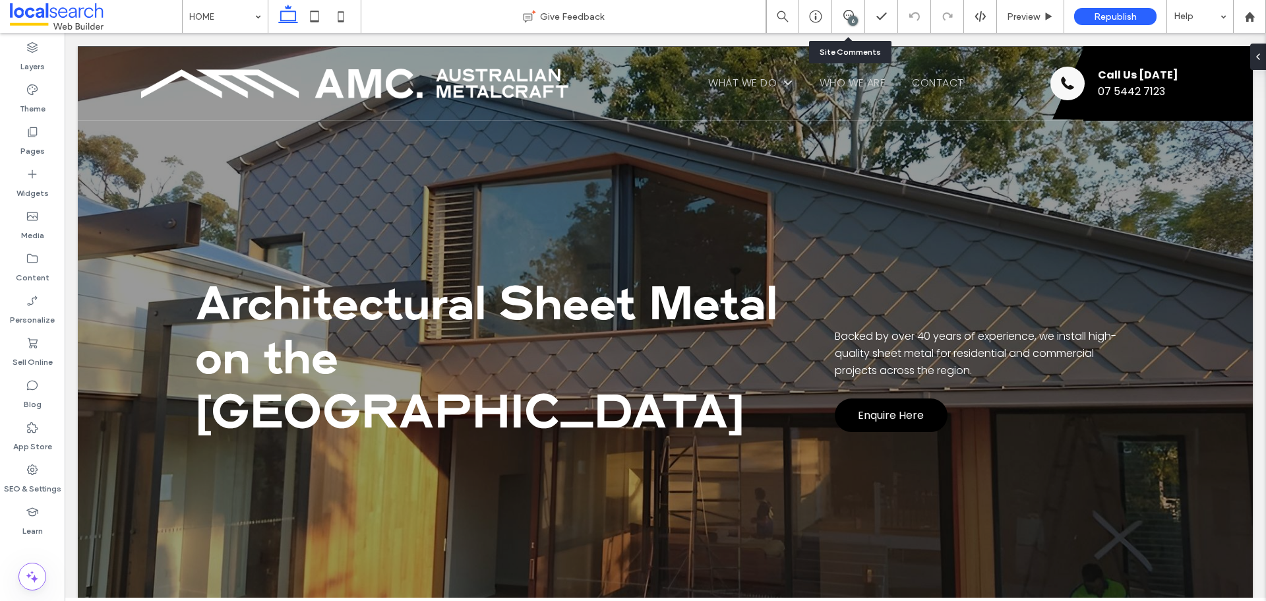
click at [847, 26] on div "6" at bounding box center [848, 16] width 33 height 33
click at [848, 17] on icon at bounding box center [848, 15] width 11 height 11
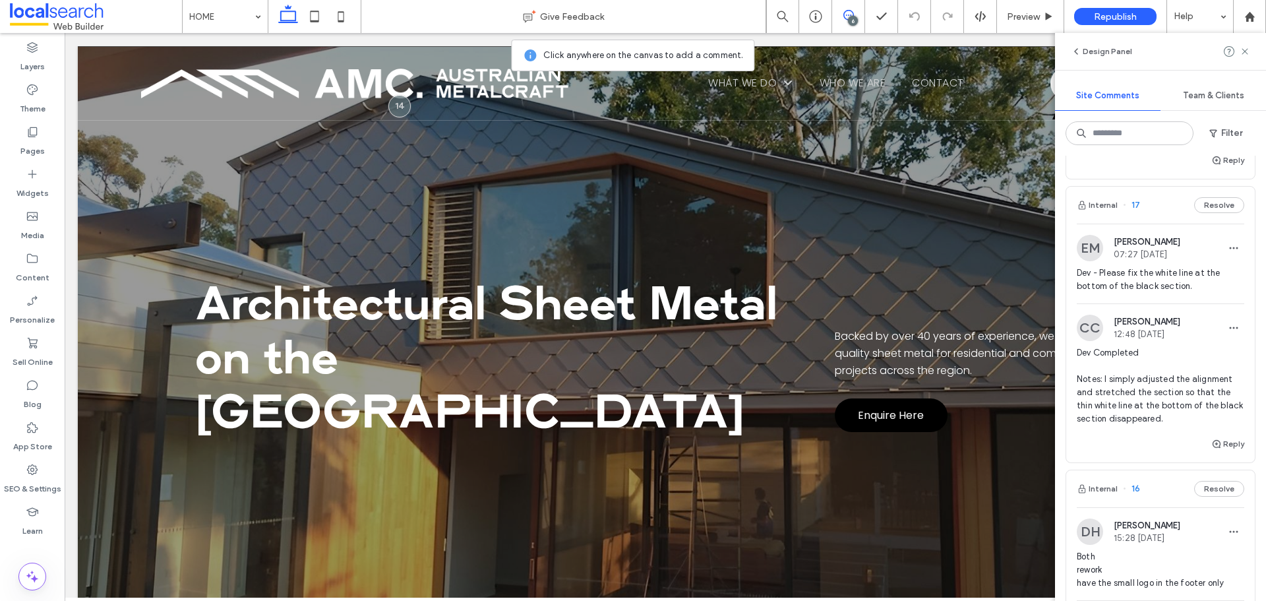
scroll to position [528, 0]
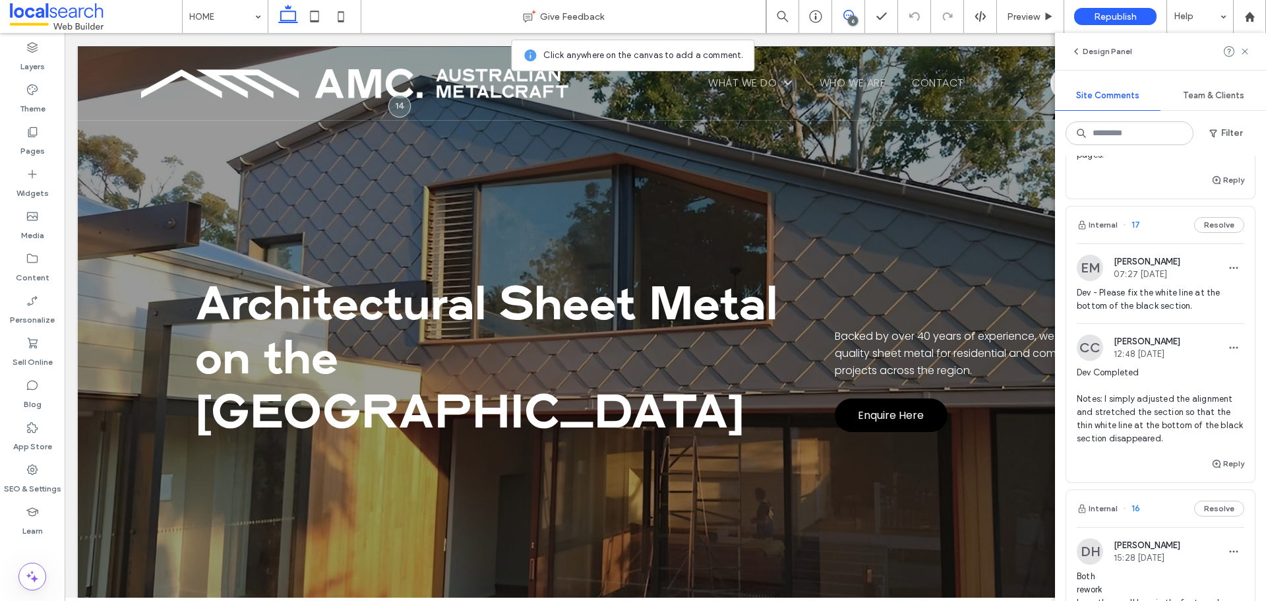
click at [1186, 280] on div "EM Ethan Mann 07:27 Aug 14 2025" at bounding box center [1160, 268] width 167 height 26
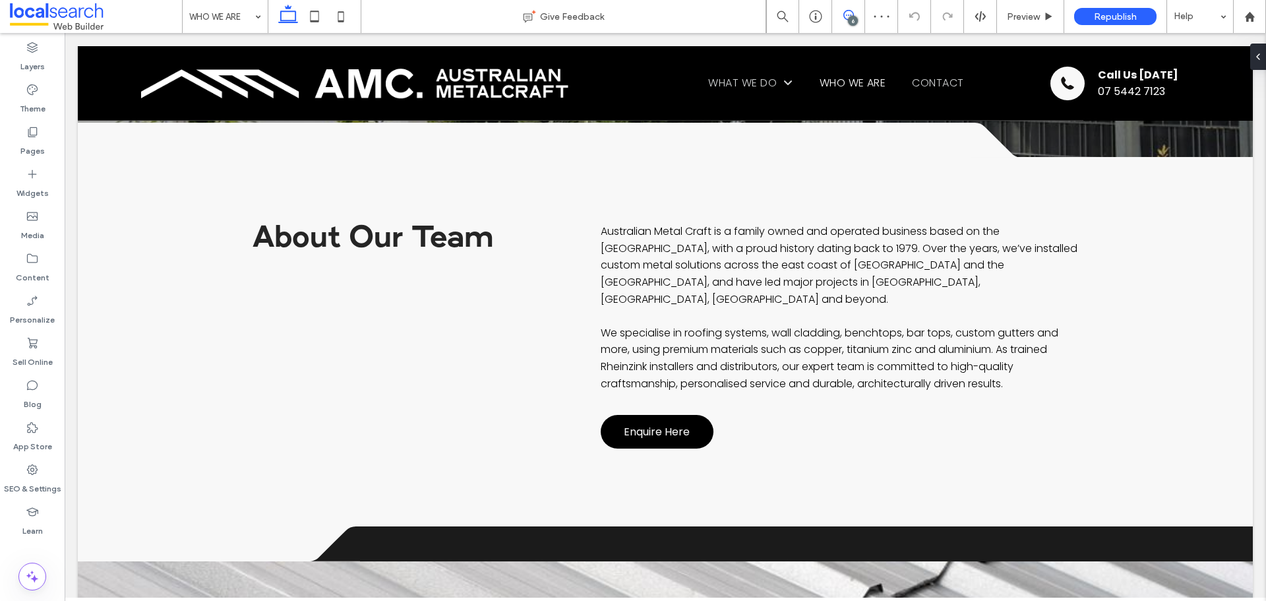
click at [839, 19] on span at bounding box center [848, 15] width 32 height 11
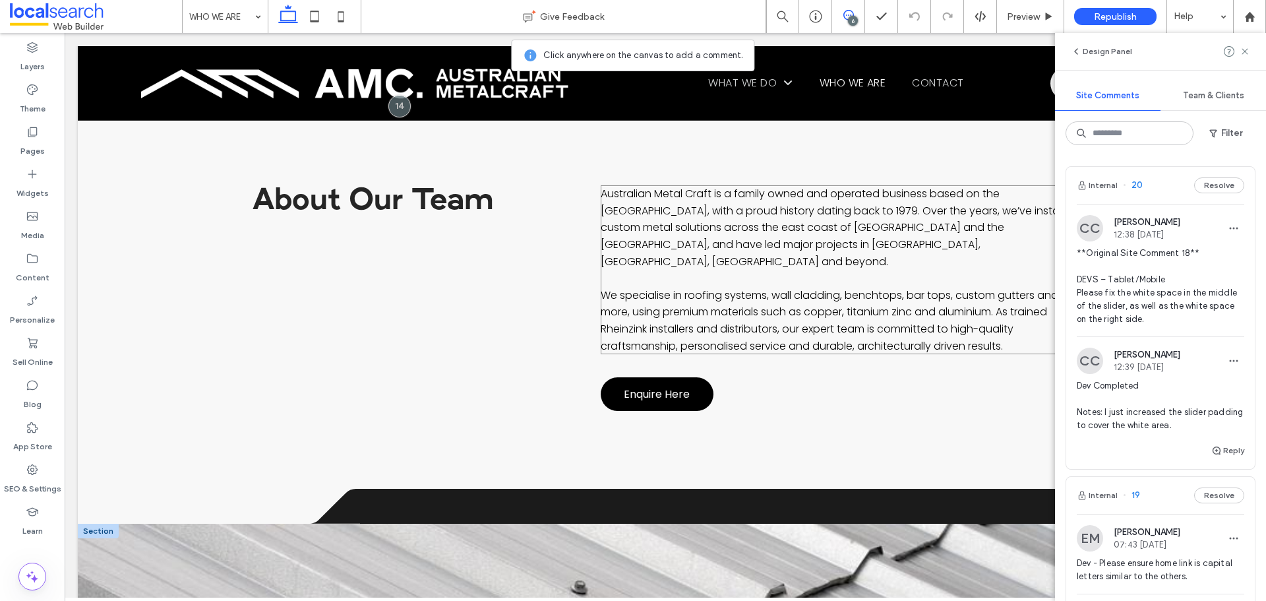
scroll to position [586, 0]
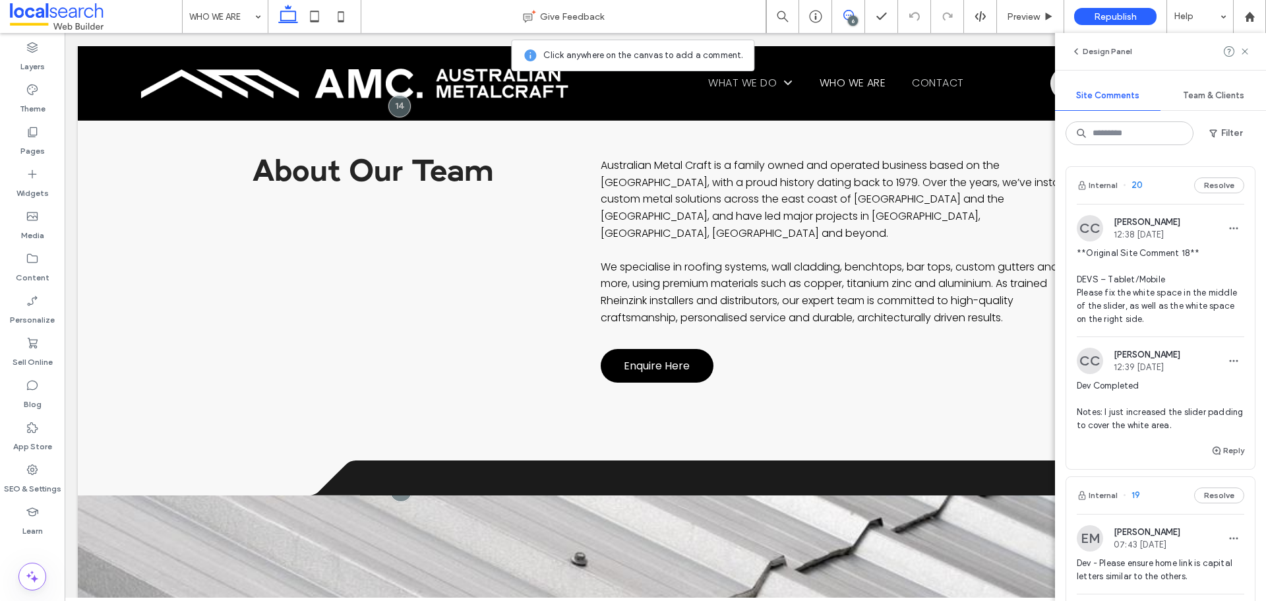
click at [856, 12] on span at bounding box center [848, 15] width 32 height 11
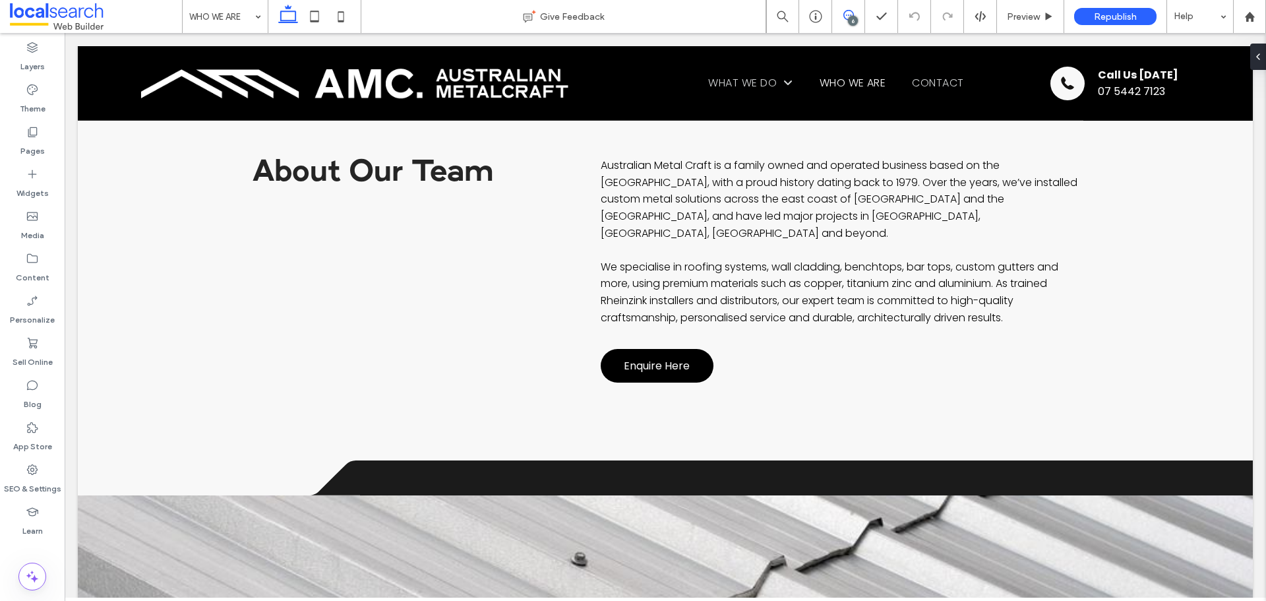
click at [856, 12] on span at bounding box center [848, 15] width 32 height 11
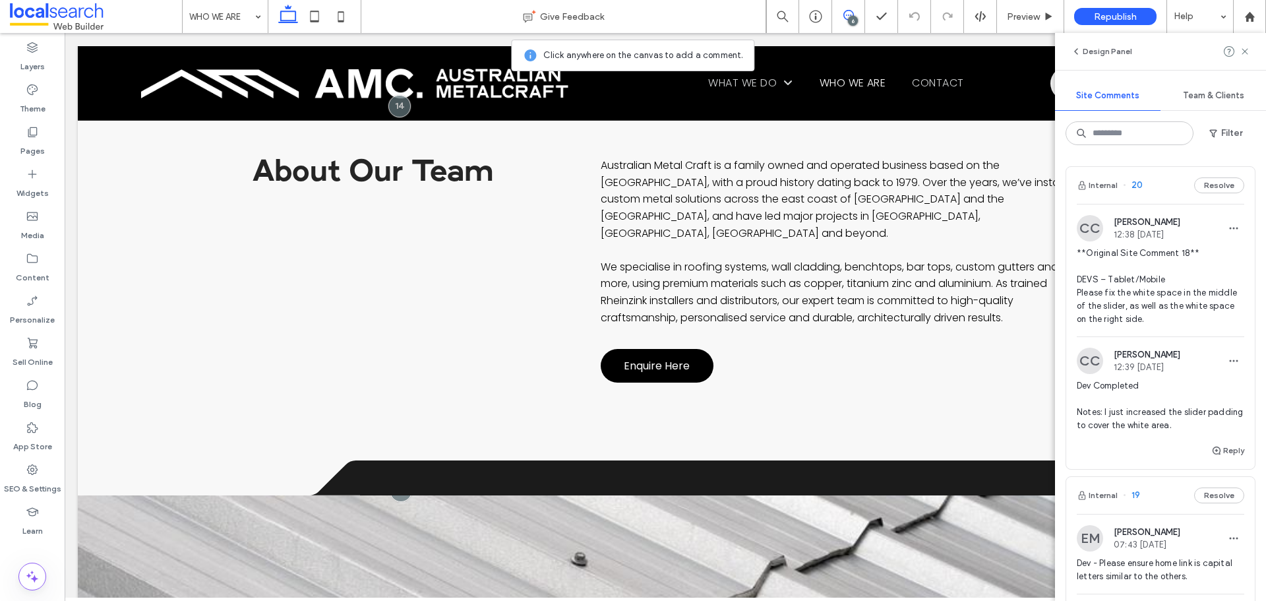
click at [1122, 274] on span "**Original Site Comment 18** DEVS – Tablet/Mobile Please fix the white space in…" at bounding box center [1160, 286] width 167 height 79
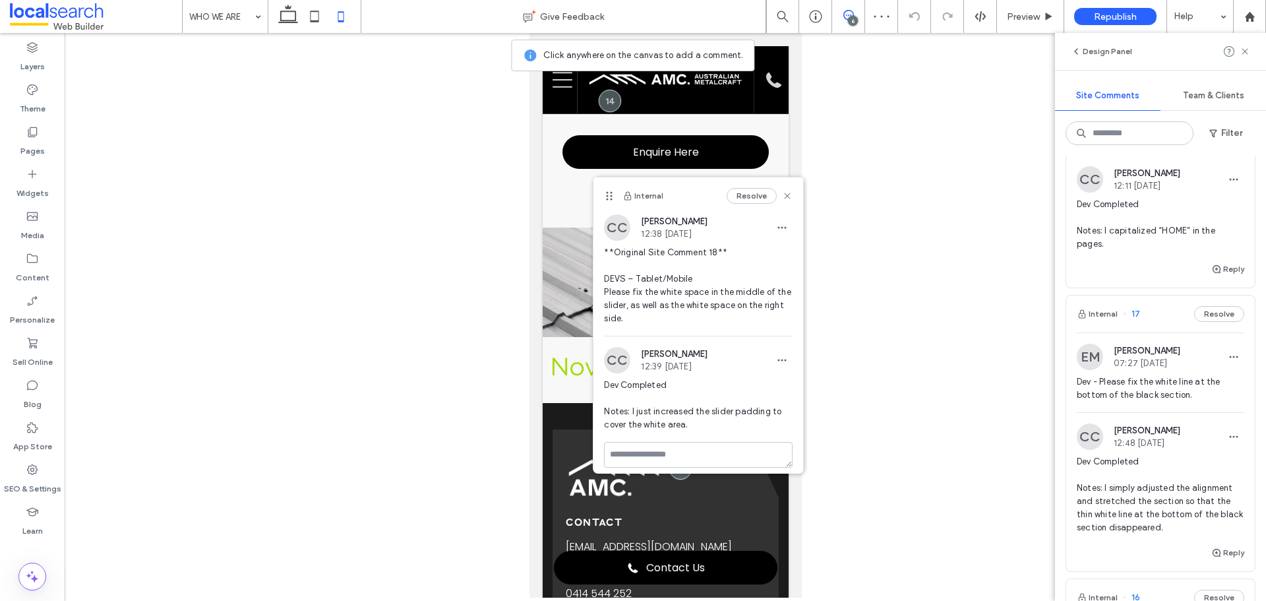
scroll to position [462, 0]
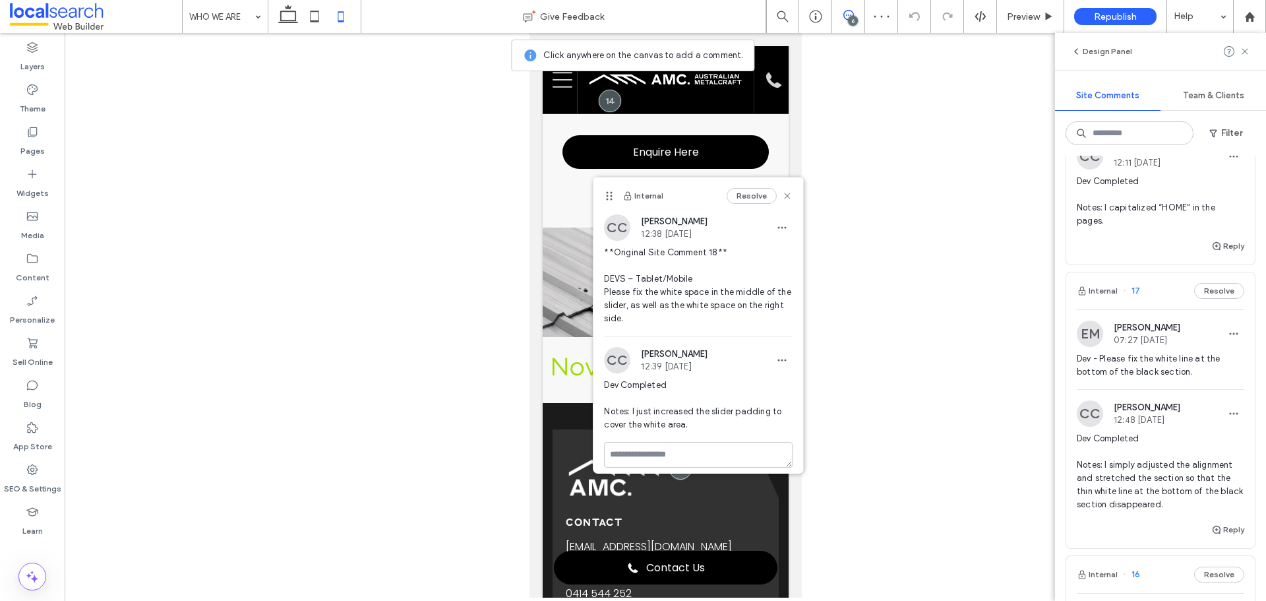
click at [1141, 375] on span "Dev - Please fix the white line at the bottom of the black section." at bounding box center [1160, 365] width 167 height 26
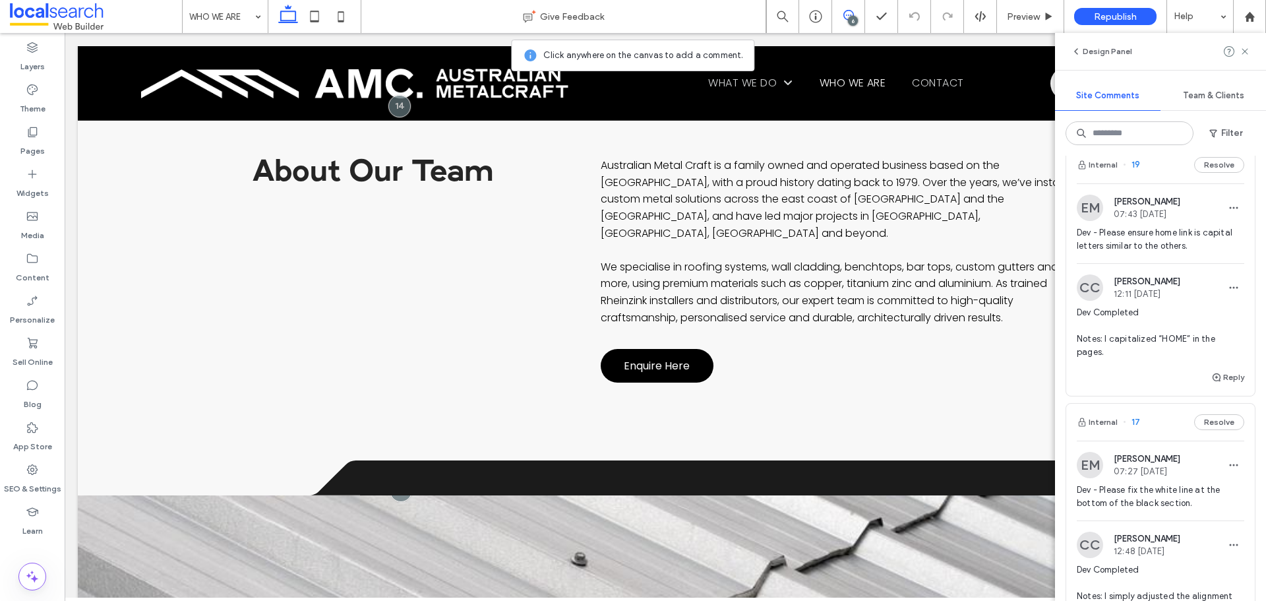
scroll to position [330, 0]
click at [1108, 241] on span "Dev - Please ensure home link is capital letters similar to the others." at bounding box center [1160, 240] width 167 height 26
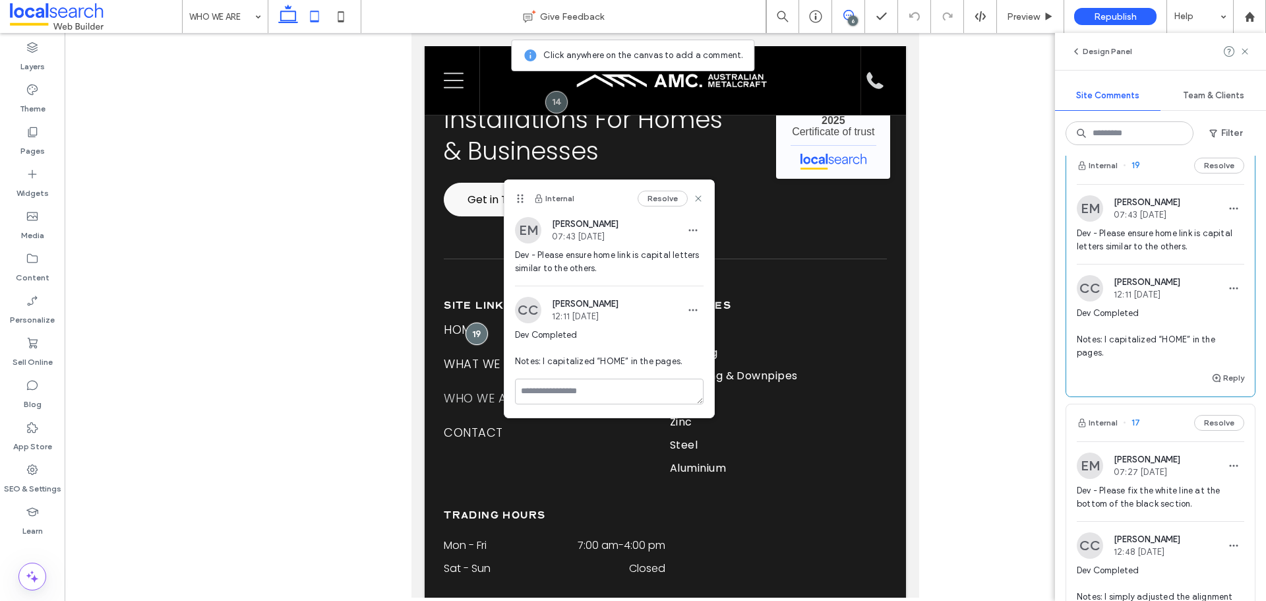
click at [278, 9] on icon at bounding box center [288, 16] width 26 height 26
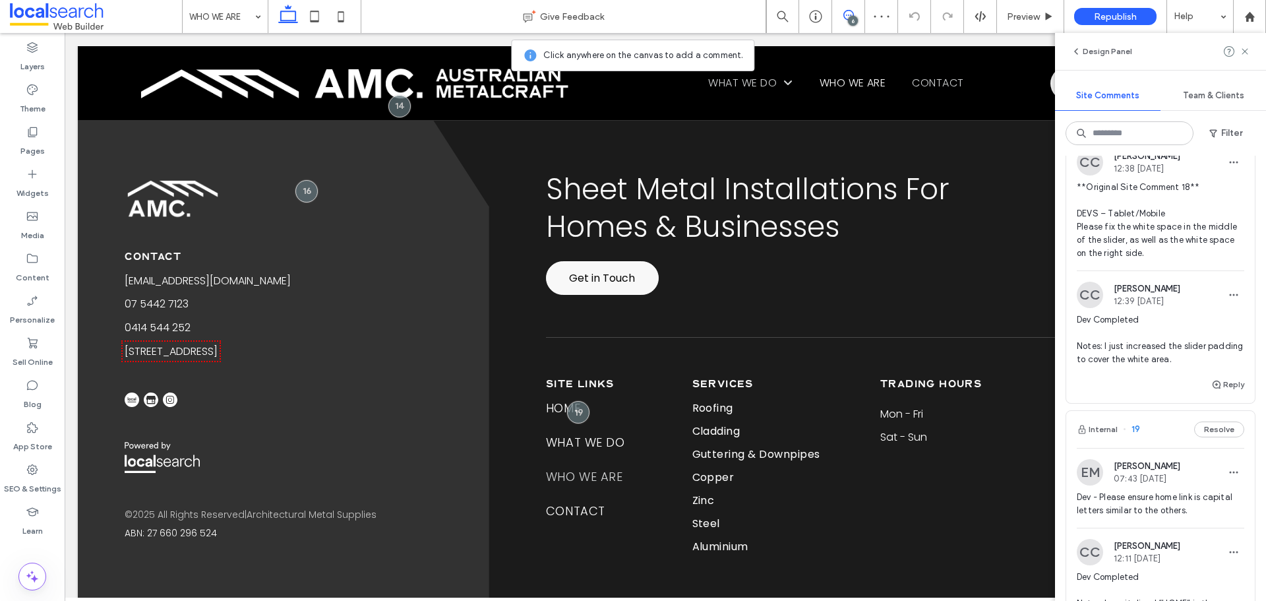
scroll to position [0, 0]
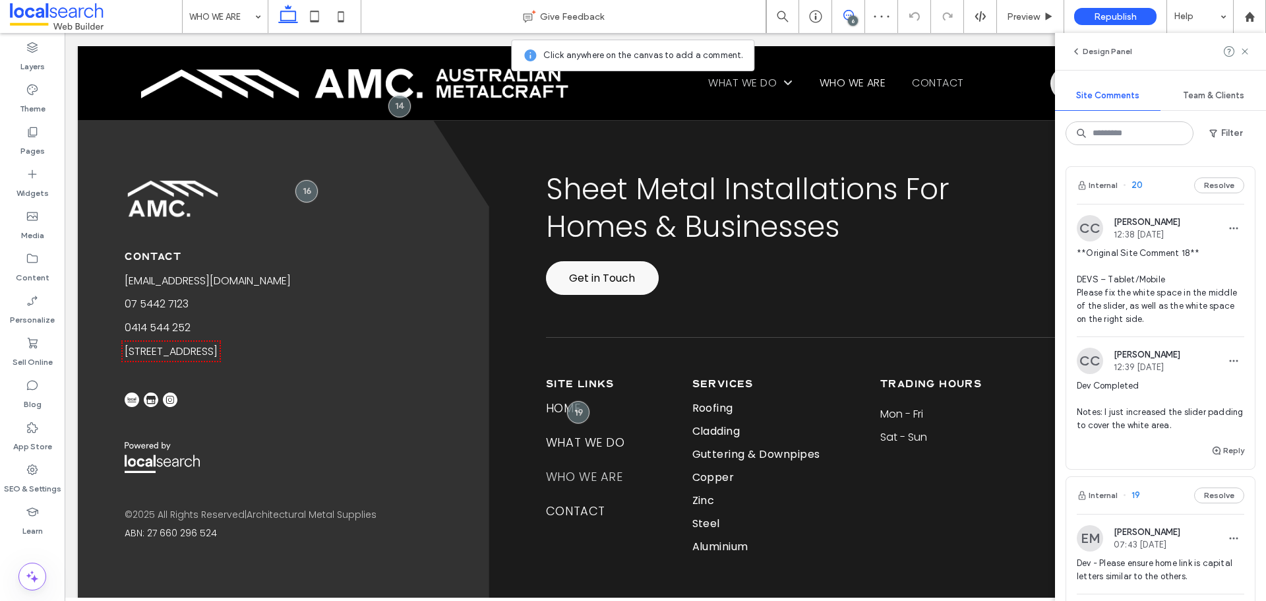
click at [1149, 289] on span "**Original Site Comment 18** DEVS – Tablet/Mobile Please fix the white space in…" at bounding box center [1160, 286] width 167 height 79
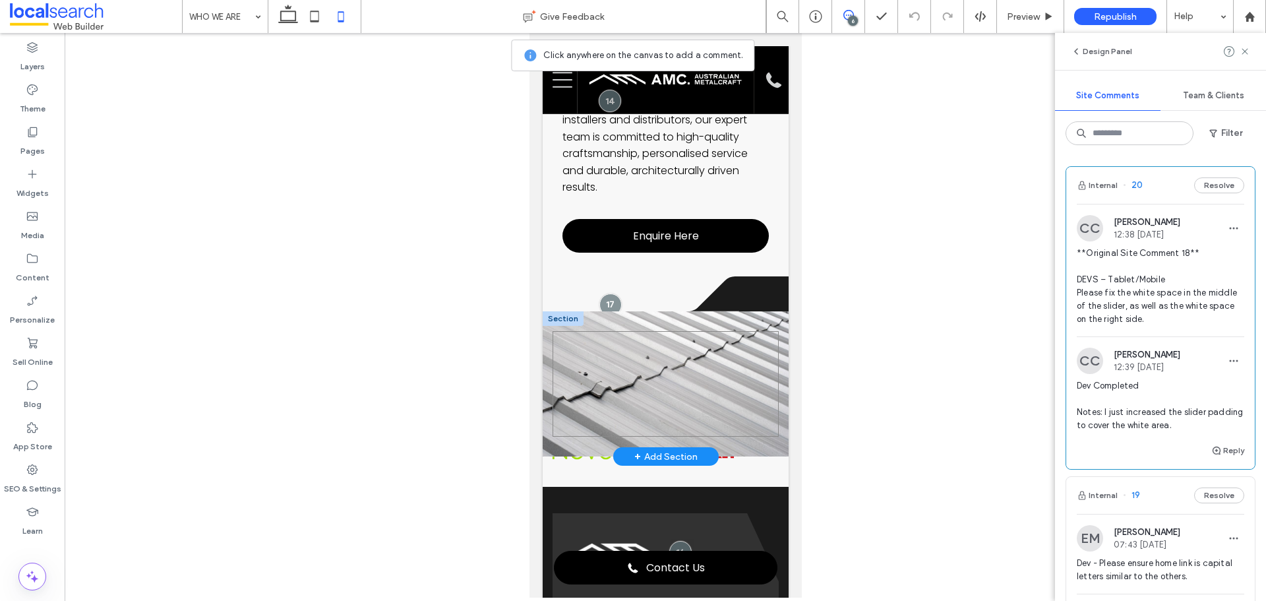
scroll to position [453, 0]
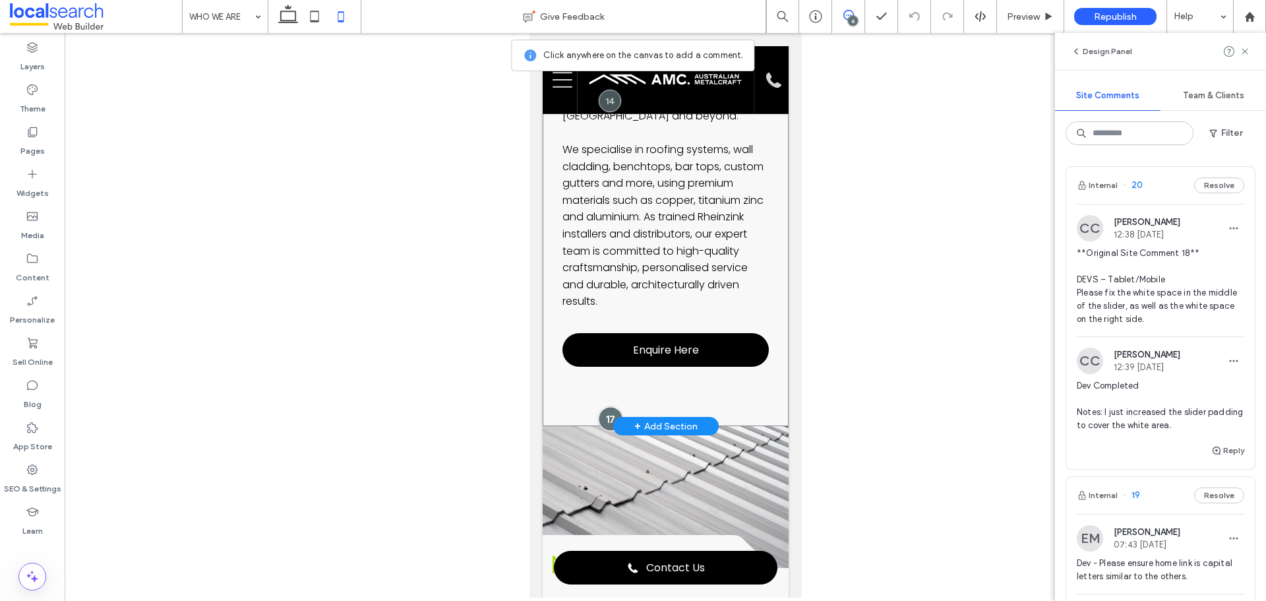
click at [605, 406] on div at bounding box center [609, 418] width 24 height 24
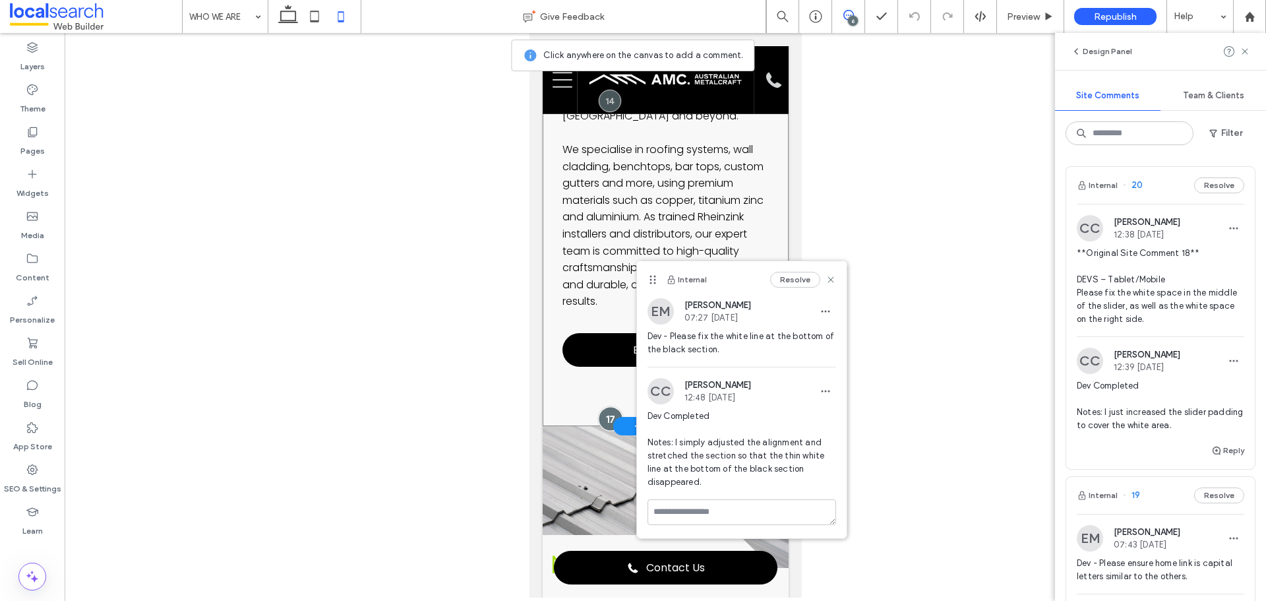
click at [605, 406] on div at bounding box center [609, 418] width 24 height 24
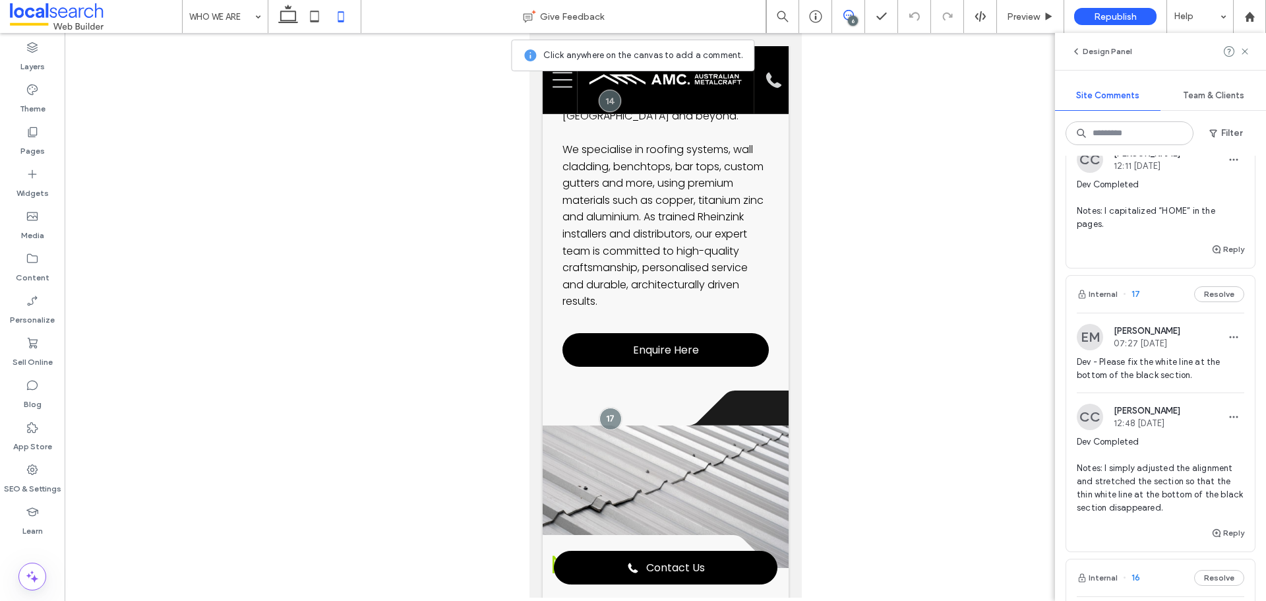
scroll to position [462, 0]
click at [29, 468] on use at bounding box center [32, 469] width 11 height 11
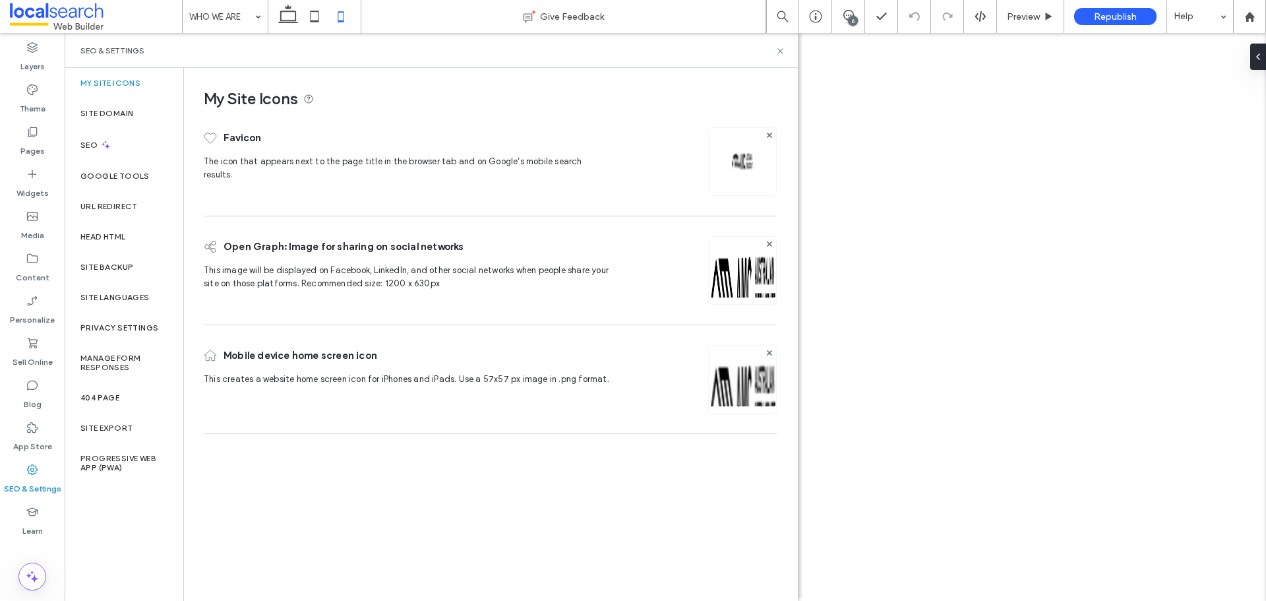
scroll to position [0, 0]
click at [122, 278] on div "Site Backup" at bounding box center [124, 267] width 119 height 30
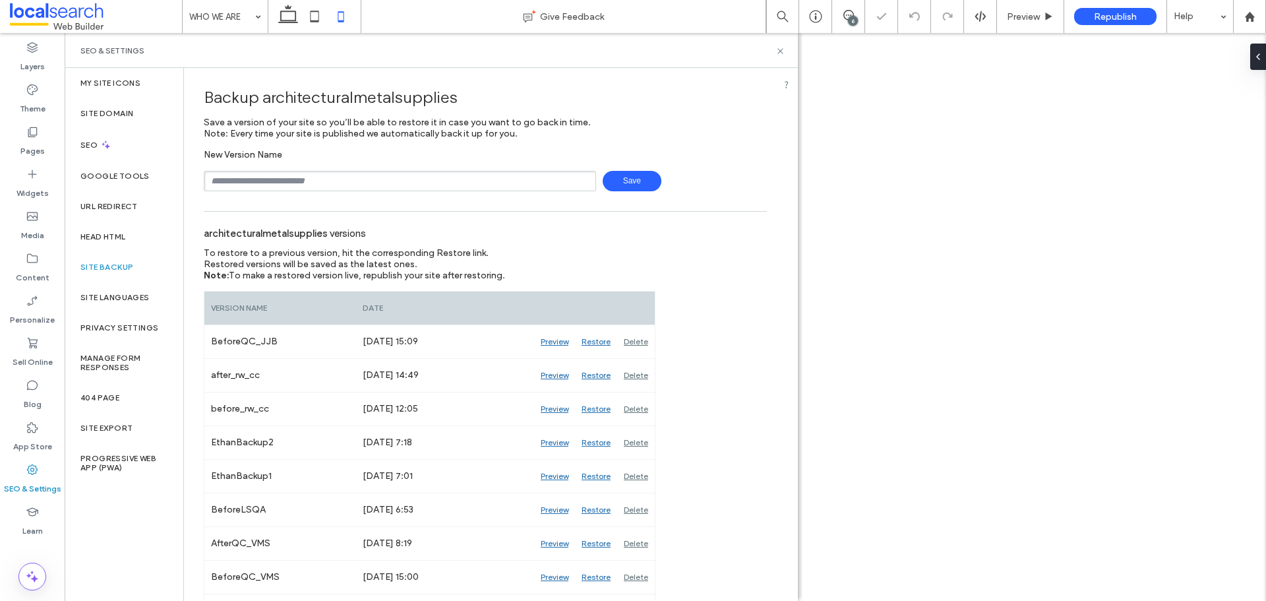
click at [296, 179] on input "text" at bounding box center [400, 181] width 392 height 20
type input "**********"
click at [621, 178] on span "Save" at bounding box center [632, 181] width 59 height 20
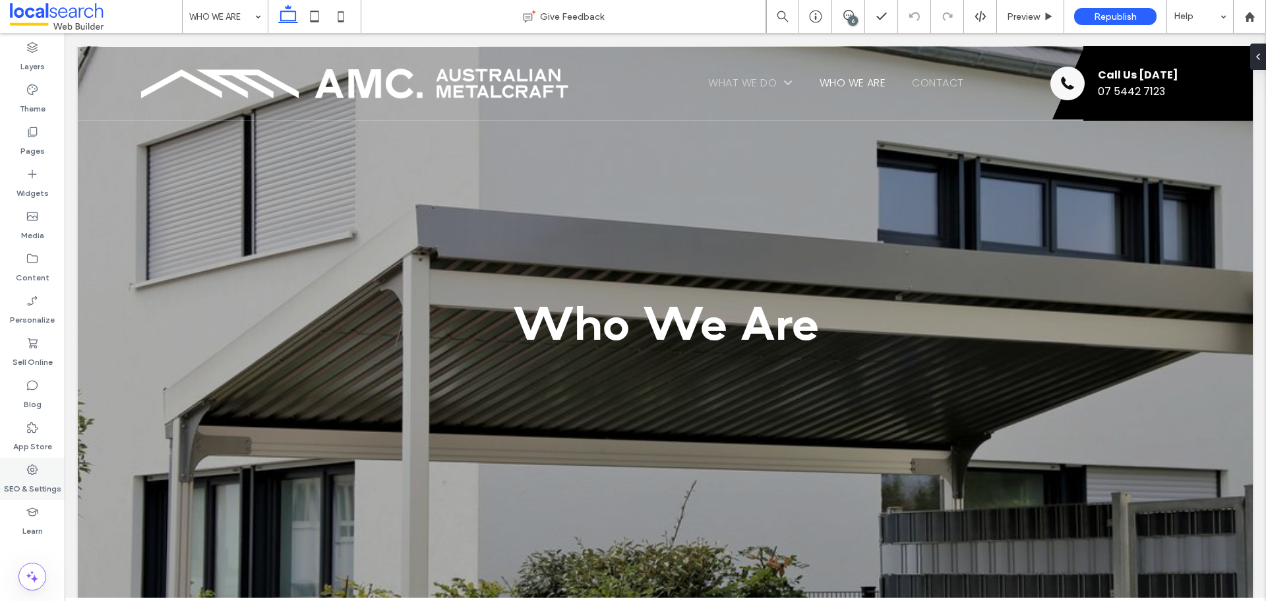
click at [33, 468] on icon at bounding box center [32, 469] width 13 height 13
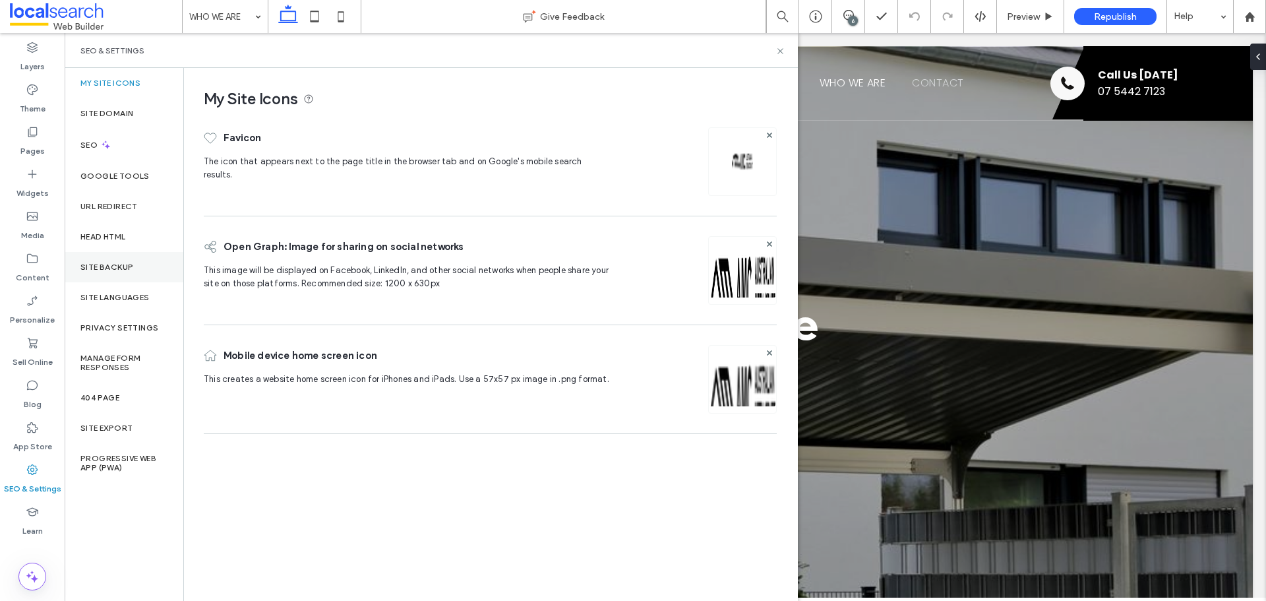
click at [98, 266] on label "Site Backup" at bounding box center [106, 266] width 53 height 9
